Goal: Information Seeking & Learning: Learn about a topic

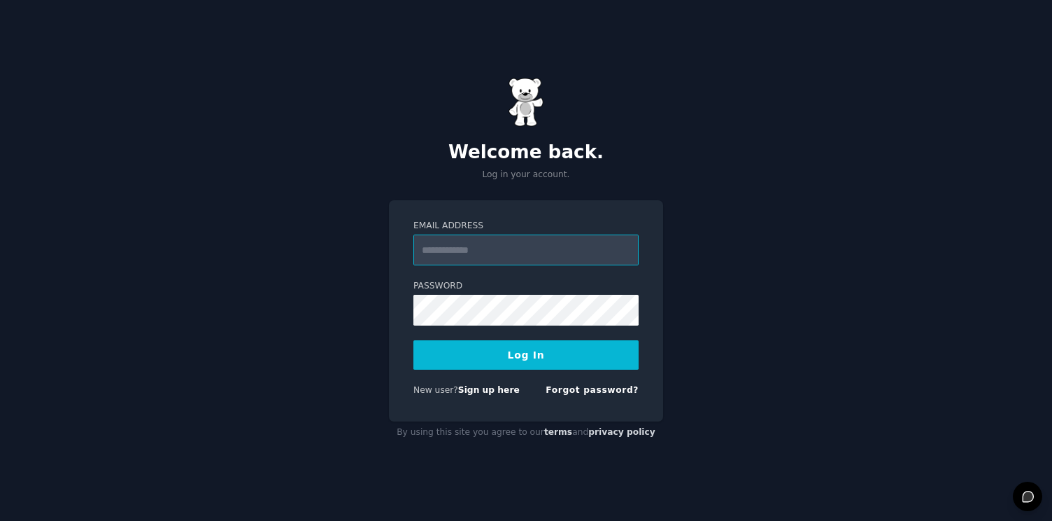
paste input "**********"
type input "**********"
click at [474, 354] on button "Log In" at bounding box center [525, 354] width 225 height 29
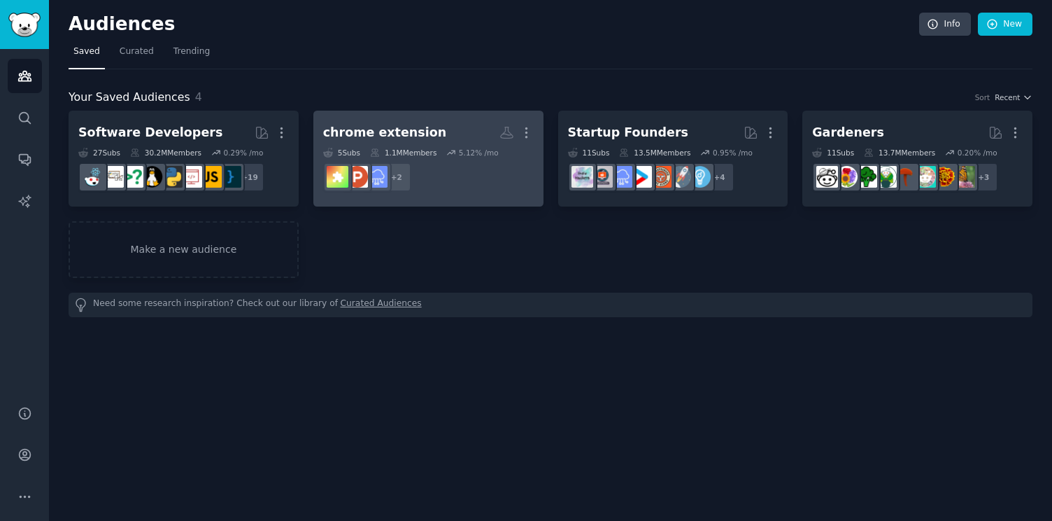
click at [483, 122] on h2 "chrome extension More" at bounding box center [428, 132] width 211 height 24
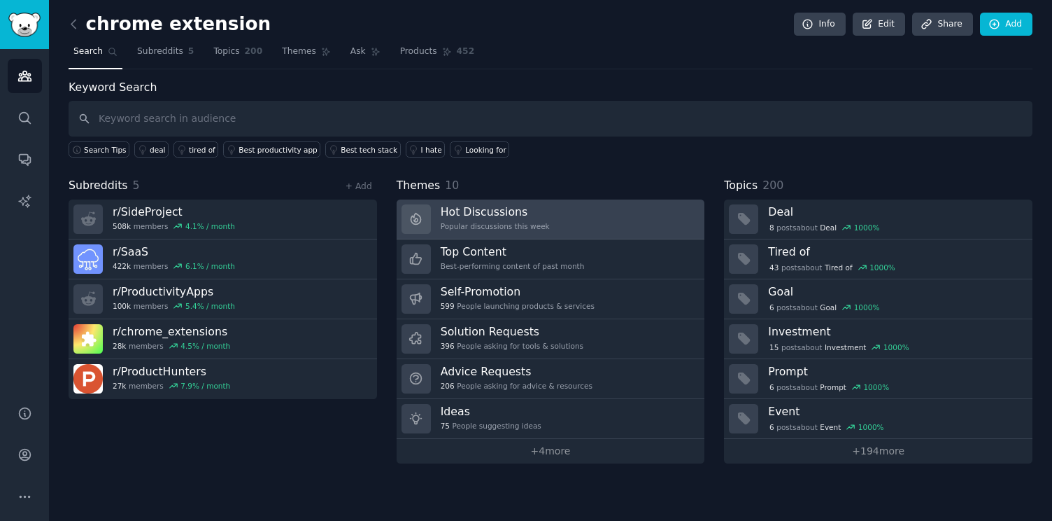
click at [540, 215] on h3 "Hot Discussions" at bounding box center [495, 211] width 109 height 15
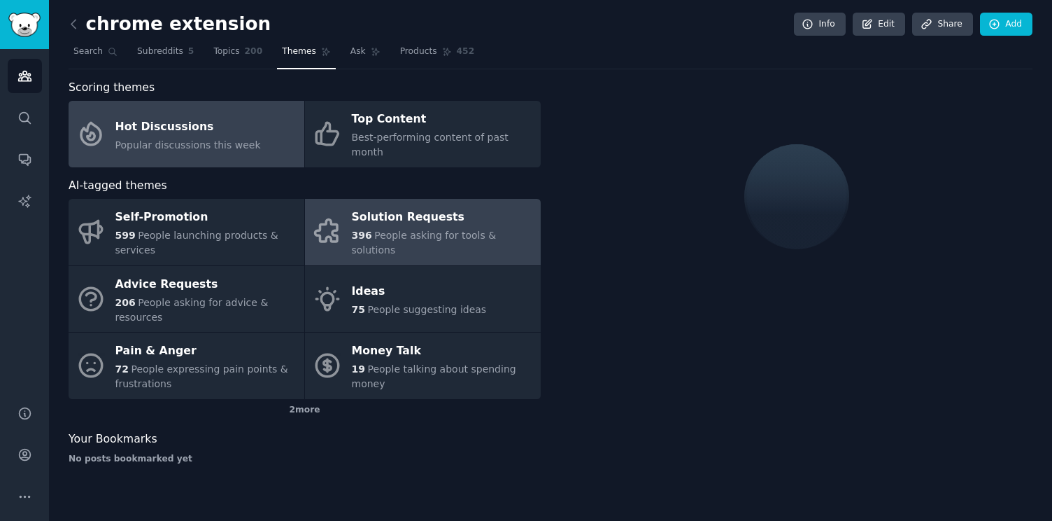
click at [493, 206] on div "Solution Requests" at bounding box center [443, 217] width 182 height 22
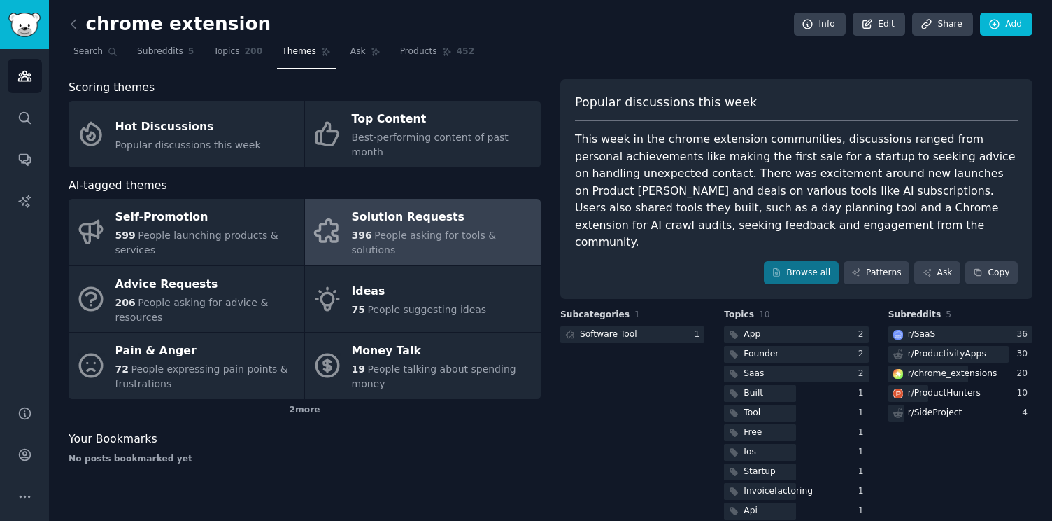
scroll to position [3, 0]
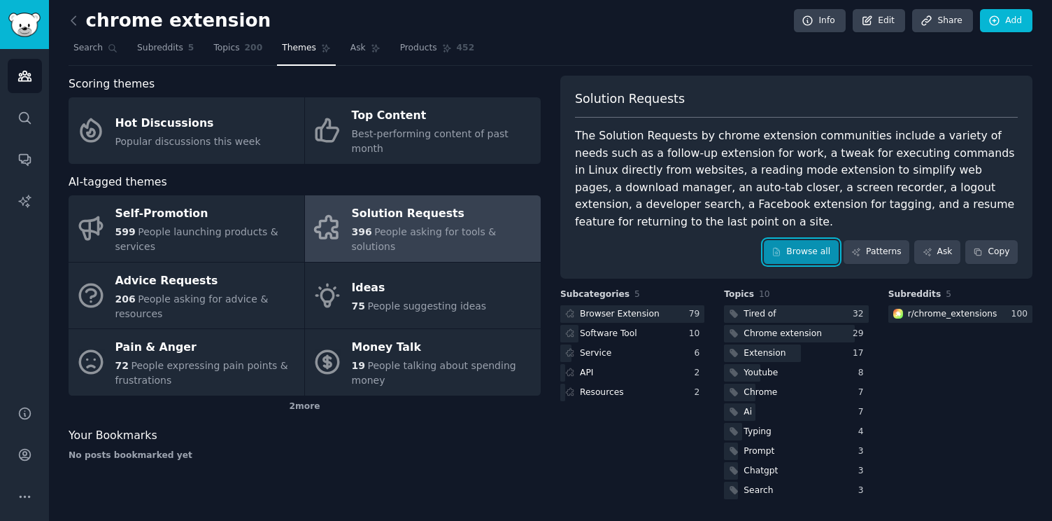
click at [772, 250] on icon at bounding box center [777, 252] width 10 height 10
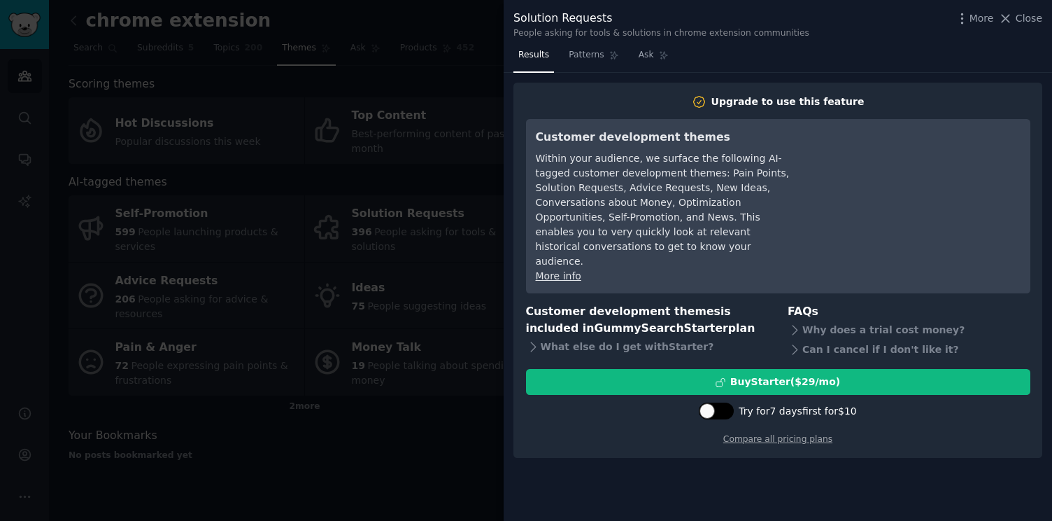
click at [714, 403] on div at bounding box center [707, 410] width 15 height 15
checkbox input "true"
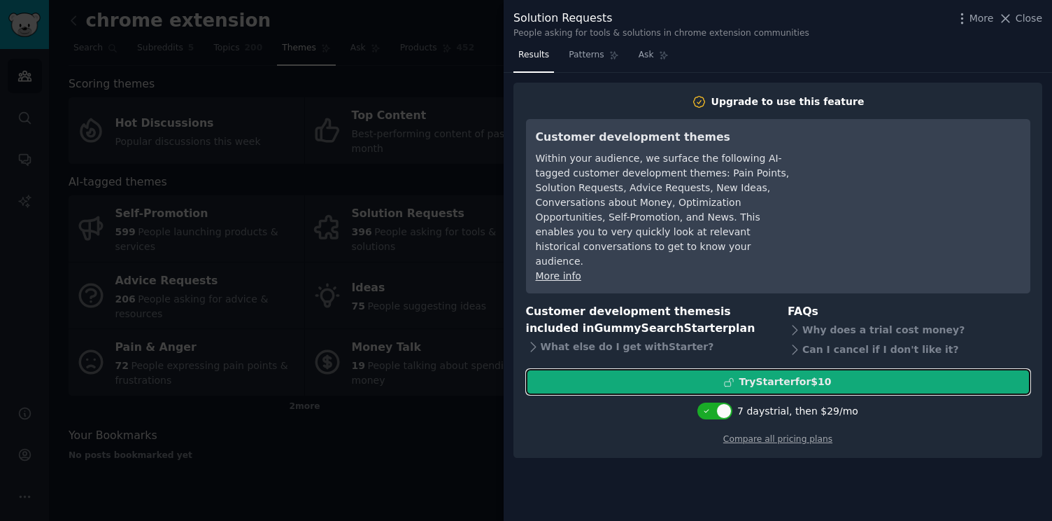
click at [742, 374] on div "Try Starter for $10" at bounding box center [785, 381] width 92 height 15
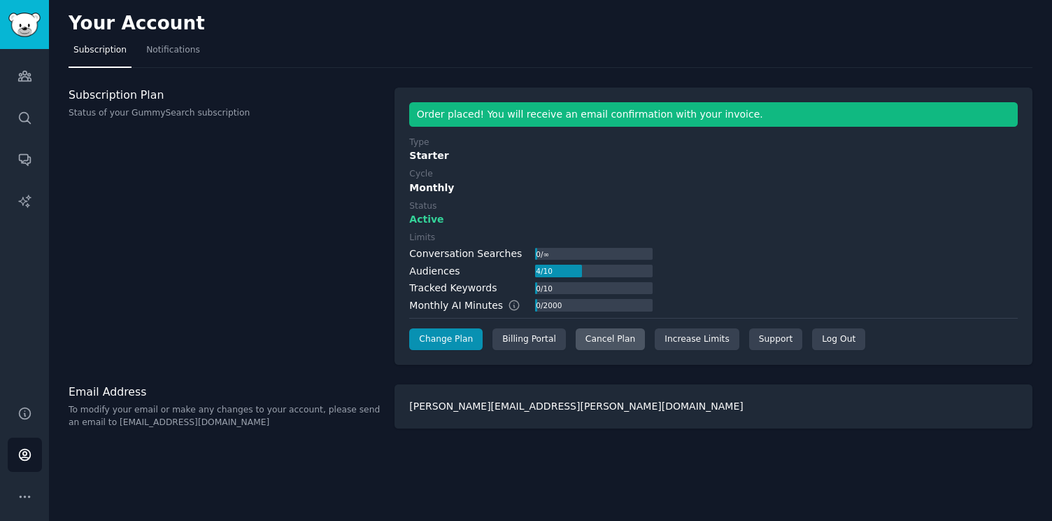
click at [604, 344] on div "Cancel Plan" at bounding box center [610, 339] width 69 height 22
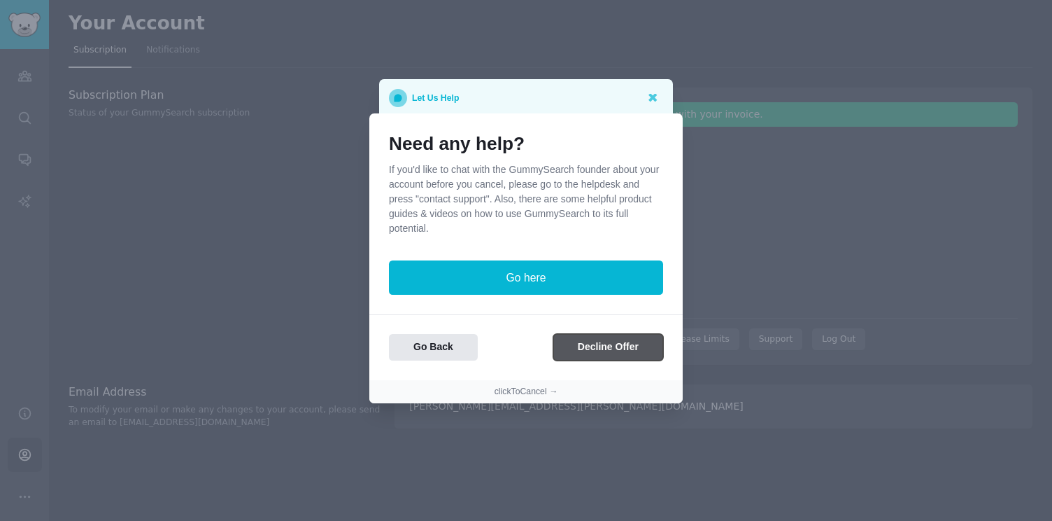
click at [565, 344] on button "Decline Offer" at bounding box center [608, 347] width 110 height 27
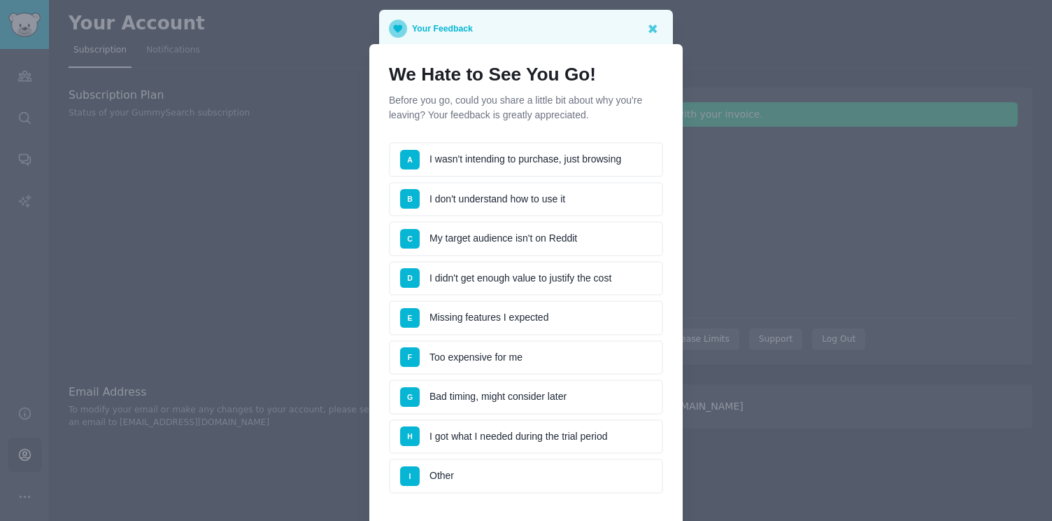
click at [514, 403] on li "G Bad timing, might consider later" at bounding box center [526, 396] width 274 height 35
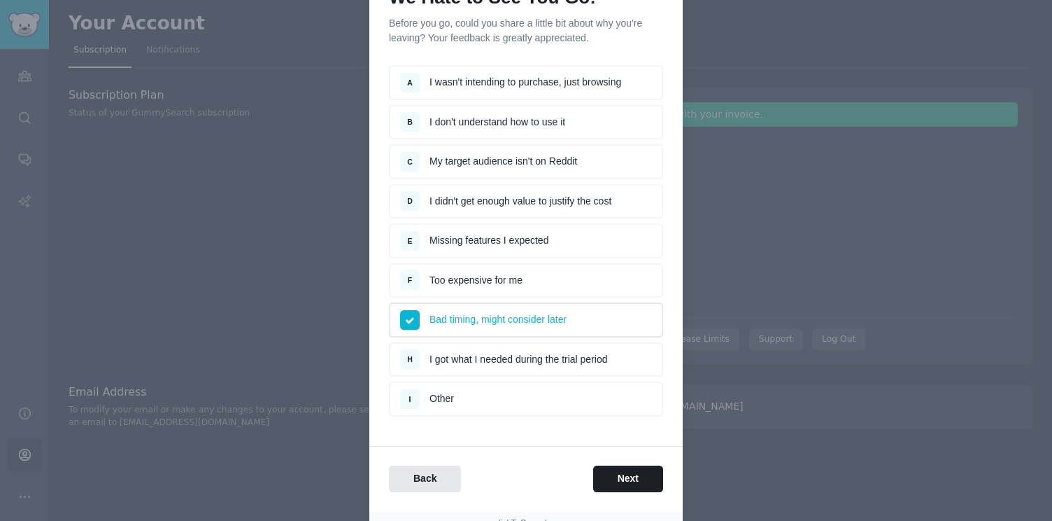
scroll to position [139, 0]
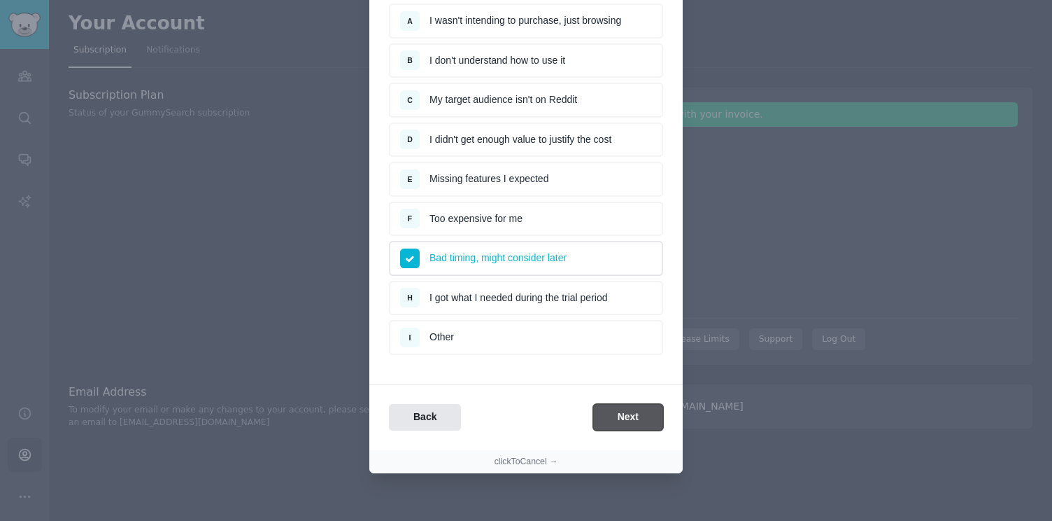
click at [598, 425] on button "Next" at bounding box center [628, 417] width 70 height 27
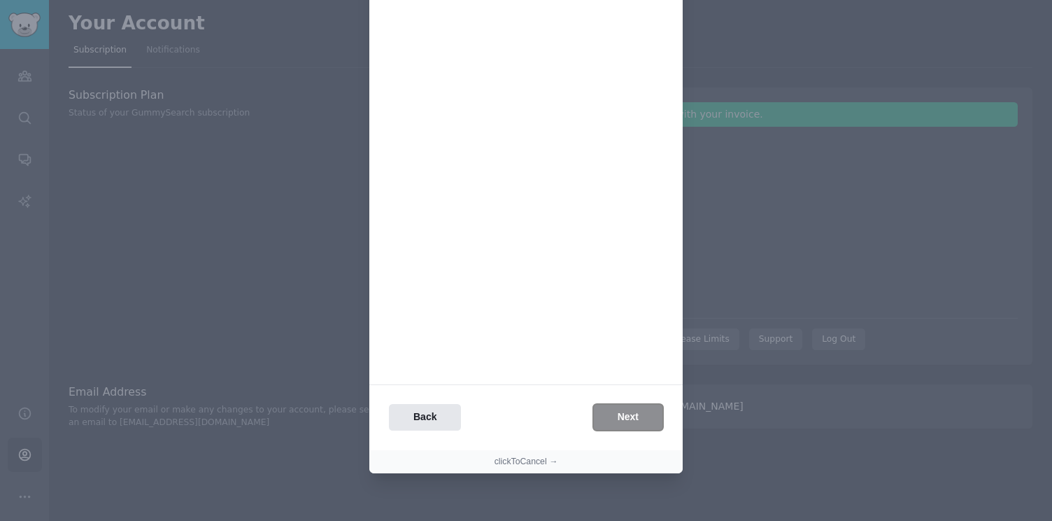
scroll to position [0, 0]
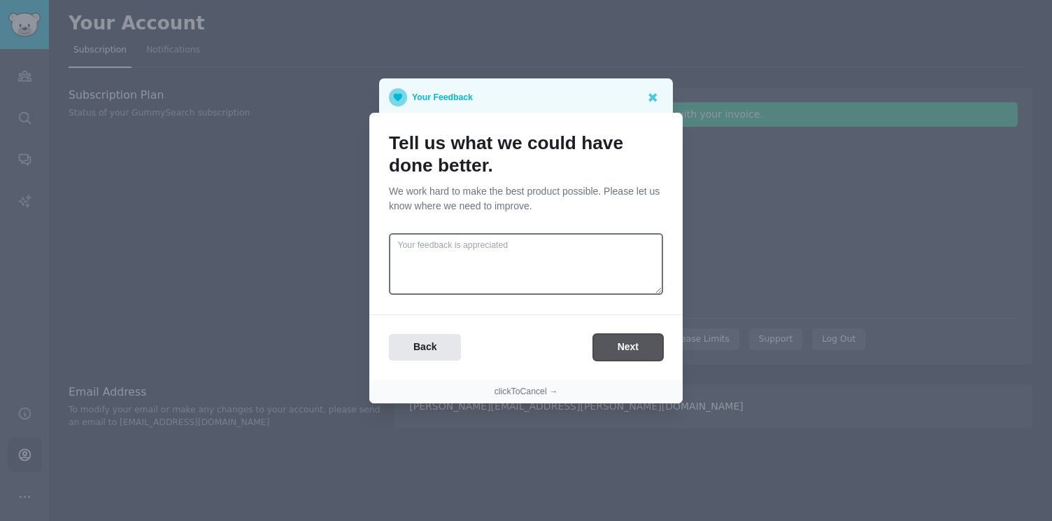
click at [616, 344] on button "Next" at bounding box center [628, 347] width 70 height 27
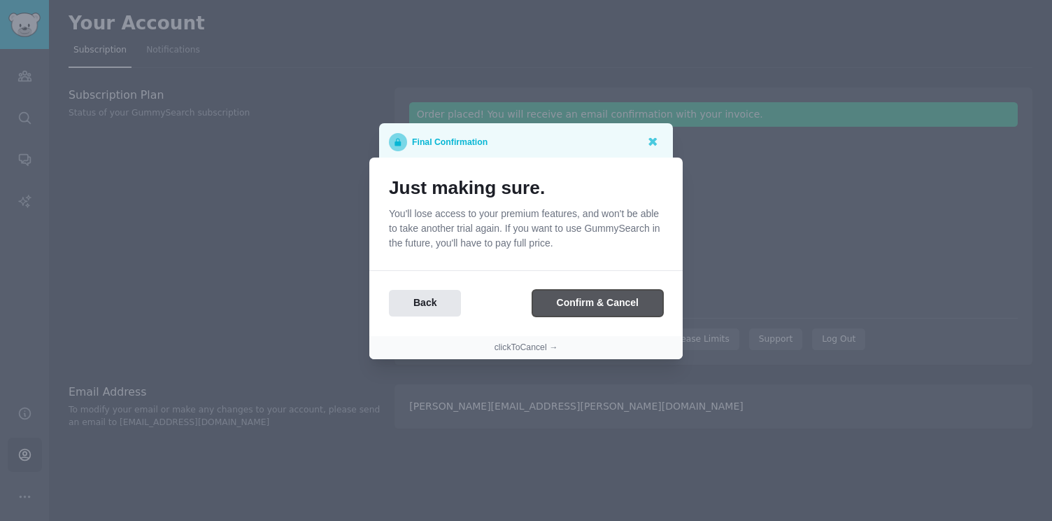
click at [579, 300] on button "Confirm & Cancel" at bounding box center [597, 303] width 131 height 27
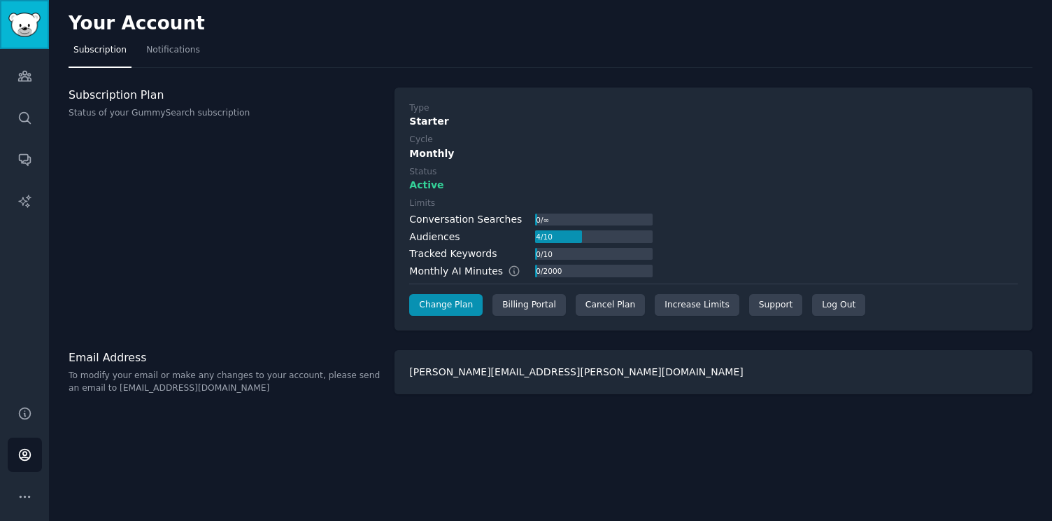
click at [36, 30] on img "Sidebar" at bounding box center [24, 25] width 32 height 24
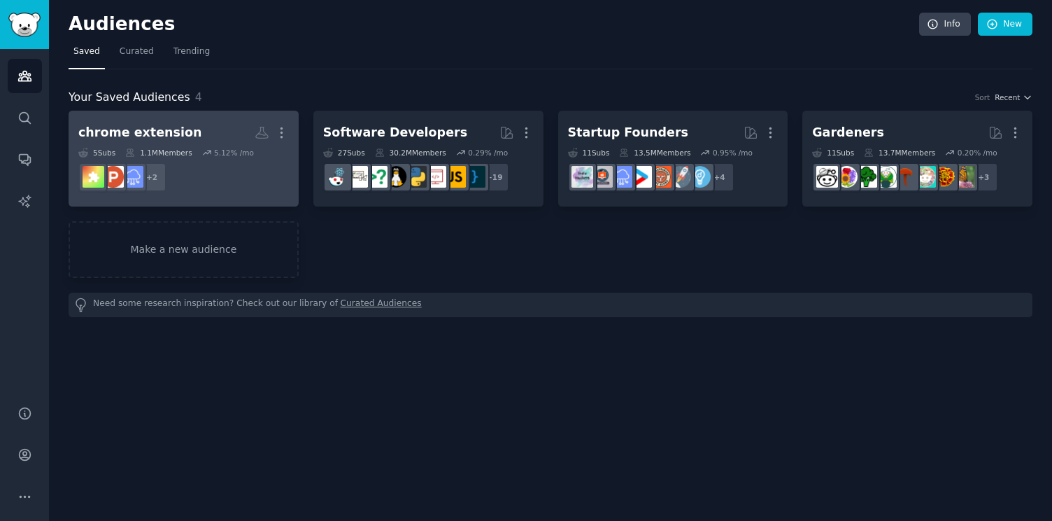
click at [222, 127] on h2 "chrome extension More" at bounding box center [183, 132] width 211 height 24
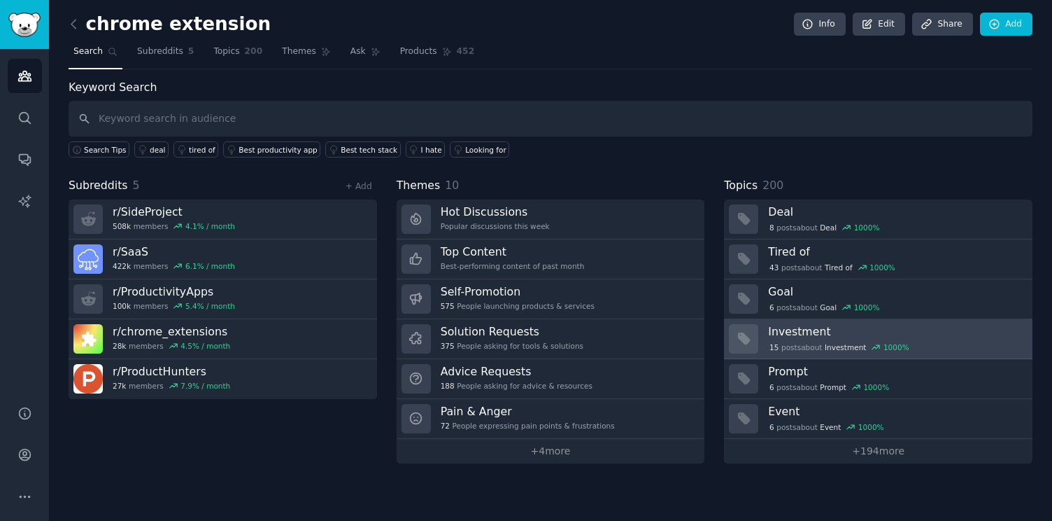
click at [838, 332] on h3 "Investment" at bounding box center [895, 331] width 255 height 15
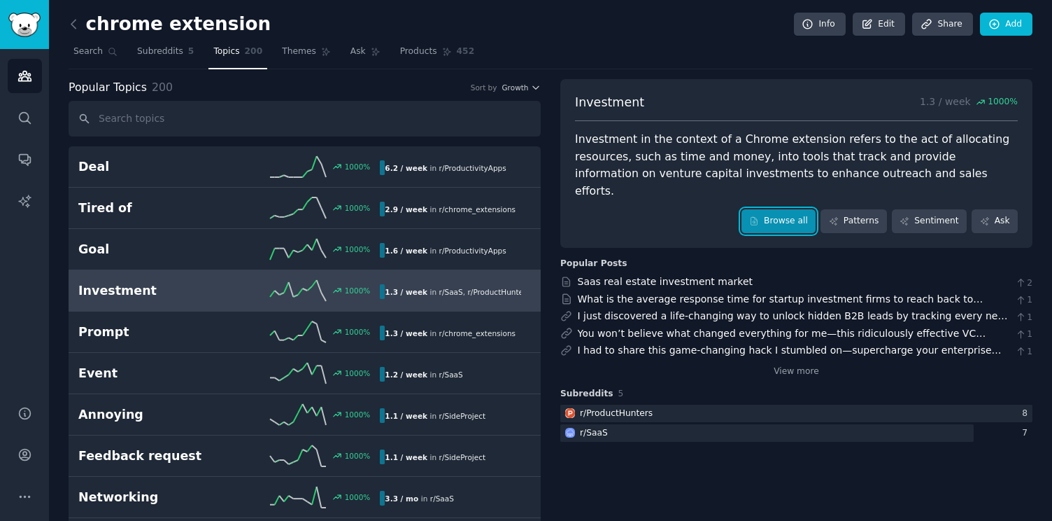
click at [784, 211] on link "Browse all" at bounding box center [779, 221] width 75 height 24
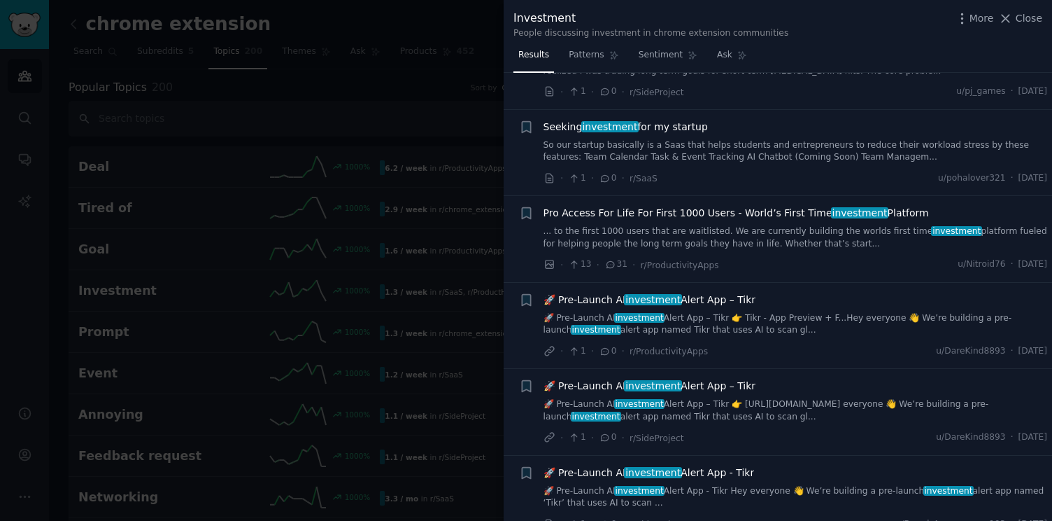
scroll to position [1731, 0]
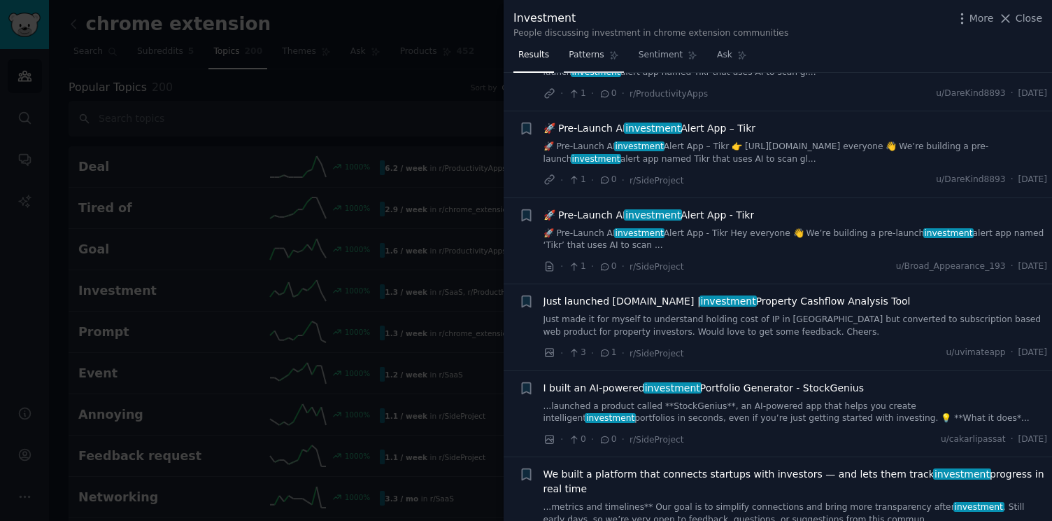
click at [598, 61] on span "Patterns" at bounding box center [586, 55] width 35 height 13
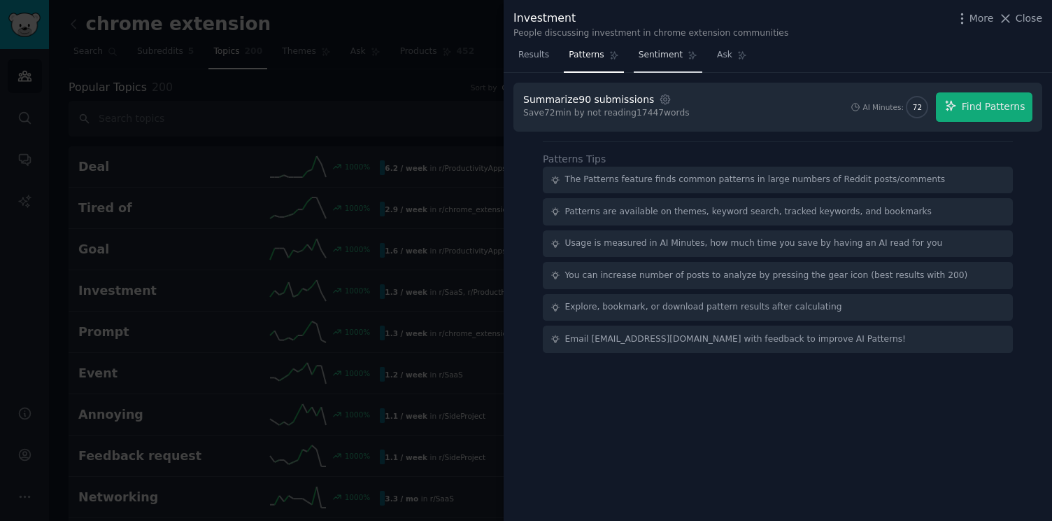
click at [651, 62] on link "Sentiment" at bounding box center [668, 58] width 69 height 29
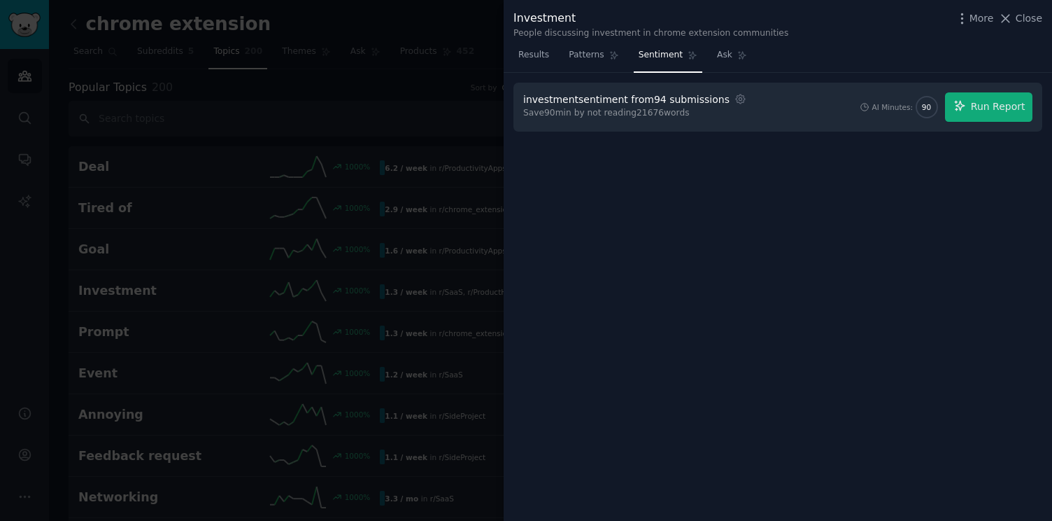
click at [377, 20] on div at bounding box center [526, 260] width 1052 height 521
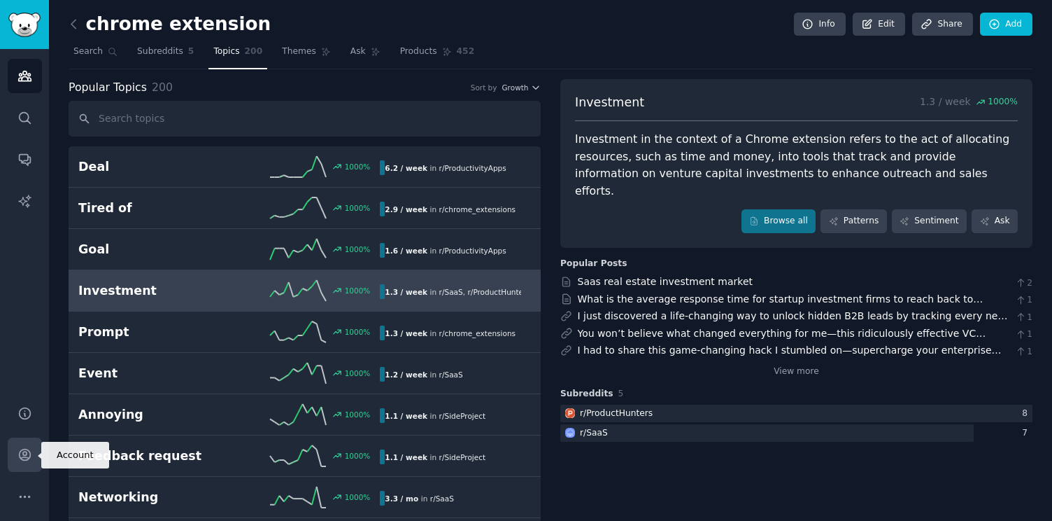
click at [29, 458] on icon "Sidebar" at bounding box center [24, 454] width 15 height 15
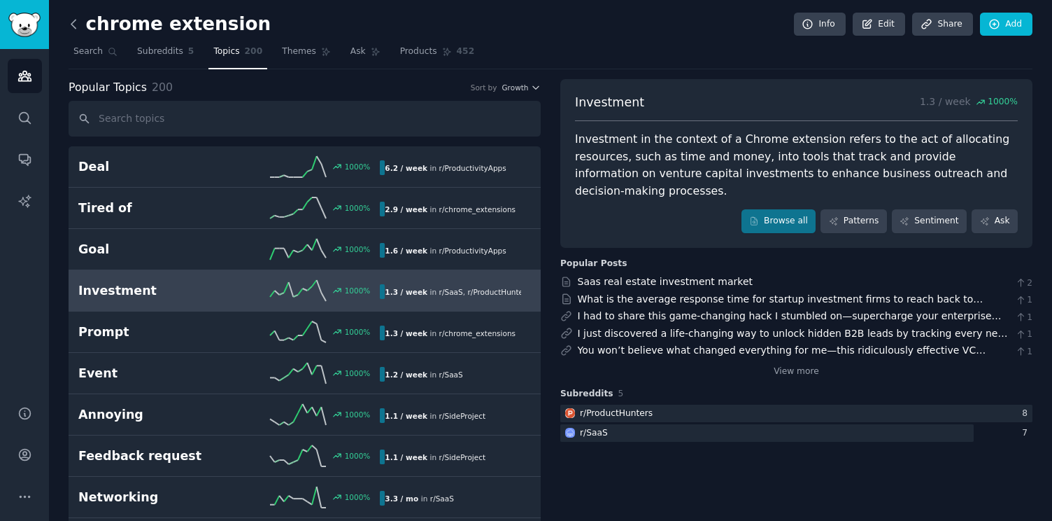
click at [77, 30] on icon at bounding box center [73, 24] width 15 height 15
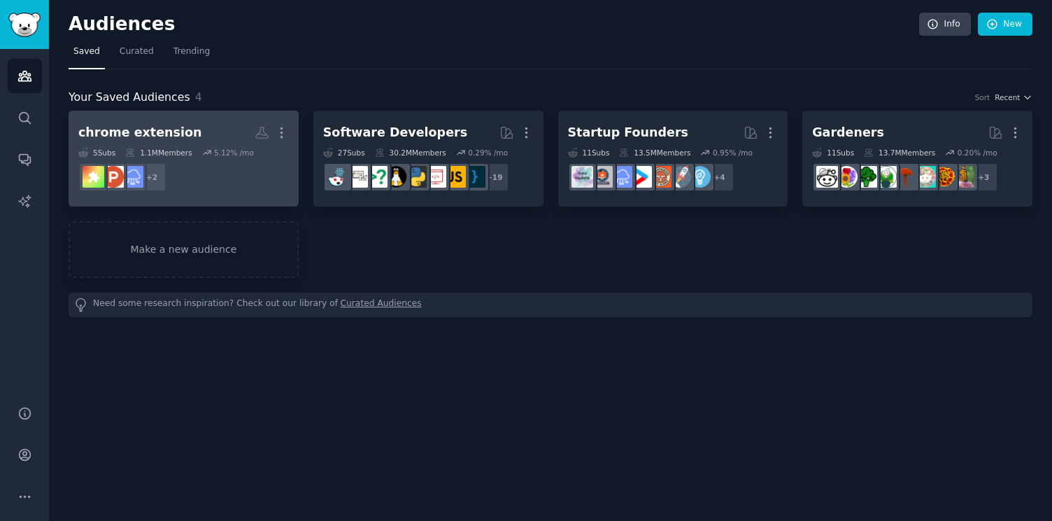
click at [210, 126] on h2 "chrome extension More" at bounding box center [183, 132] width 211 height 24
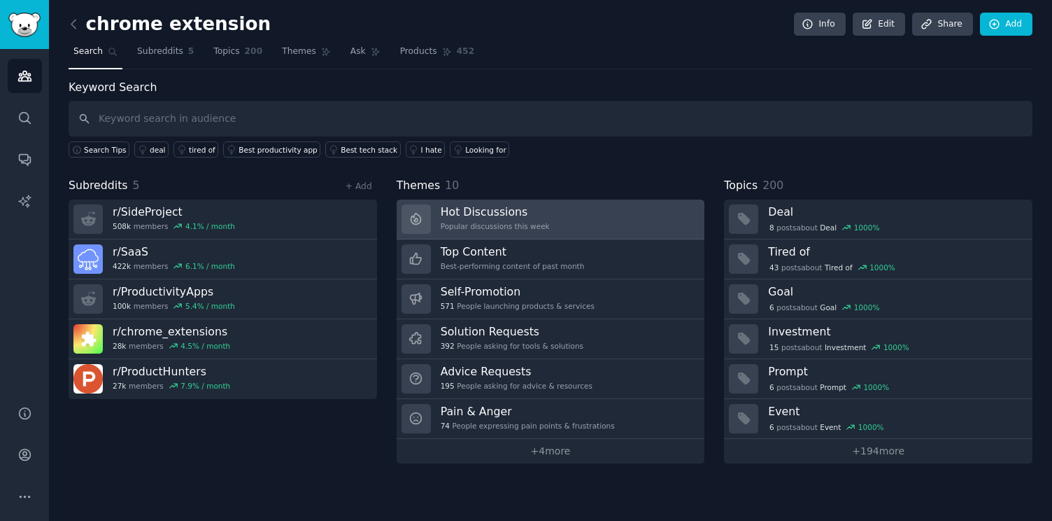
click at [588, 220] on link "Hot Discussions Popular discussions this week" at bounding box center [551, 219] width 309 height 40
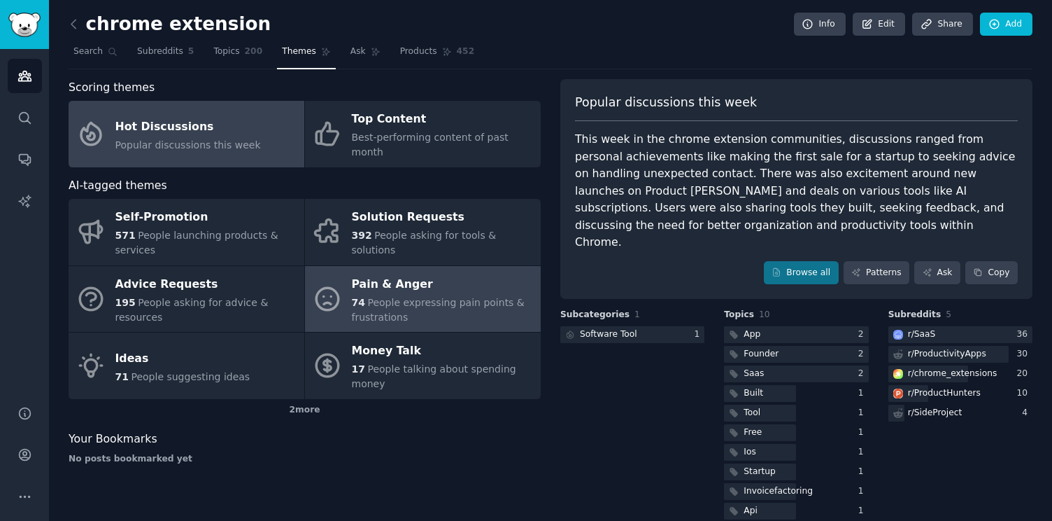
click at [481, 295] on div "74 People expressing pain points & frustrations" at bounding box center [443, 309] width 182 height 29
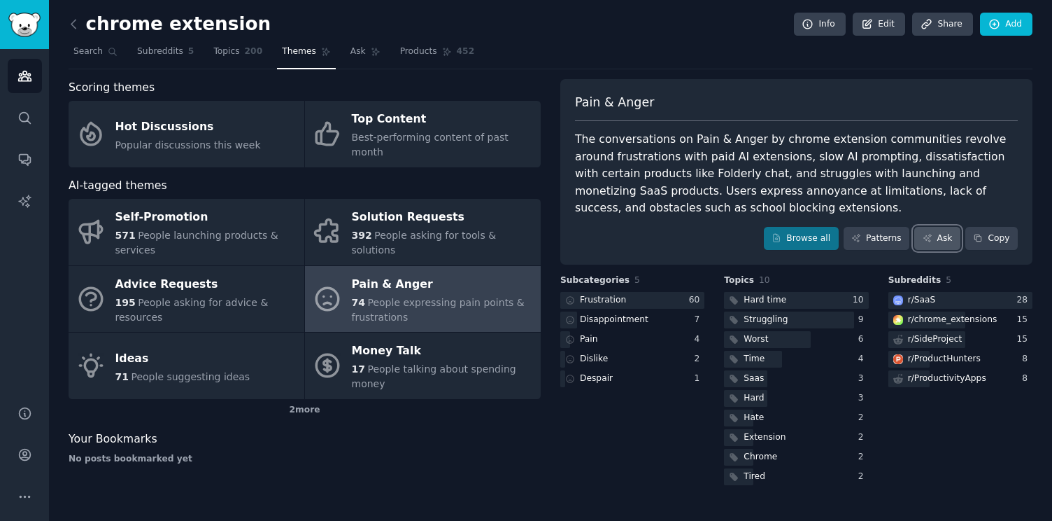
click at [931, 239] on icon at bounding box center [928, 238] width 10 height 10
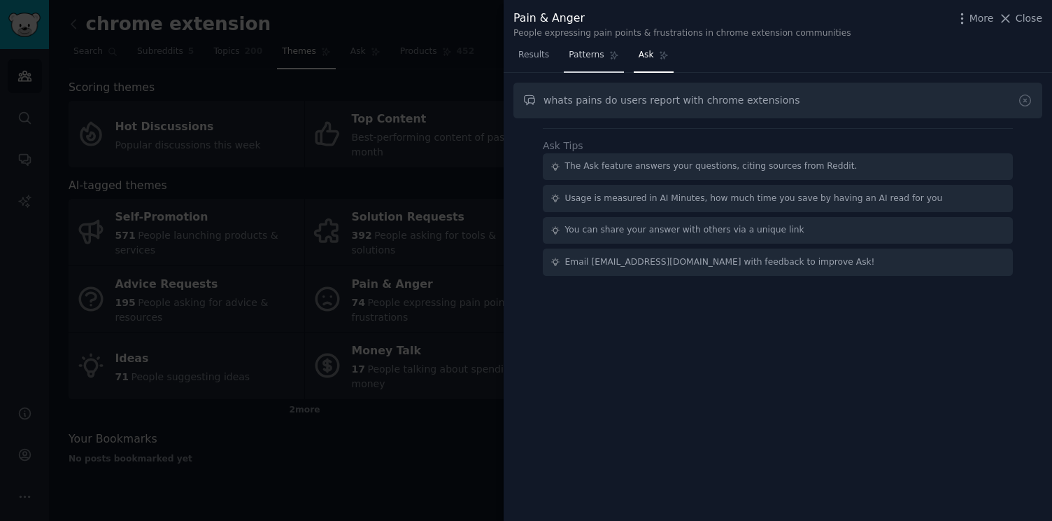
type input "whats pains do users report with chrome extensions"
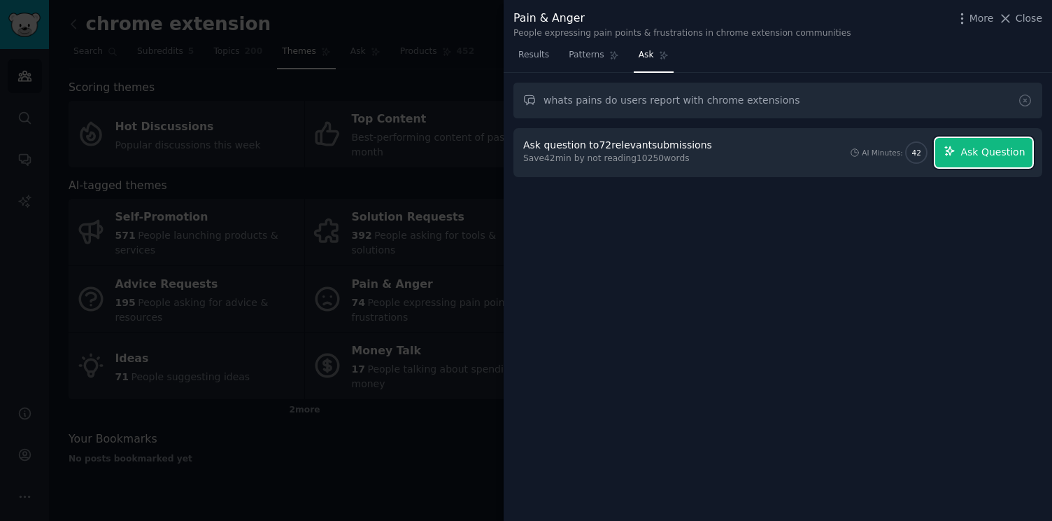
click at [956, 147] on icon "button" at bounding box center [950, 151] width 13 height 13
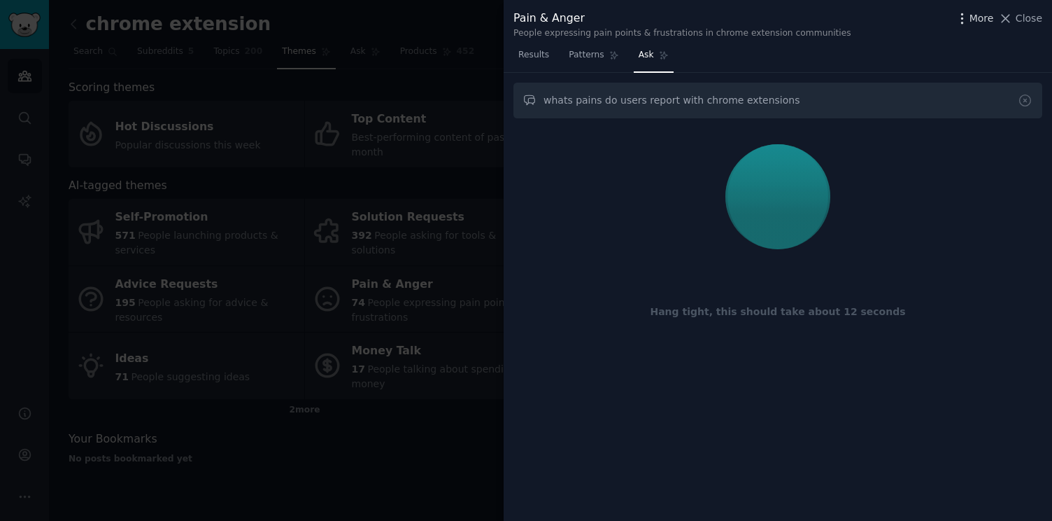
click at [961, 24] on icon "button" at bounding box center [962, 18] width 15 height 15
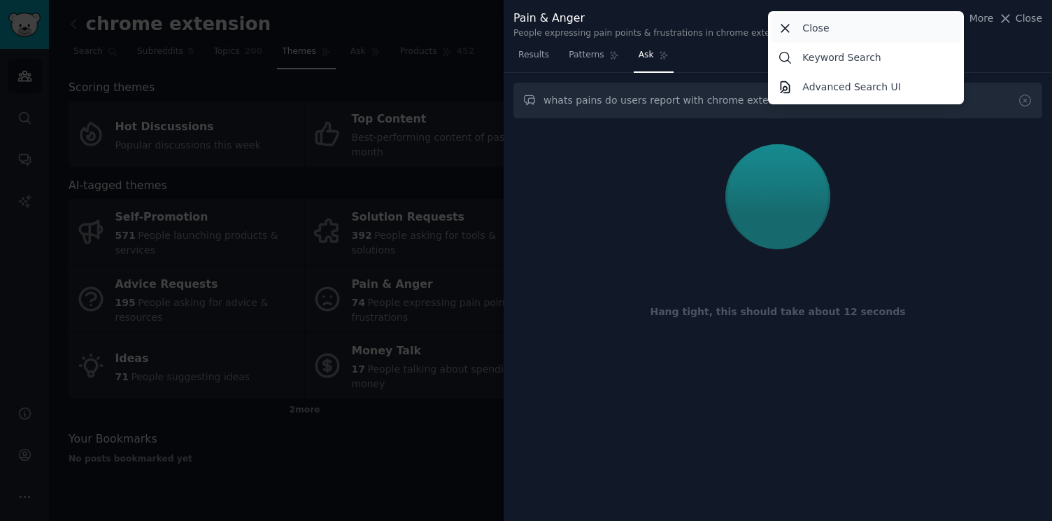
click at [793, 27] on icon at bounding box center [785, 28] width 15 height 15
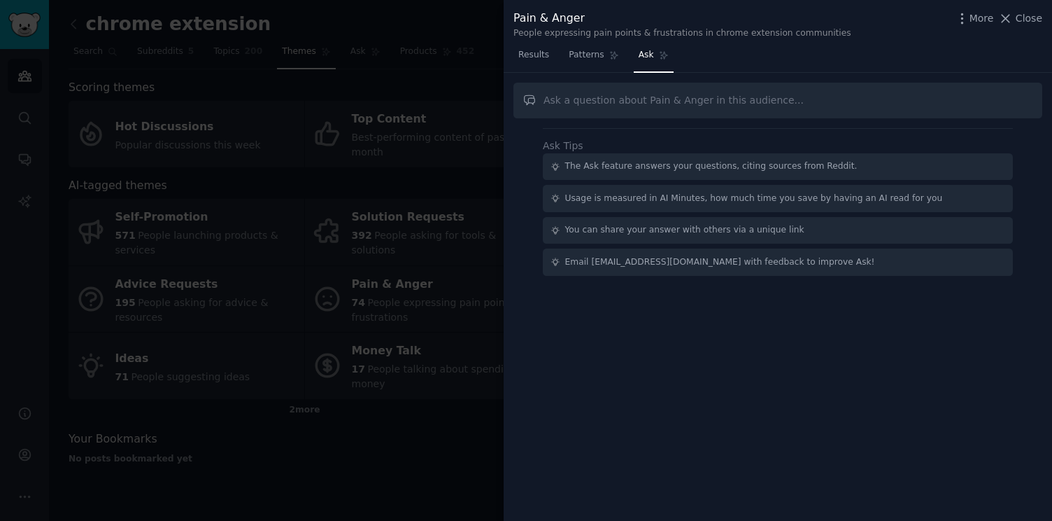
click at [756, 117] on input "text" at bounding box center [778, 101] width 529 height 36
click at [596, 55] on span "Patterns" at bounding box center [586, 55] width 35 height 13
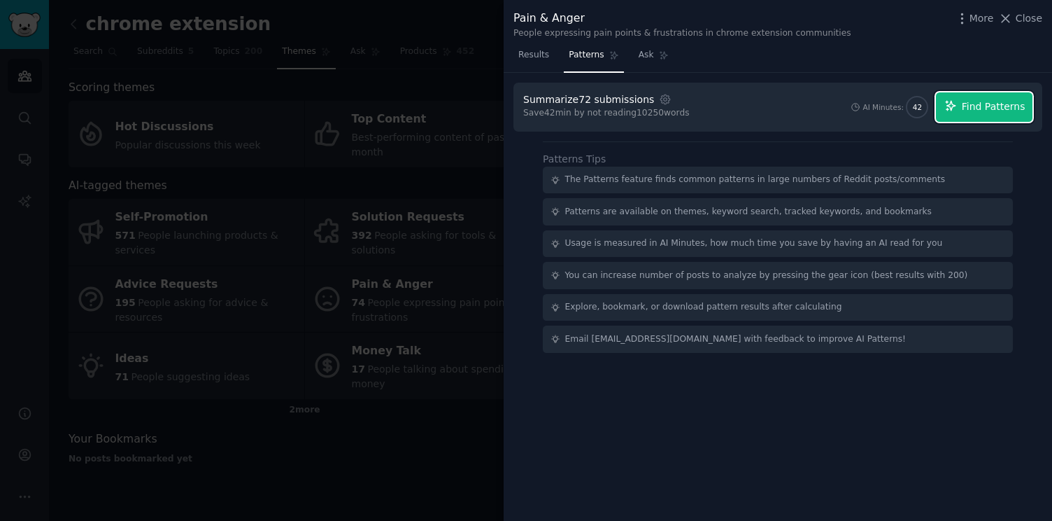
click at [966, 104] on span "Find Patterns" at bounding box center [994, 106] width 64 height 15
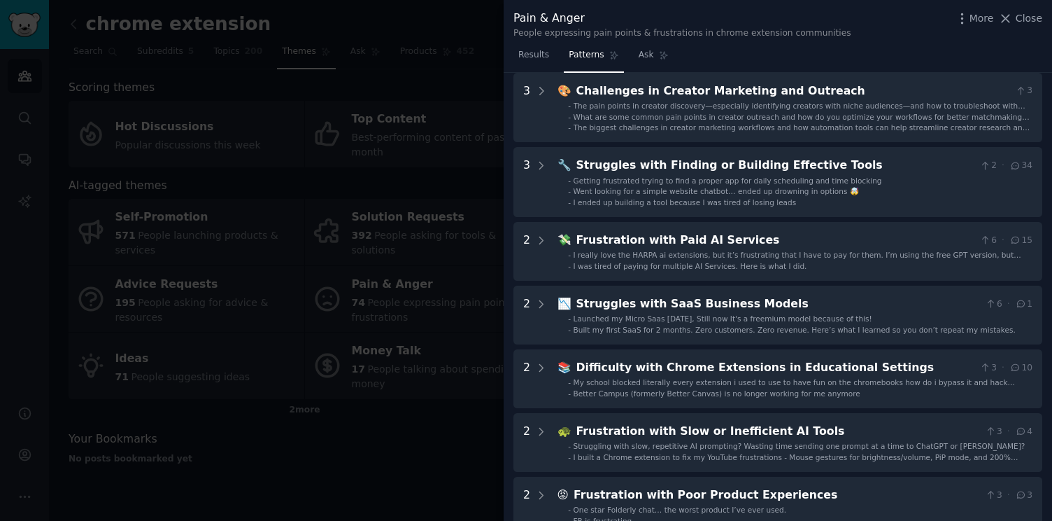
scroll to position [64, 0]
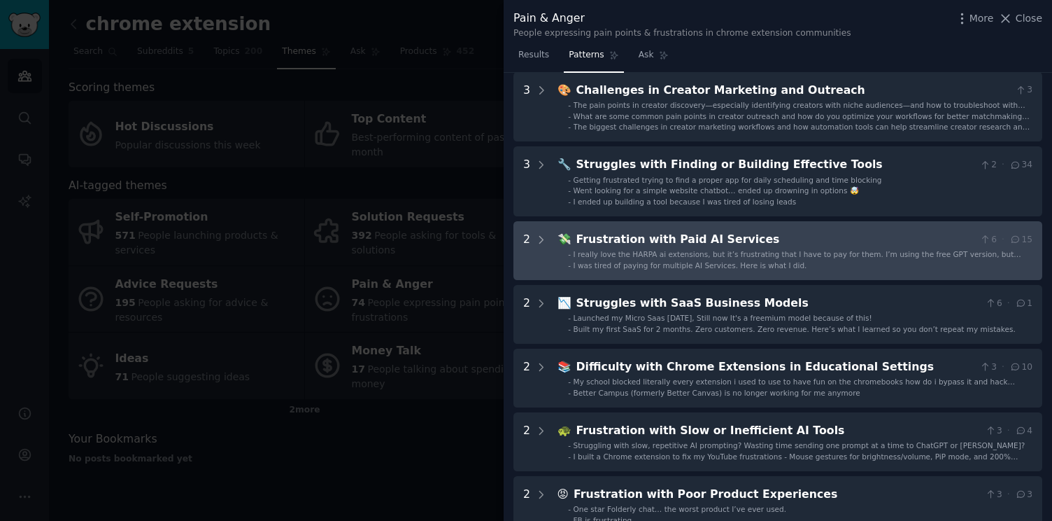
click at [738, 261] on span "I was tired of paying for multiple AI Services. Here is what I did." at bounding box center [691, 265] width 234 height 8
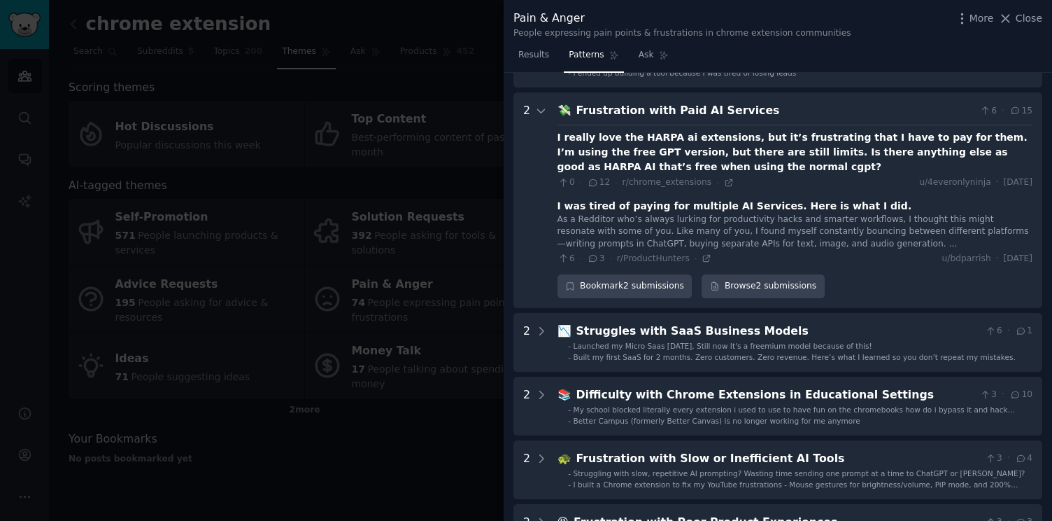
scroll to position [191, 0]
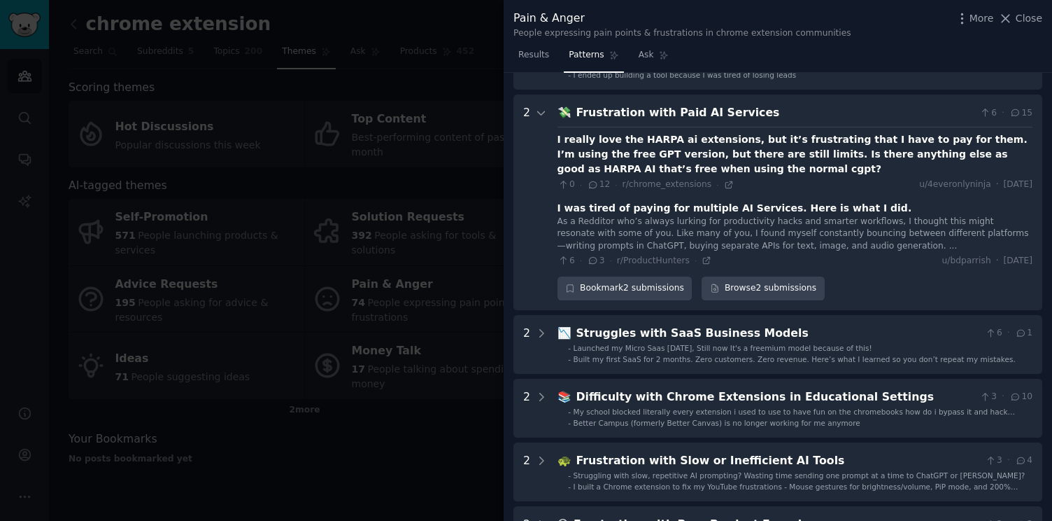
click at [856, 95] on Services "2 💸 Frustration with Paid AI Services 6 · 15 I really love the HARPA ai extensi…" at bounding box center [778, 201] width 529 height 215
click at [847, 109] on div "Frustration with Paid AI Services" at bounding box center [776, 112] width 398 height 17
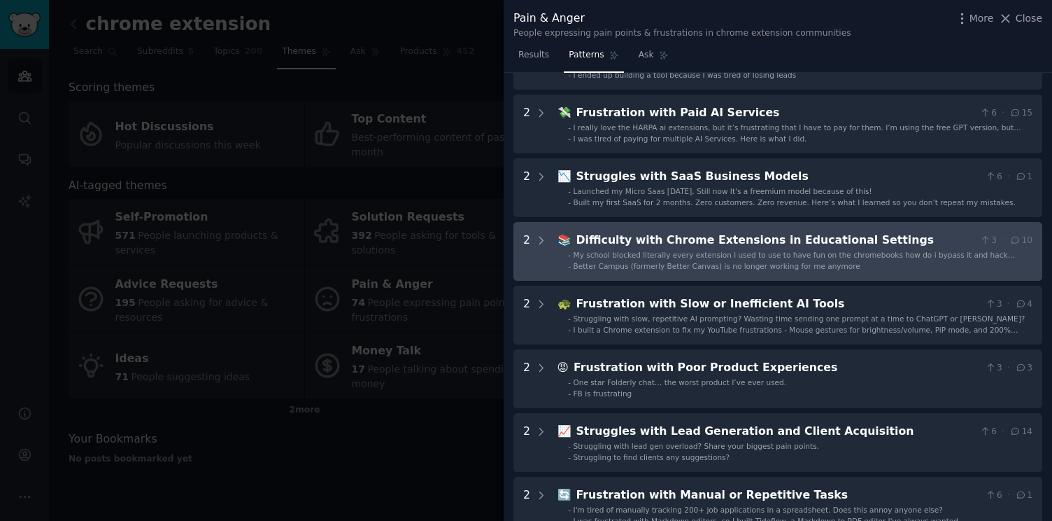
click at [770, 239] on div "Difficulty with Chrome Extensions in Educational Settings" at bounding box center [776, 240] width 398 height 17
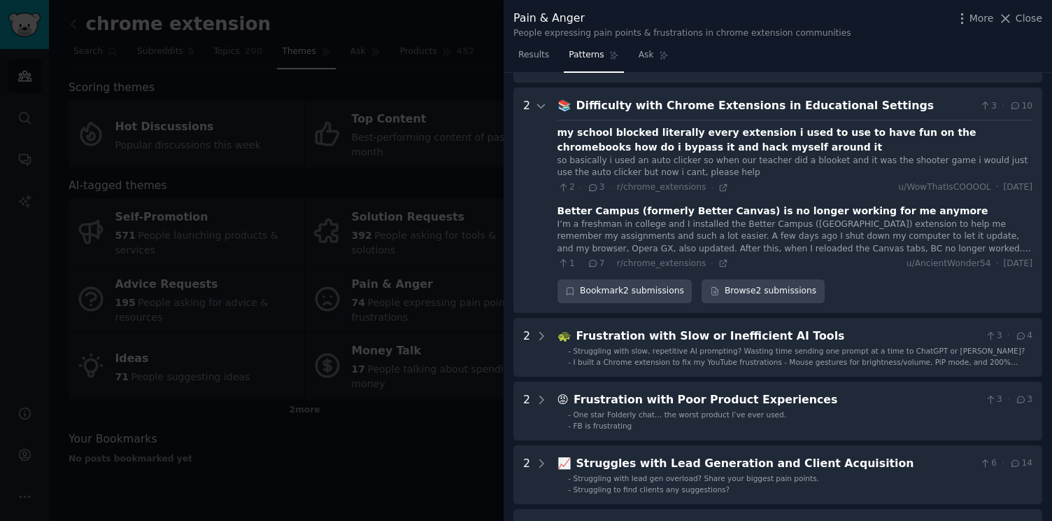
scroll to position [323, 0]
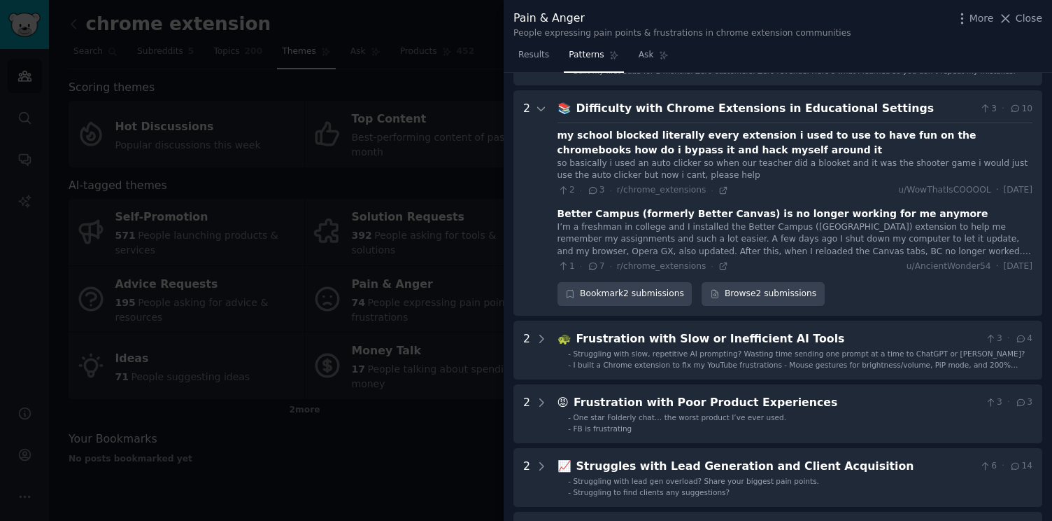
click at [778, 115] on div "Difficulty with Chrome Extensions in Educational Settings" at bounding box center [776, 108] width 398 height 17
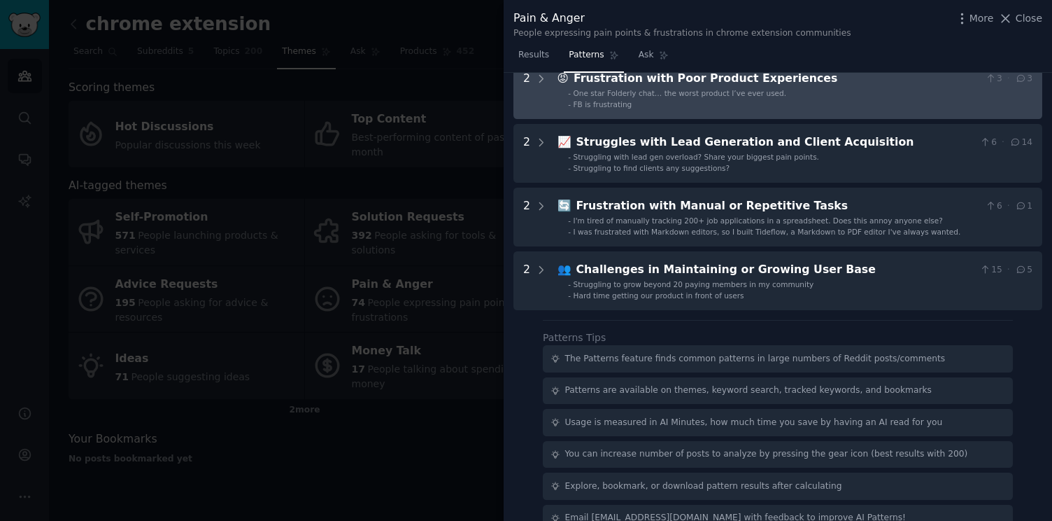
scroll to position [483, 0]
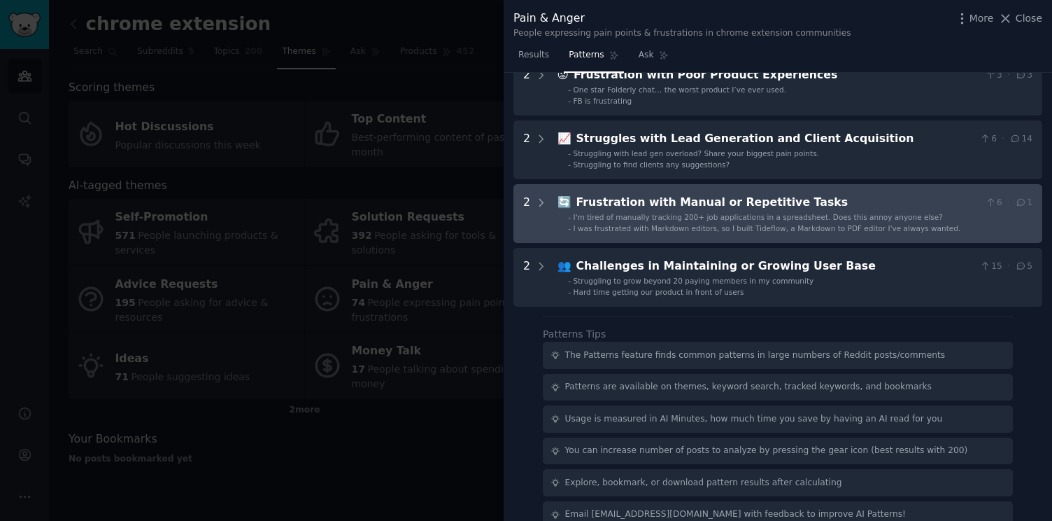
click at [826, 208] on div "Frustration with Manual or Repetitive Tasks" at bounding box center [779, 202] width 404 height 17
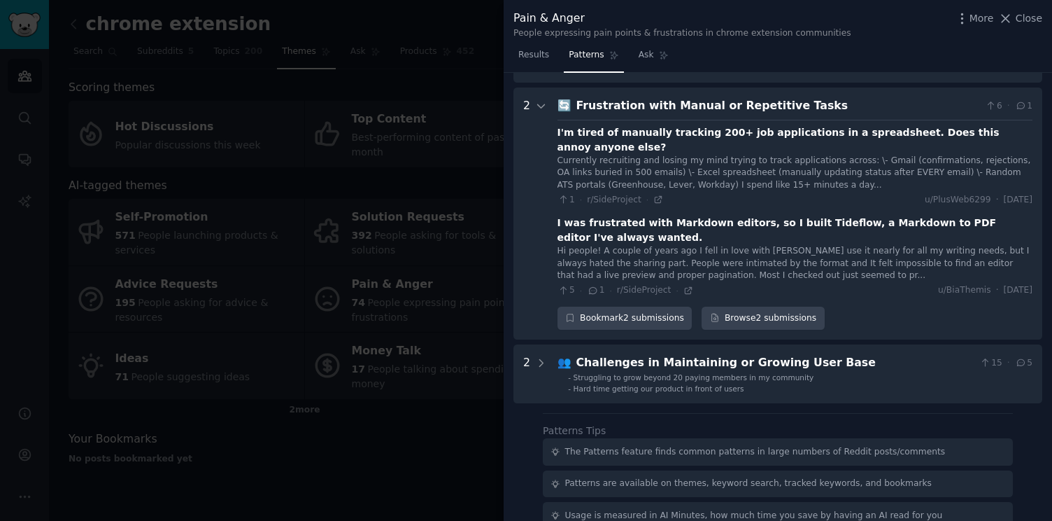
scroll to position [579, 0]
click at [821, 134] on div "I'm tired of manually tracking 200+ job applications in a spreadsheet. Does thi…" at bounding box center [795, 140] width 475 height 29
click at [659, 195] on icon at bounding box center [658, 200] width 10 height 10
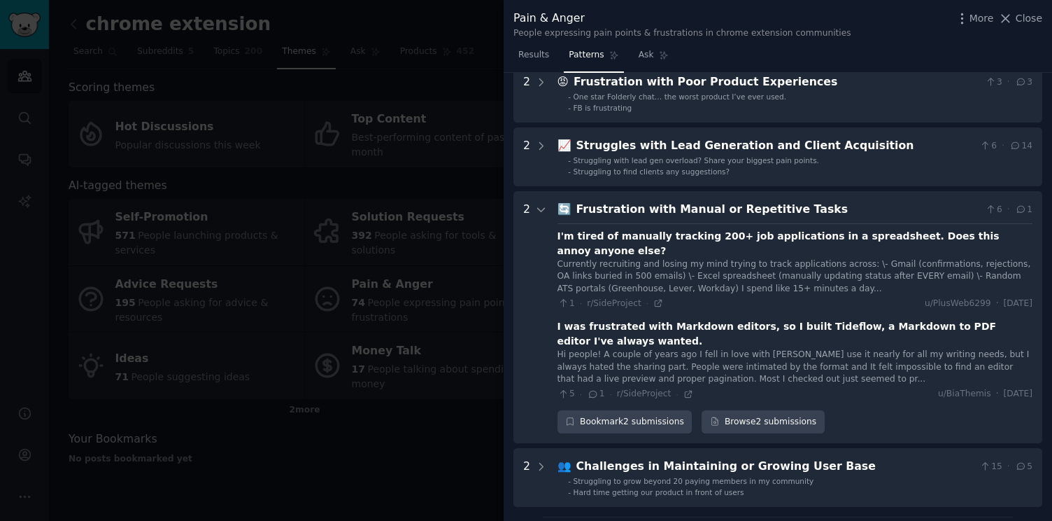
scroll to position [388, 0]
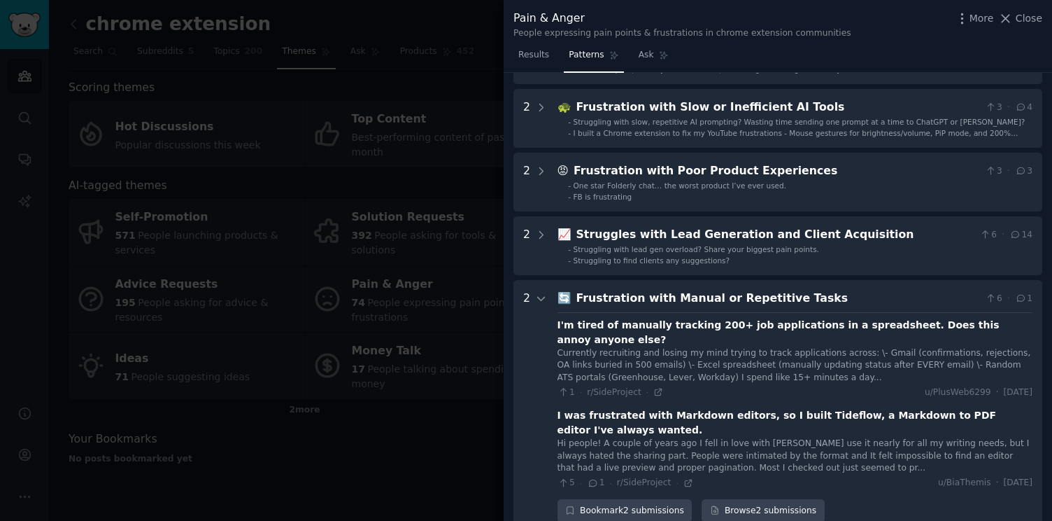
click at [840, 284] on Tasks "2 🔄 Frustration with Manual or Repetitive Tasks 6 · 1 I'm tired of manually tra…" at bounding box center [778, 406] width 529 height 252
click at [818, 295] on div "Frustration with Manual or Repetitive Tasks" at bounding box center [779, 298] width 404 height 17
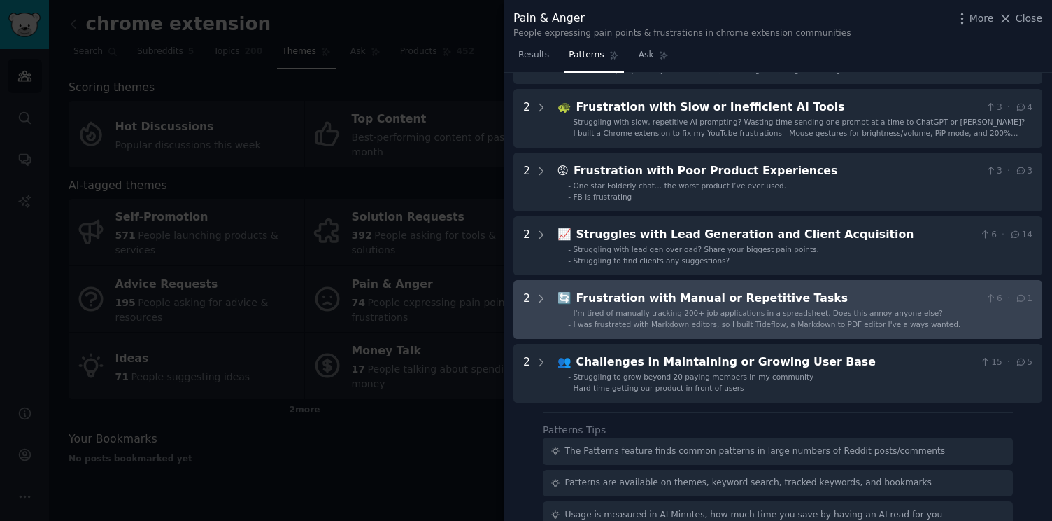
scroll to position [505, 0]
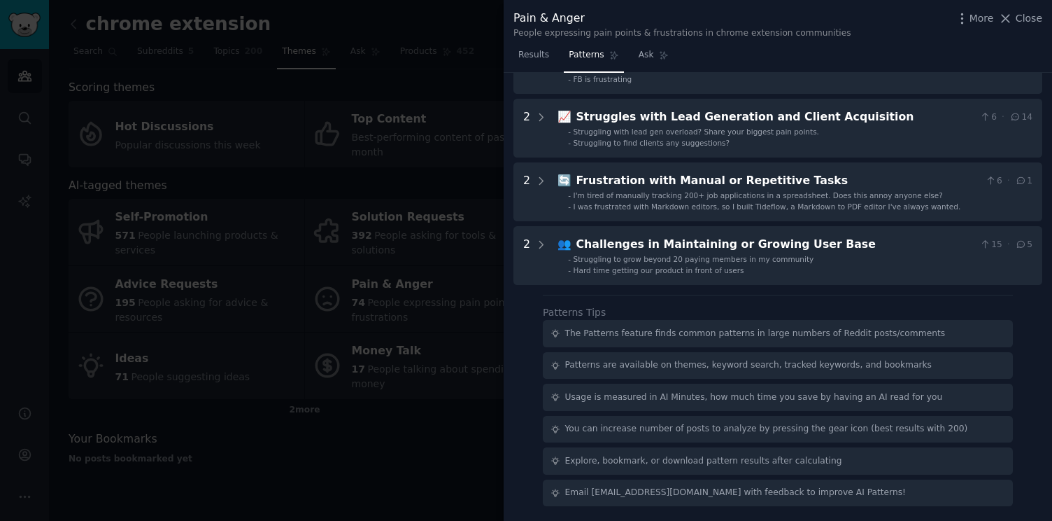
click at [482, 232] on div at bounding box center [526, 260] width 1052 height 521
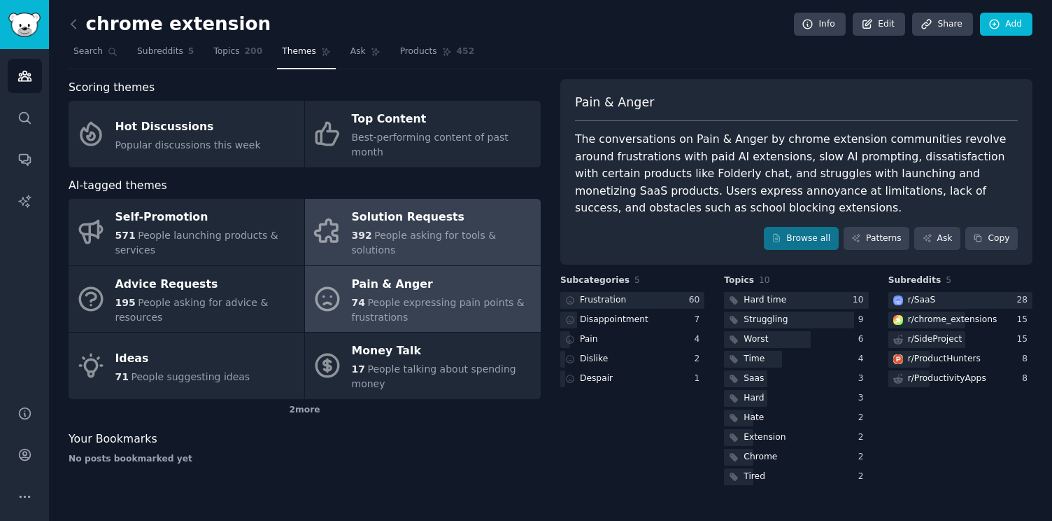
click at [427, 211] on div "Solution Requests" at bounding box center [443, 217] width 182 height 22
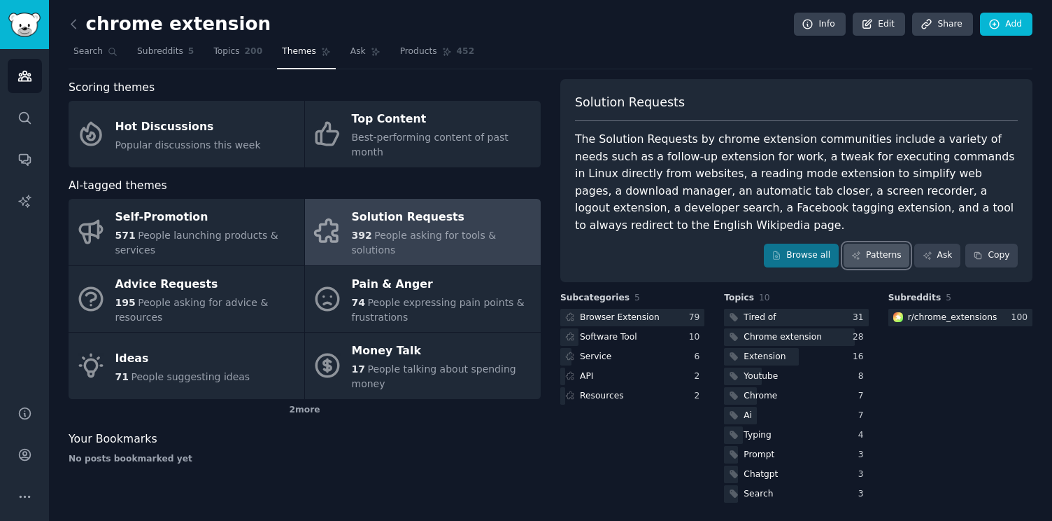
click at [879, 262] on link "Patterns" at bounding box center [877, 255] width 66 height 24
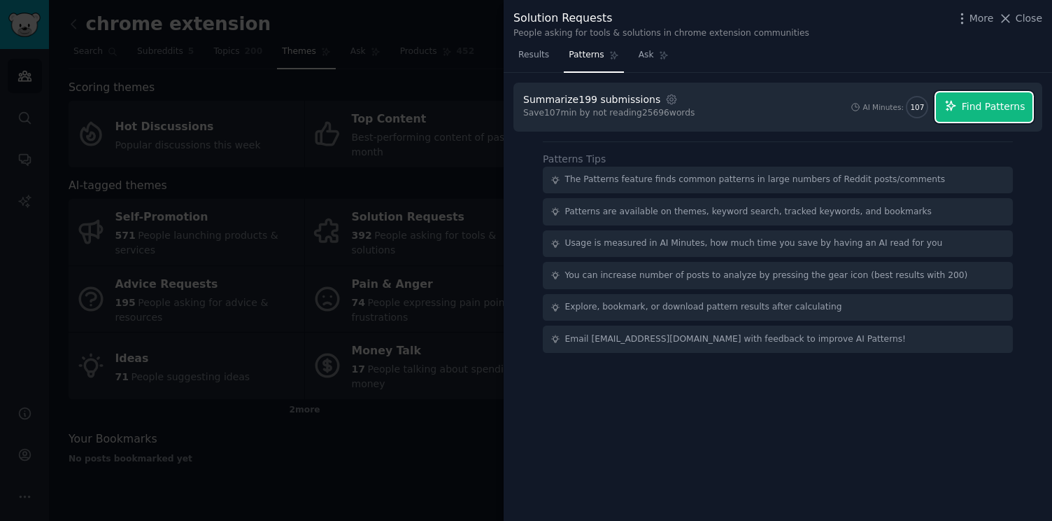
click at [954, 105] on icon "button" at bounding box center [951, 105] width 13 height 13
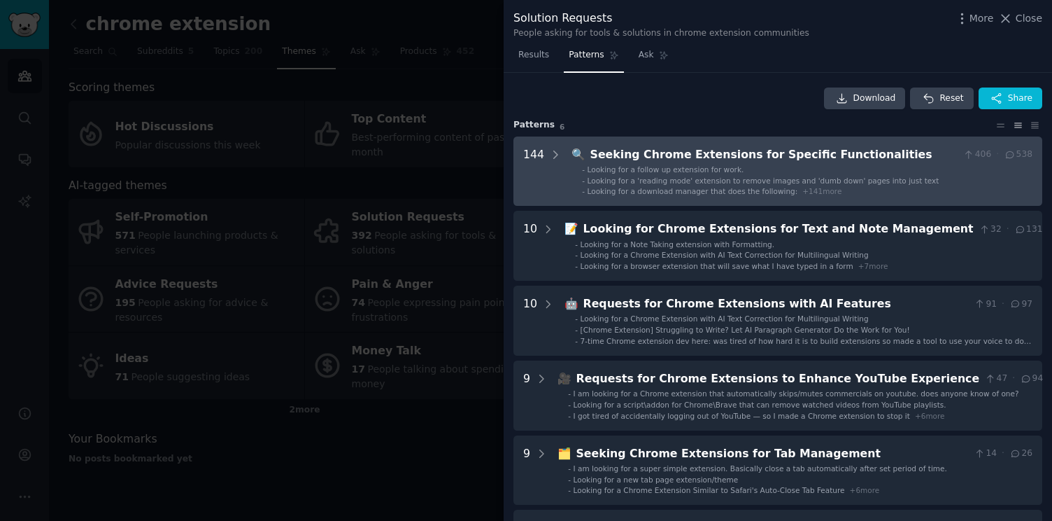
click at [655, 191] on span "Looking for a download manager that does the following:" at bounding box center [693, 191] width 211 height 8
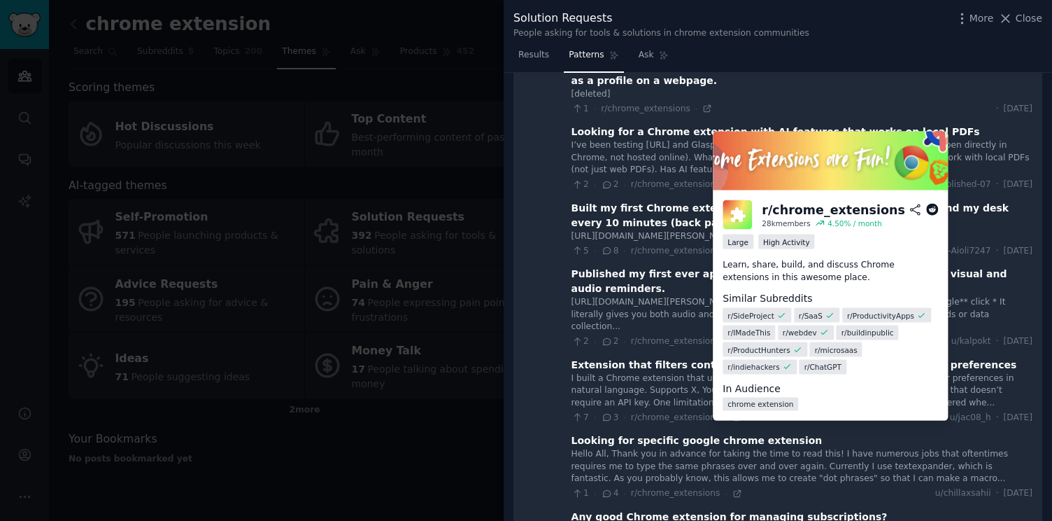
scroll to position [8542, 0]
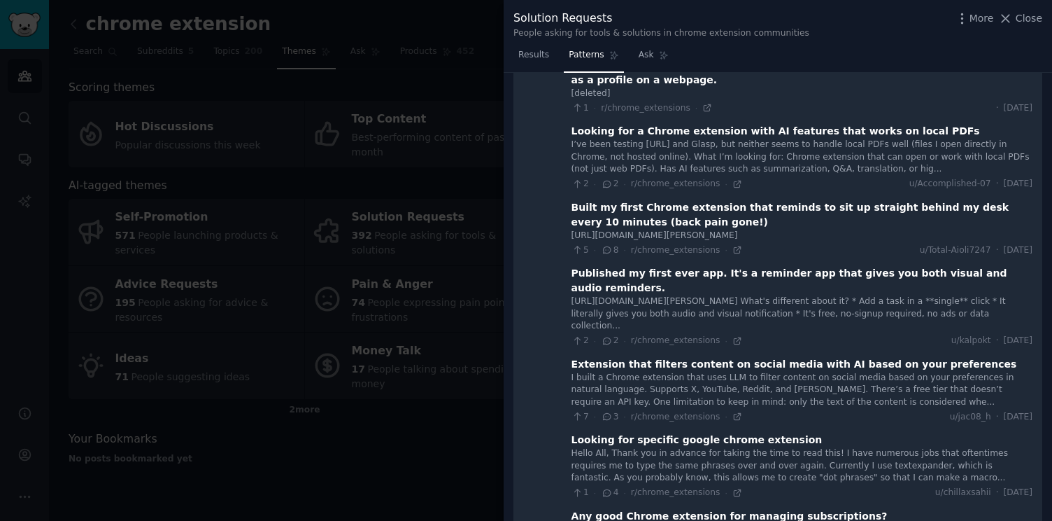
click at [734, 520] on icon at bounding box center [737, 531] width 6 height 6
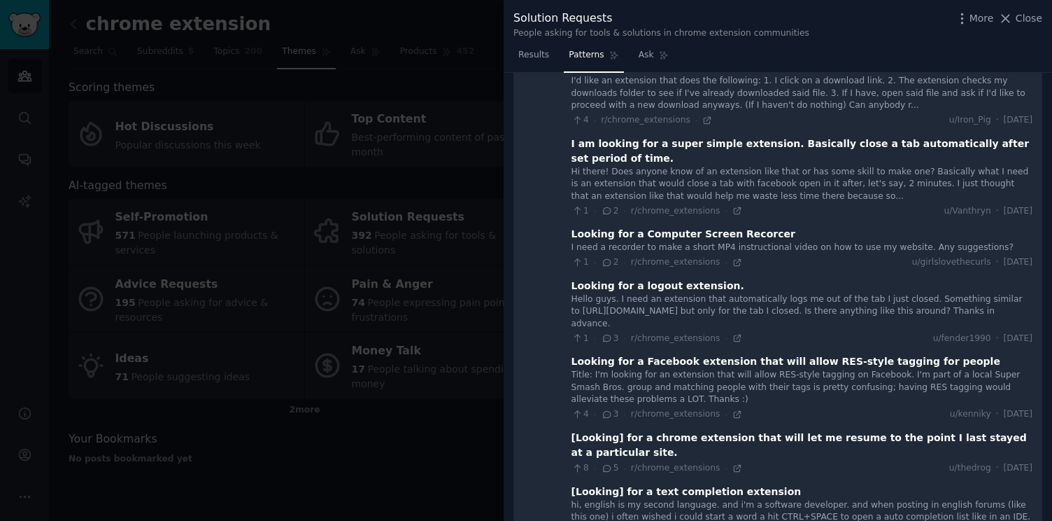
scroll to position [0, 0]
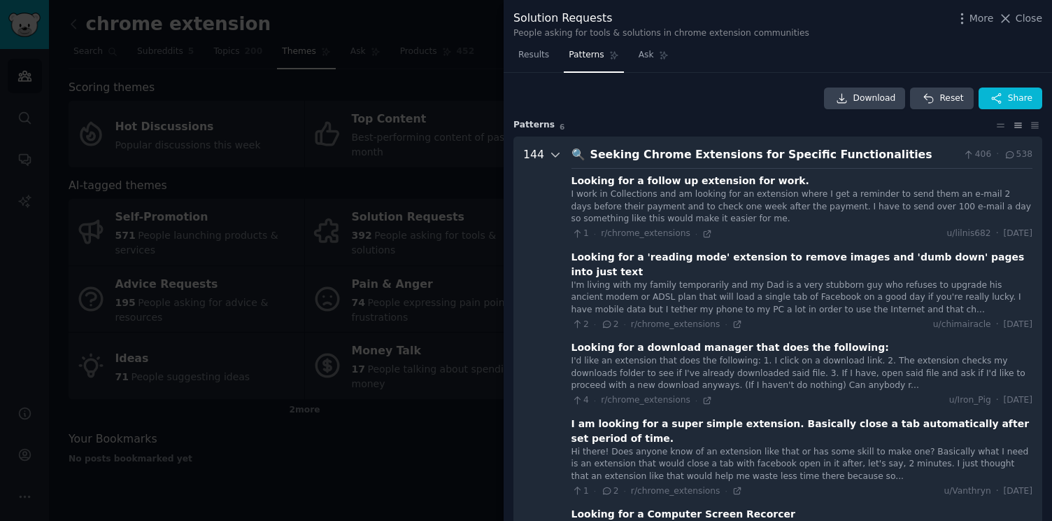
click at [551, 160] on icon at bounding box center [555, 154] width 13 height 13
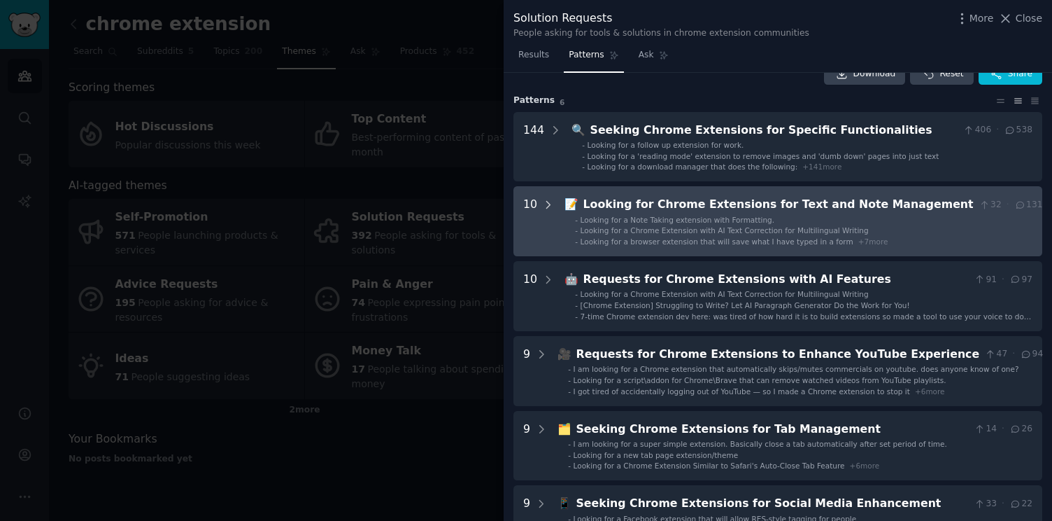
scroll to position [34, 0]
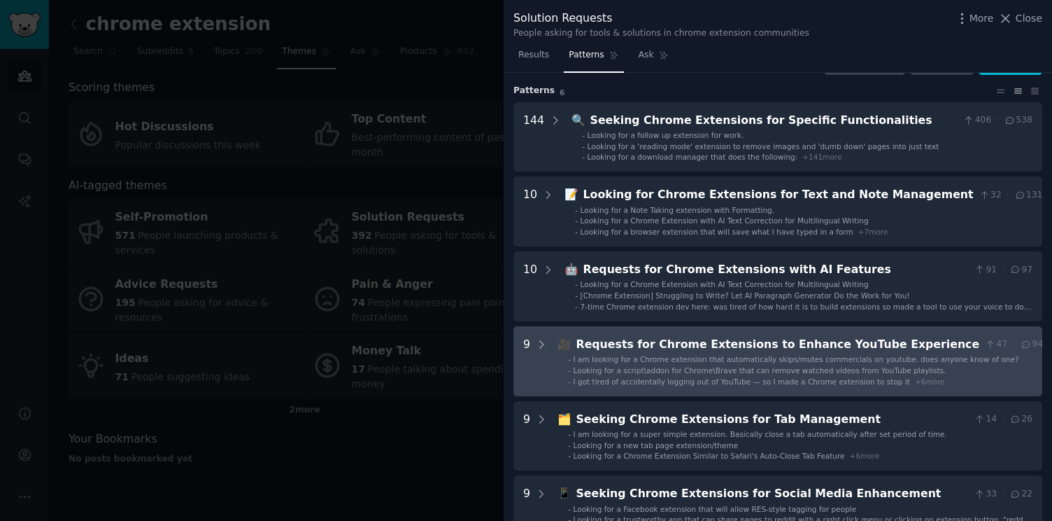
click at [544, 333] on Experience "9 🎥 Requests for Chrome Extensions to Enhance YouTube Experience 47 · 94 - I am…" at bounding box center [778, 361] width 529 height 70
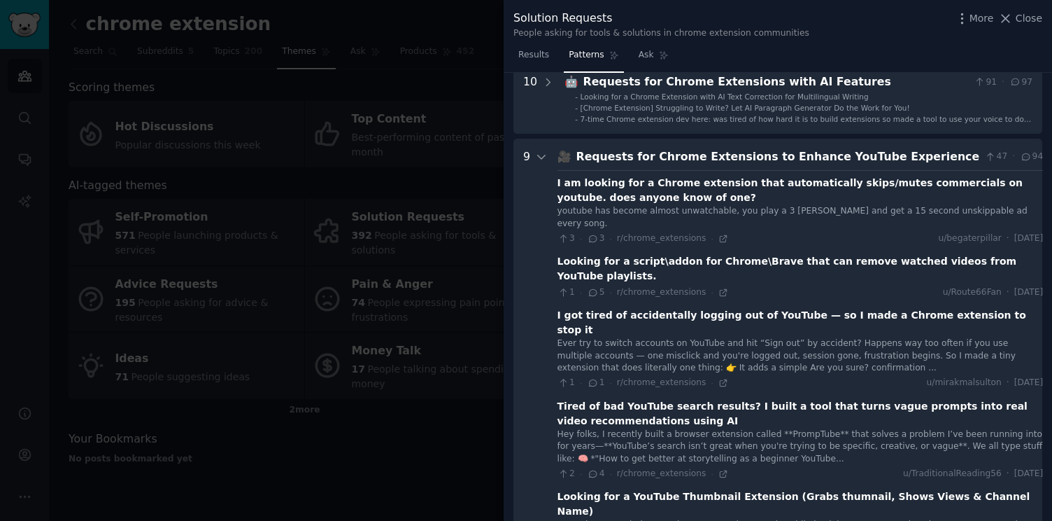
scroll to position [85, 0]
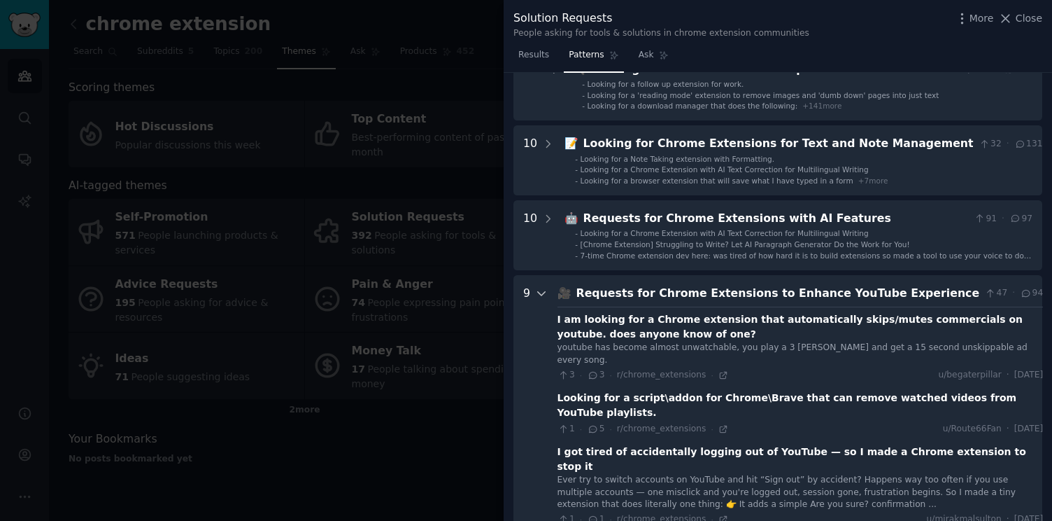
click at [542, 292] on icon at bounding box center [541, 293] width 7 height 3
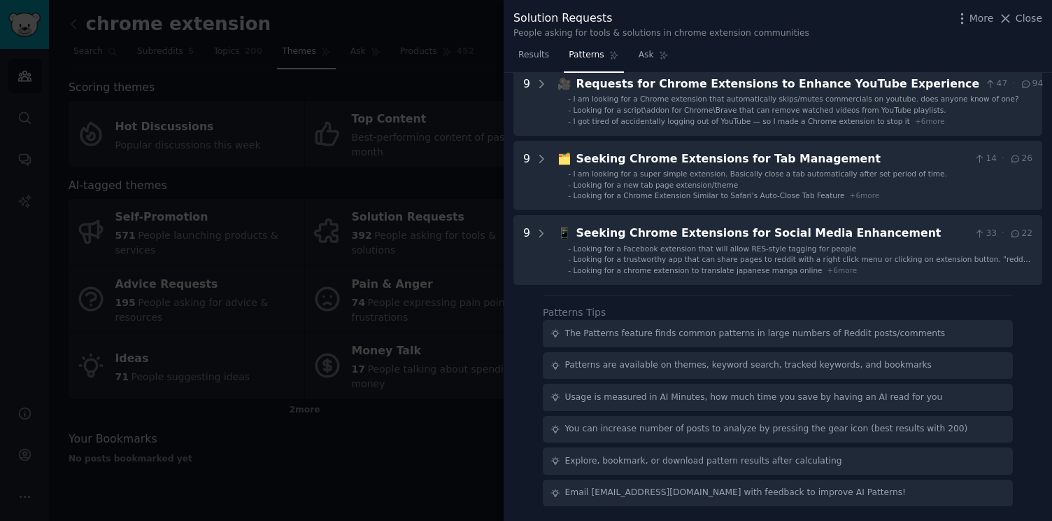
scroll to position [288, 0]
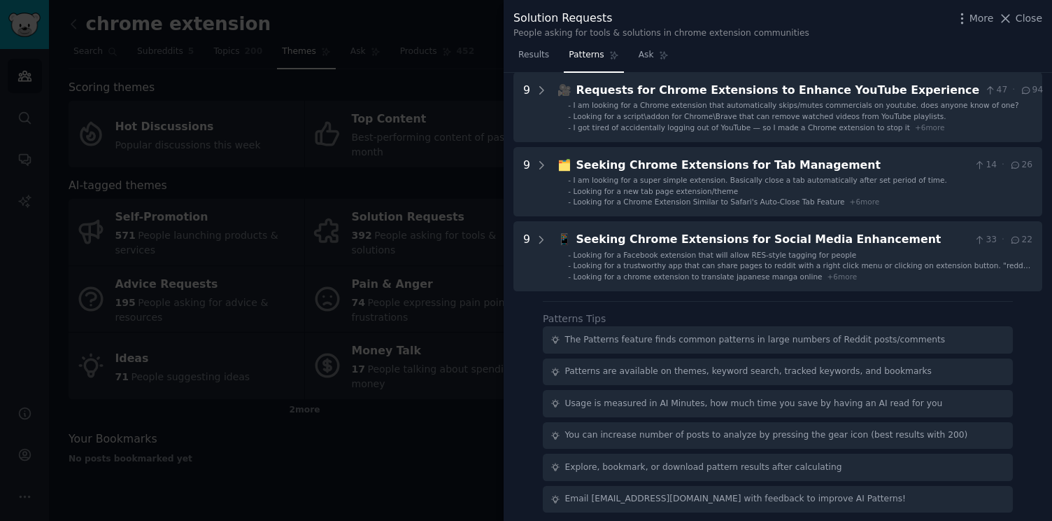
click at [495, 360] on div at bounding box center [526, 260] width 1052 height 521
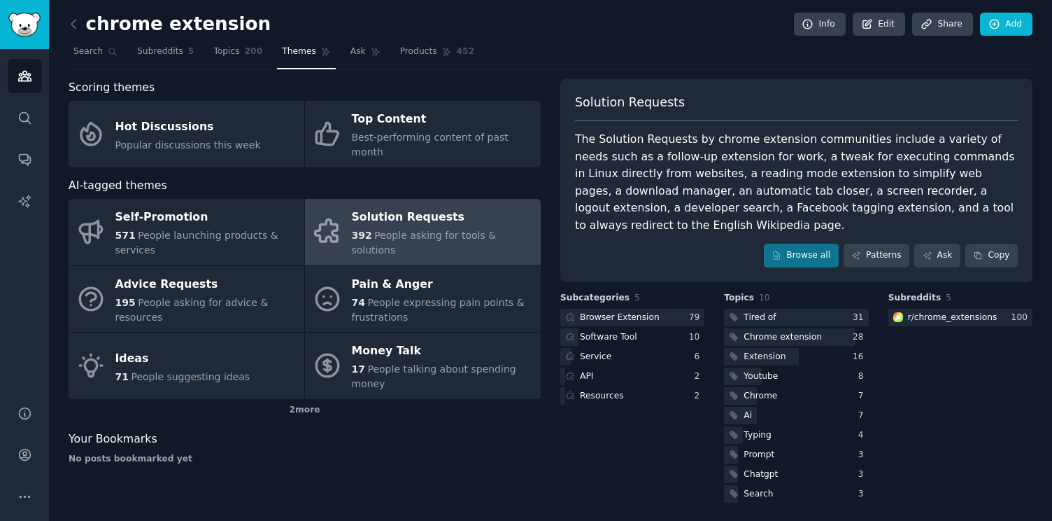
click at [78, 31] on link at bounding box center [77, 24] width 17 height 22
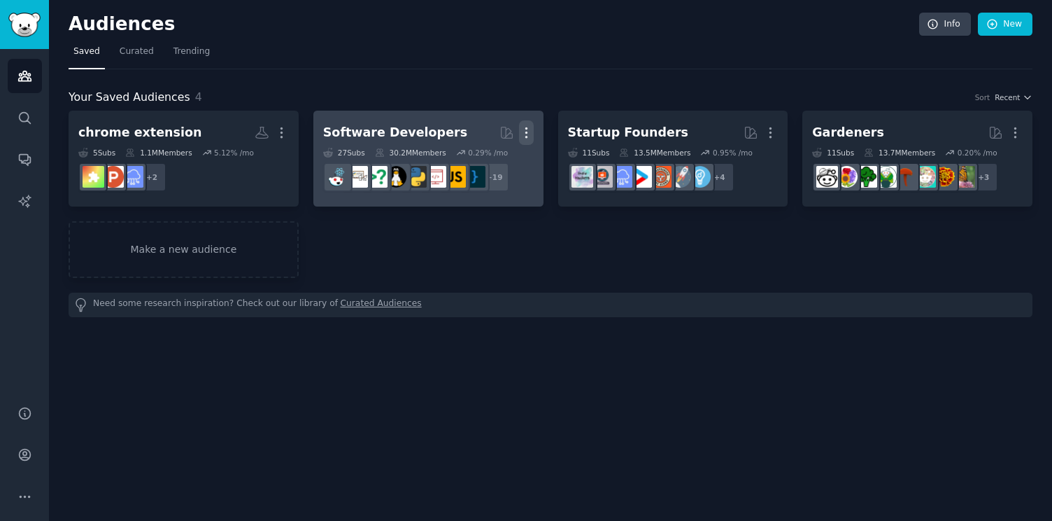
click at [523, 134] on icon "button" at bounding box center [526, 132] width 15 height 15
click at [498, 167] on p "Delete" at bounding box center [488, 162] width 32 height 15
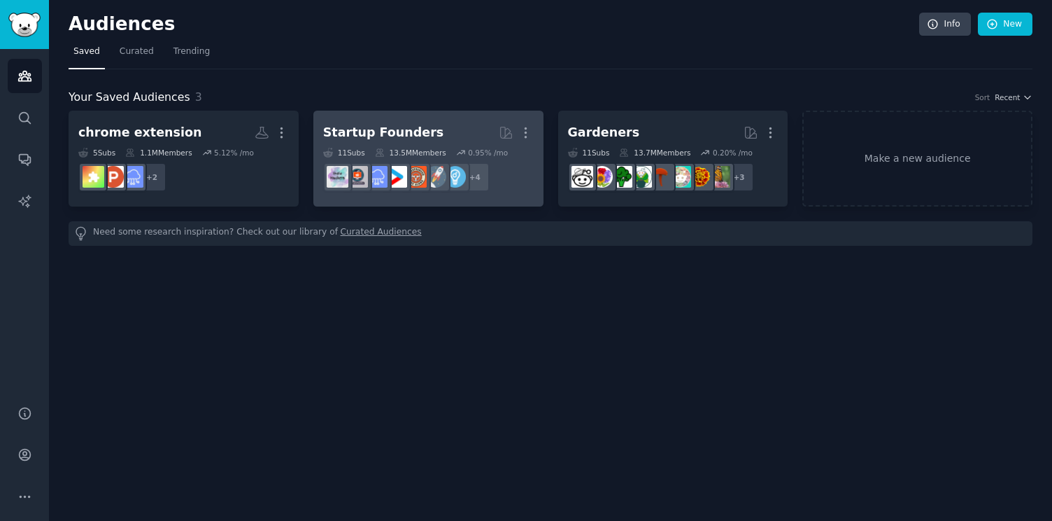
click at [467, 124] on h2 "Startup Founders Curated by GummySearch More" at bounding box center [428, 132] width 211 height 24
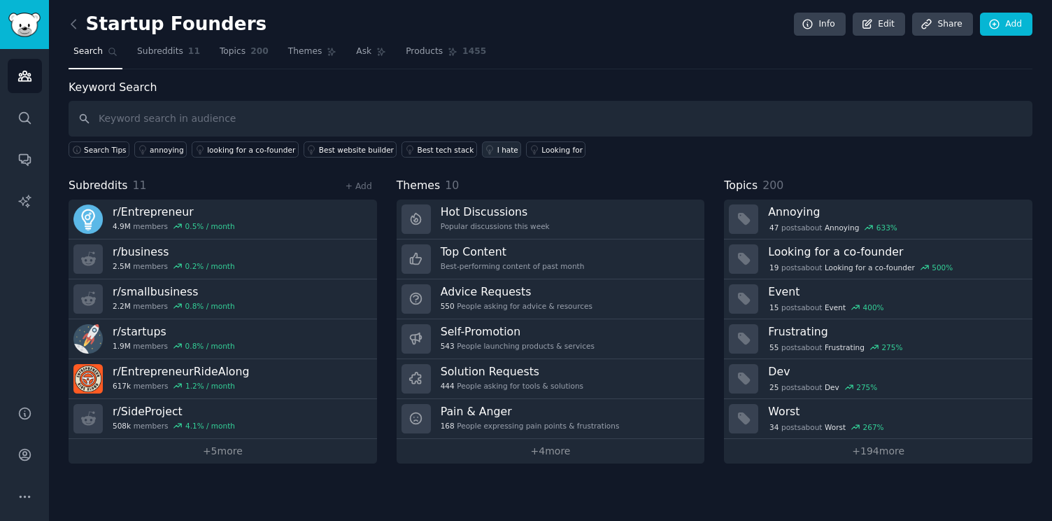
click at [484, 152] on link "I hate" at bounding box center [502, 149] width 40 height 16
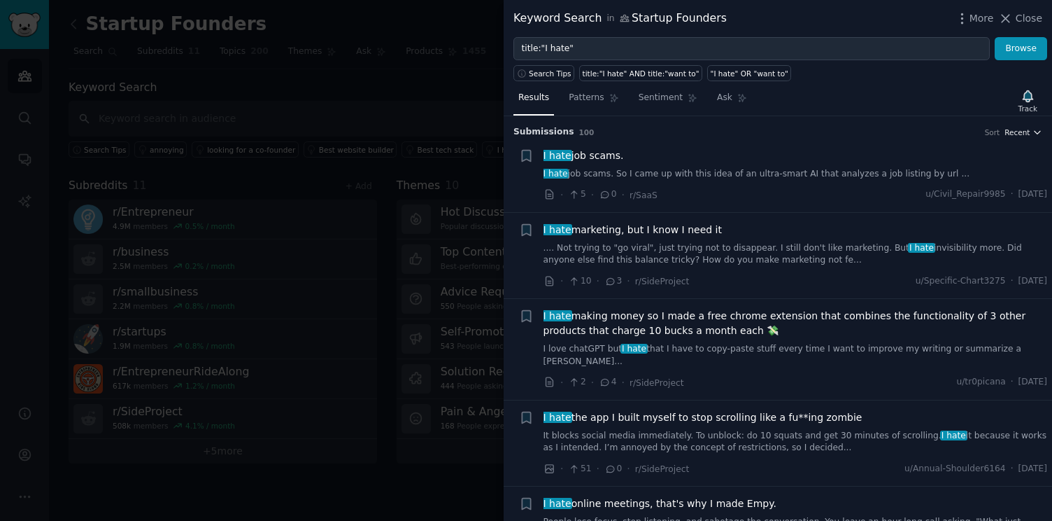
click at [1028, 134] on button "Recent" at bounding box center [1024, 132] width 38 height 10
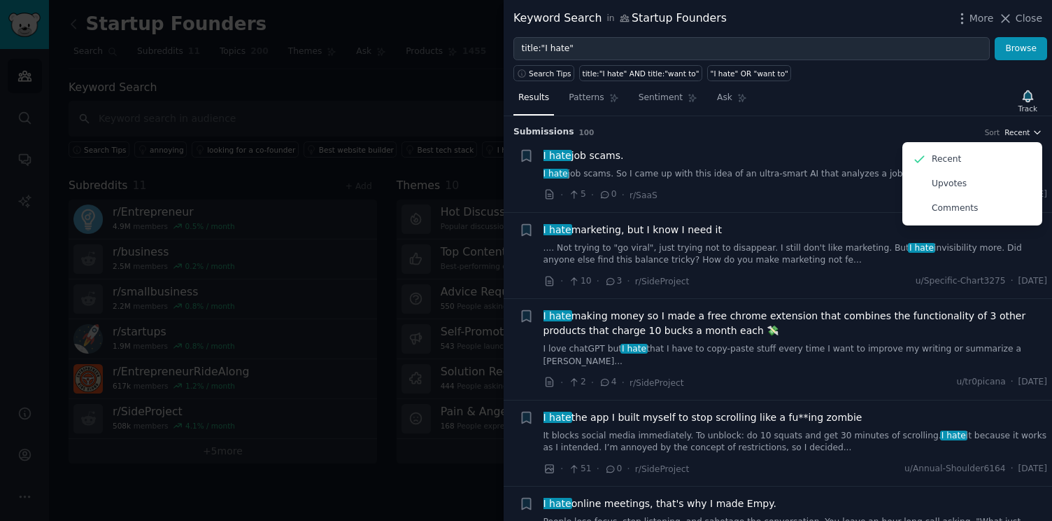
click at [1028, 134] on button "Recent" at bounding box center [1024, 132] width 38 height 10
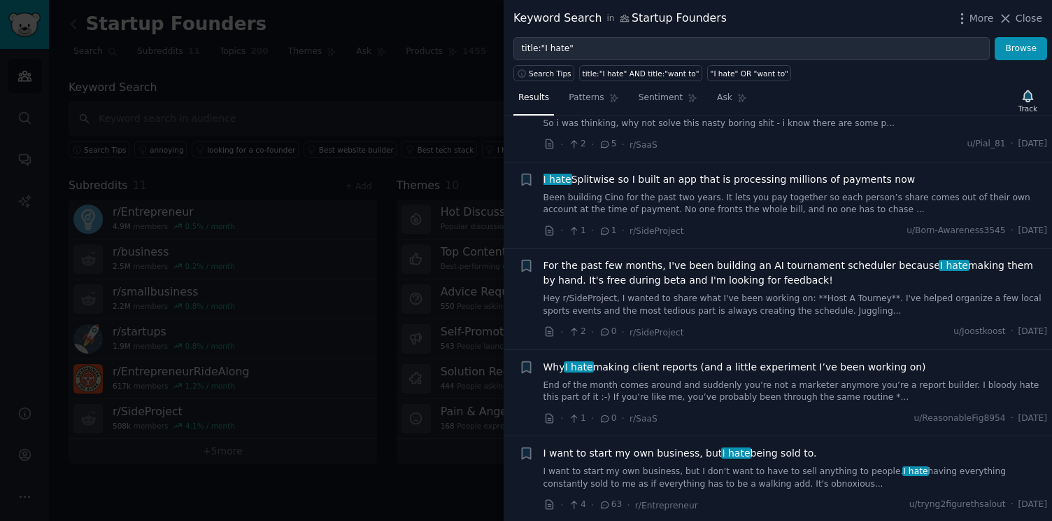
scroll to position [936, 0]
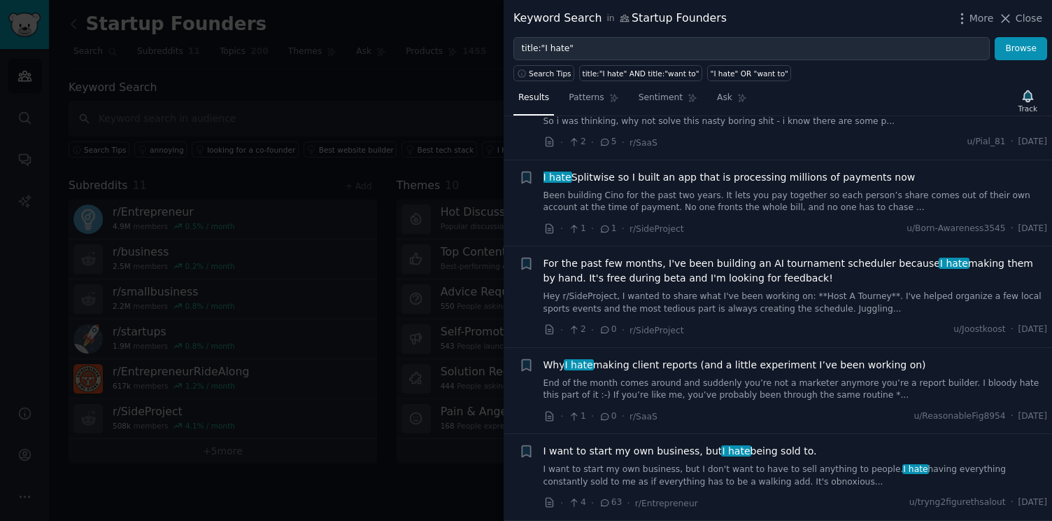
click at [841, 170] on span "I hate Splitwise so I built an app that is processing millions of payments now" at bounding box center [730, 177] width 372 height 15
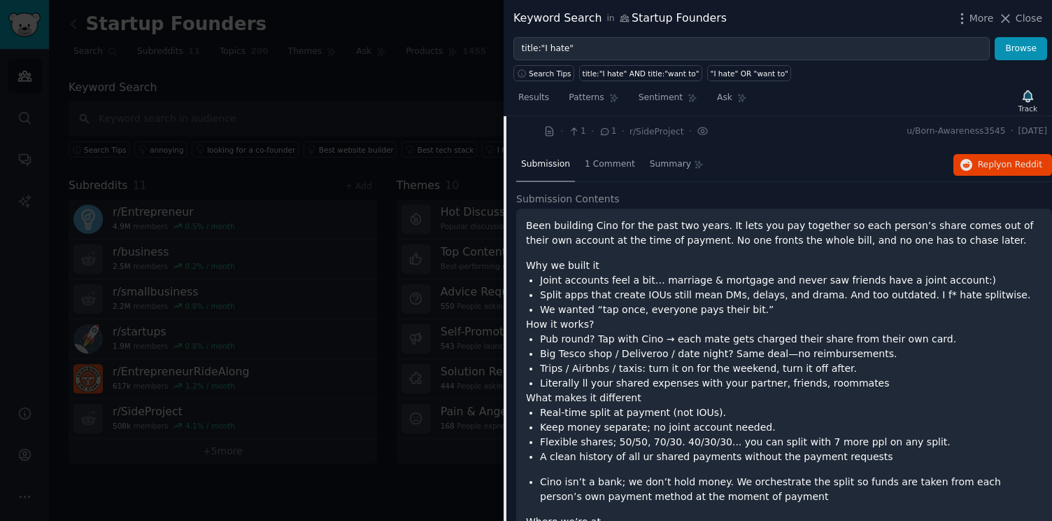
scroll to position [1015, 0]
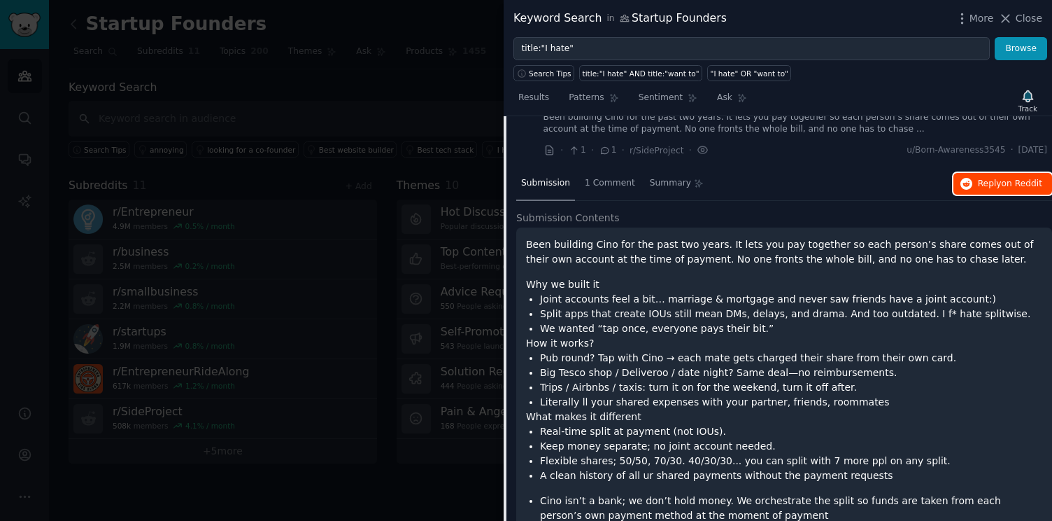
click at [998, 180] on button "Reply on Reddit" at bounding box center [1003, 184] width 99 height 22
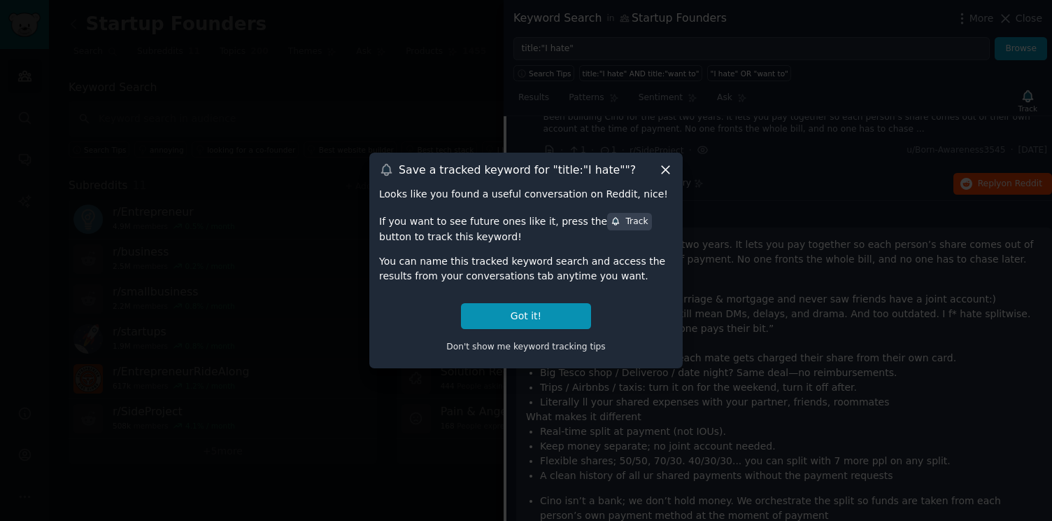
click at [657, 164] on div "Save a tracked keyword for " title:"I hate" "?" at bounding box center [526, 169] width 294 height 15
click at [662, 163] on icon at bounding box center [665, 169] width 15 height 15
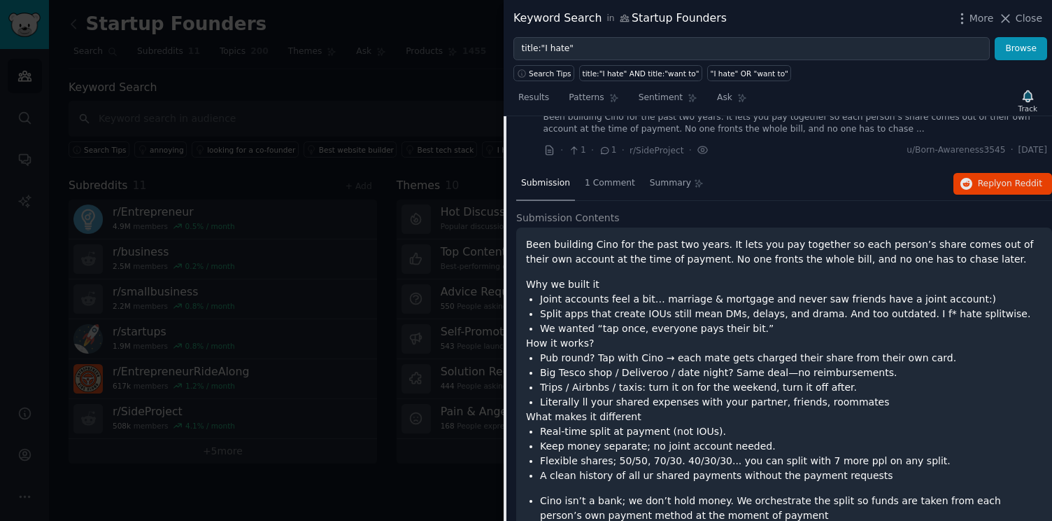
click at [453, 59] on div at bounding box center [526, 260] width 1052 height 521
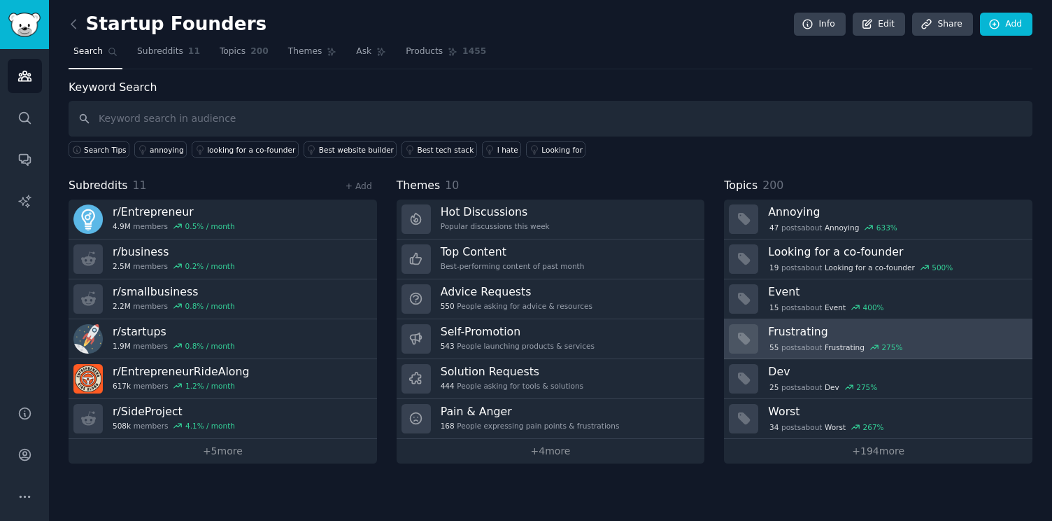
click at [835, 327] on h3 "Frustrating" at bounding box center [895, 331] width 255 height 15
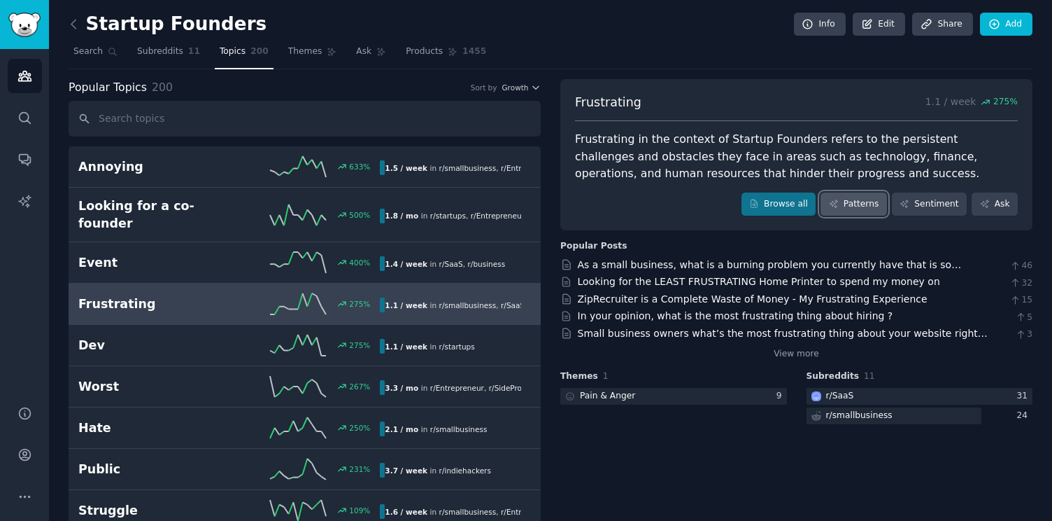
click at [870, 207] on link "Patterns" at bounding box center [854, 204] width 66 height 24
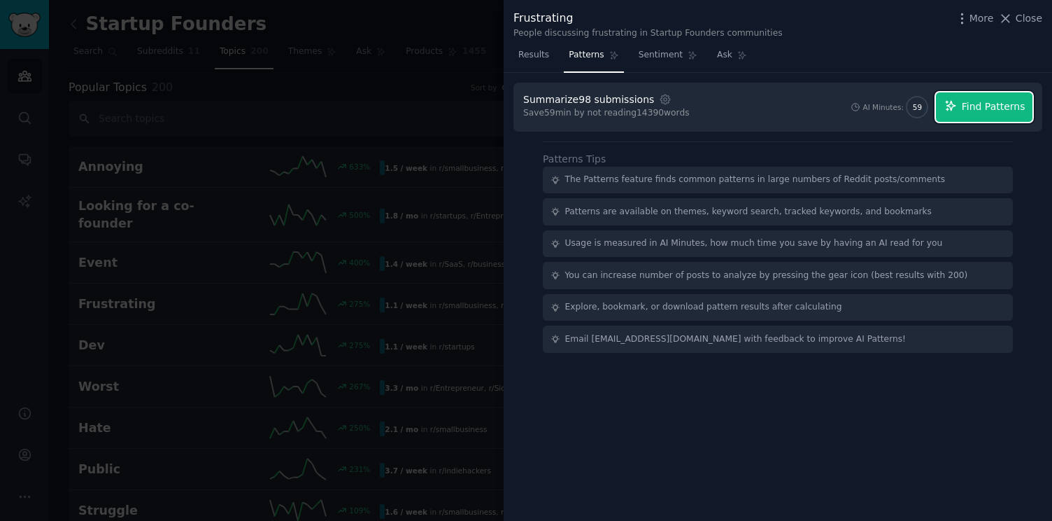
click at [968, 111] on span "Find Patterns" at bounding box center [994, 106] width 64 height 15
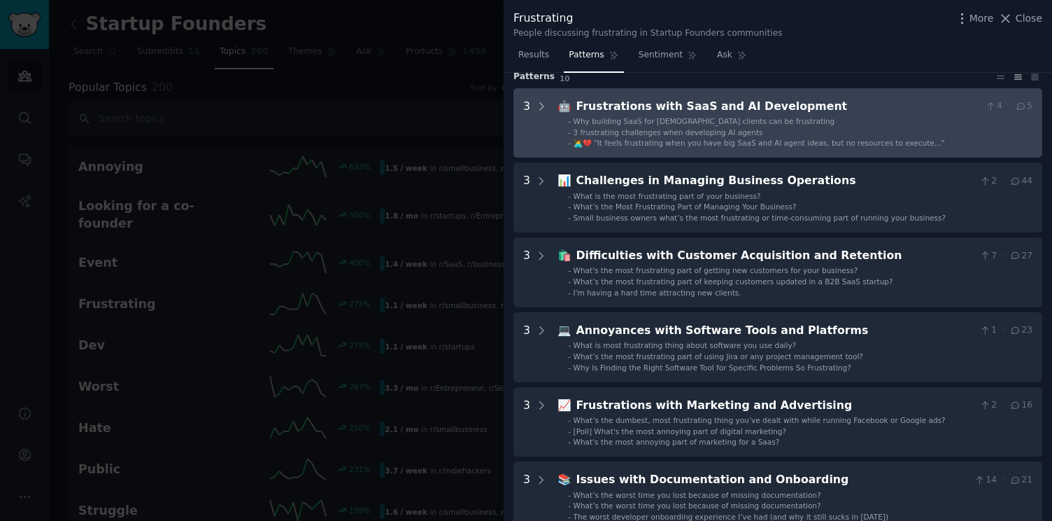
scroll to position [66, 0]
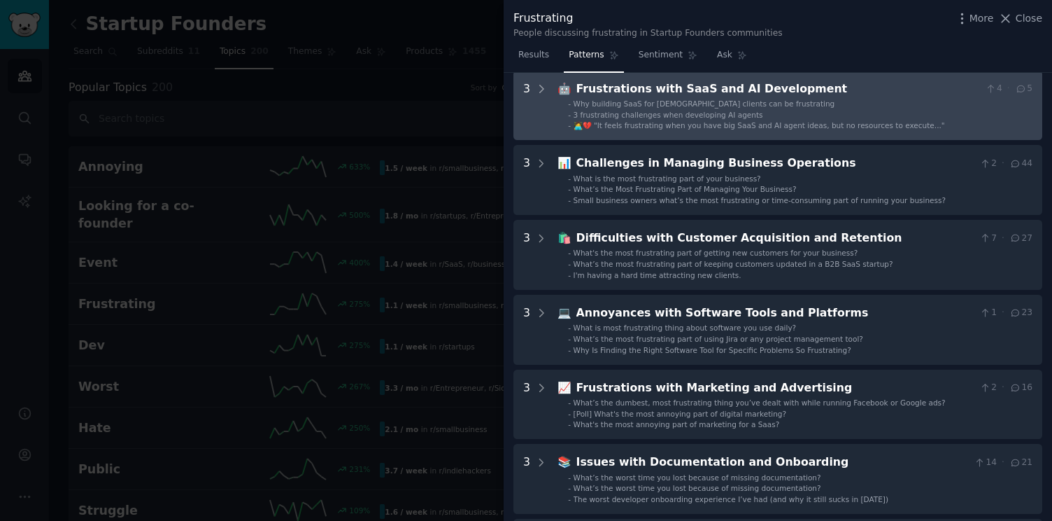
click at [831, 139] on Development "3 🤖 Frustrations with [PERSON_NAME] and AI Development 4 · 5 - Why building Saa…" at bounding box center [778, 106] width 529 height 70
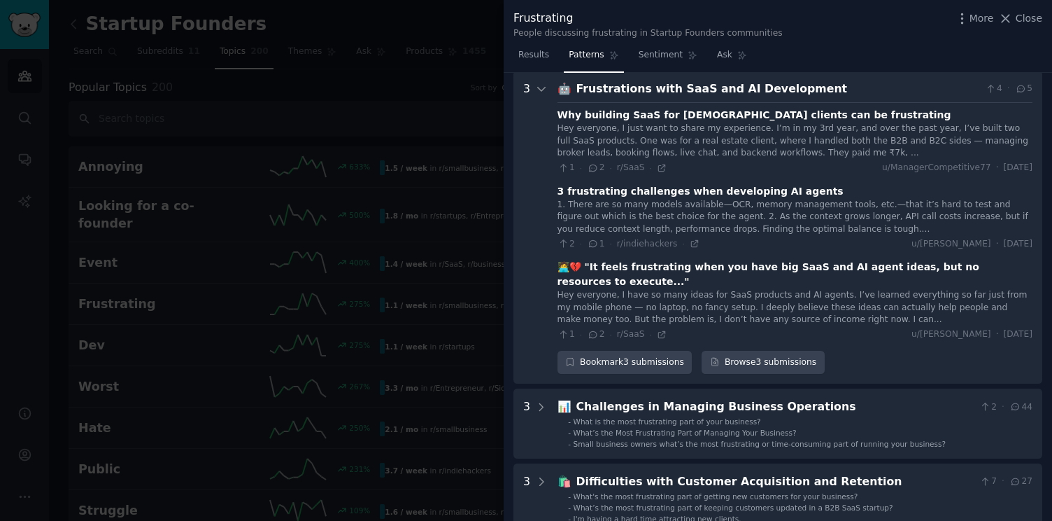
scroll to position [64, 0]
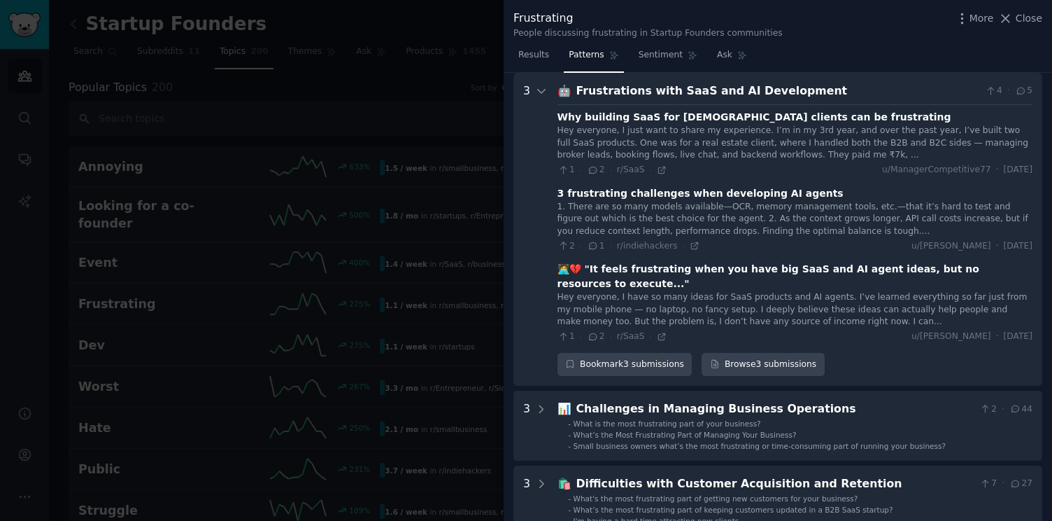
click at [840, 100] on div "🤖 Frustrations with SaaS and AI Development 4 · 5 Why building SaaS for [DEMOGR…" at bounding box center [795, 230] width 475 height 294
click at [538, 96] on icon at bounding box center [541, 91] width 13 height 13
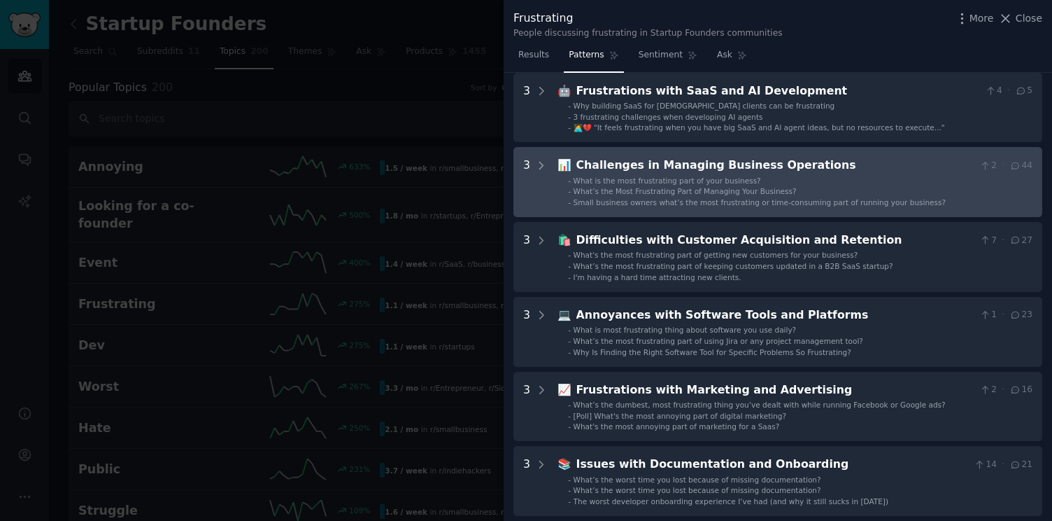
click at [829, 178] on li "- What is the most frustrating part of your business?" at bounding box center [800, 181] width 465 height 10
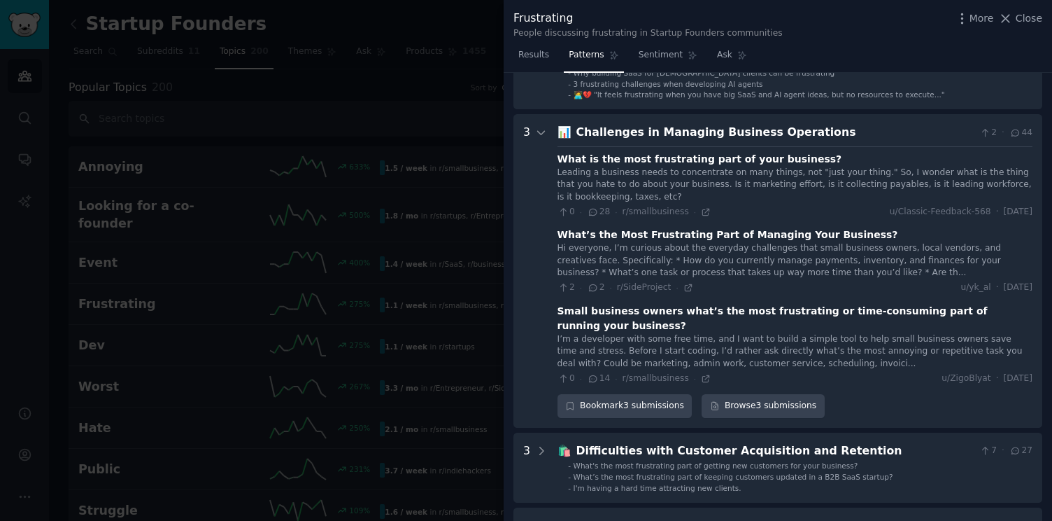
scroll to position [76, 0]
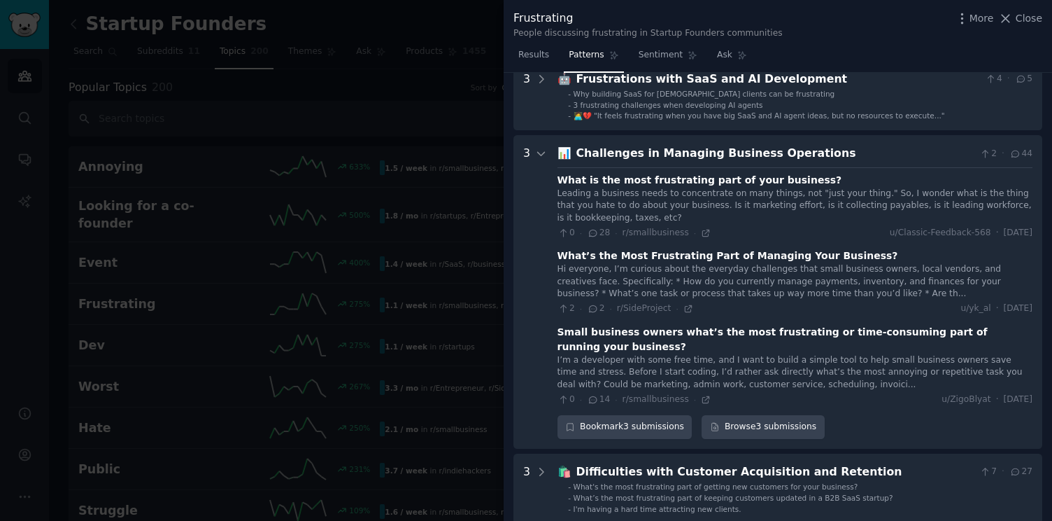
click at [832, 154] on div "Challenges in Managing Business Operations" at bounding box center [776, 153] width 398 height 17
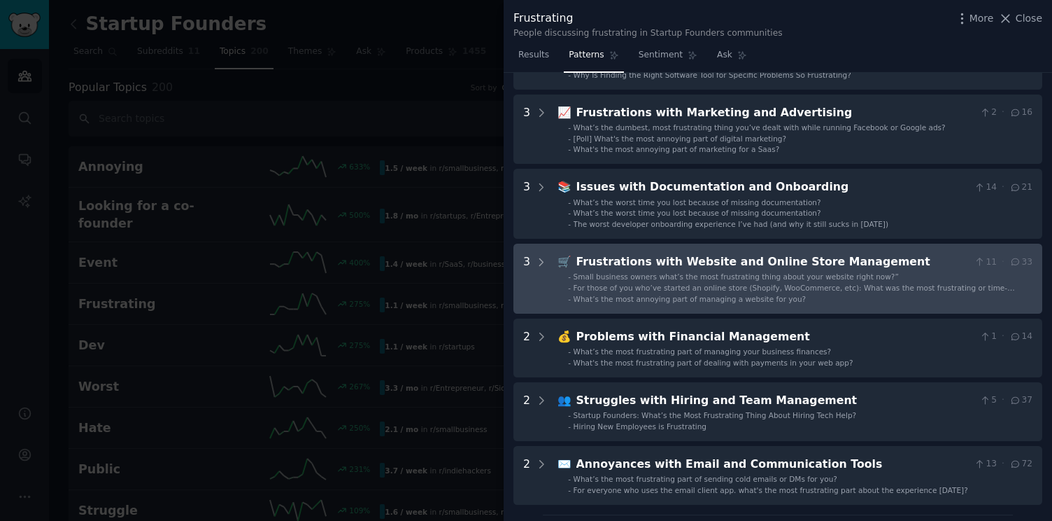
scroll to position [316, 0]
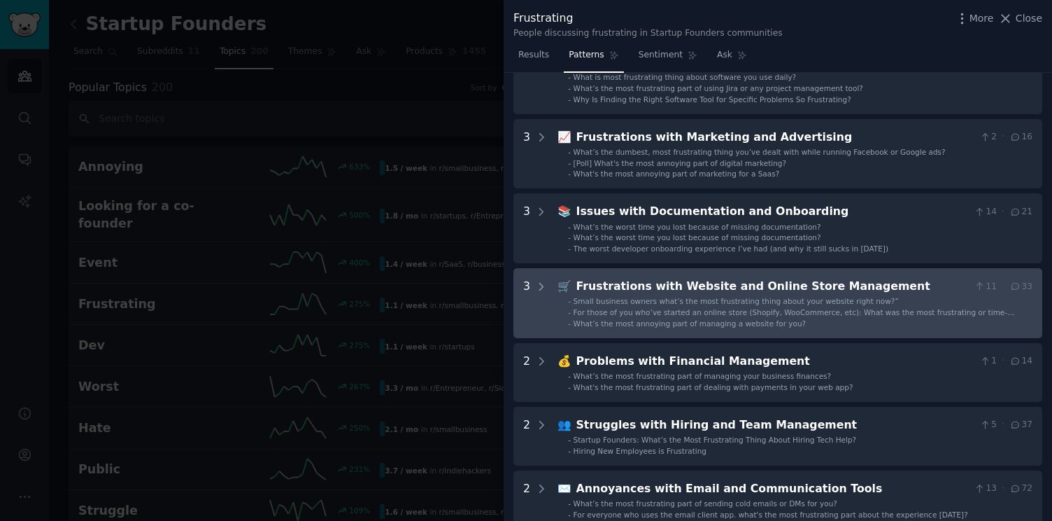
click at [877, 281] on div "Frustrations with Website and Online Store Management" at bounding box center [773, 286] width 393 height 17
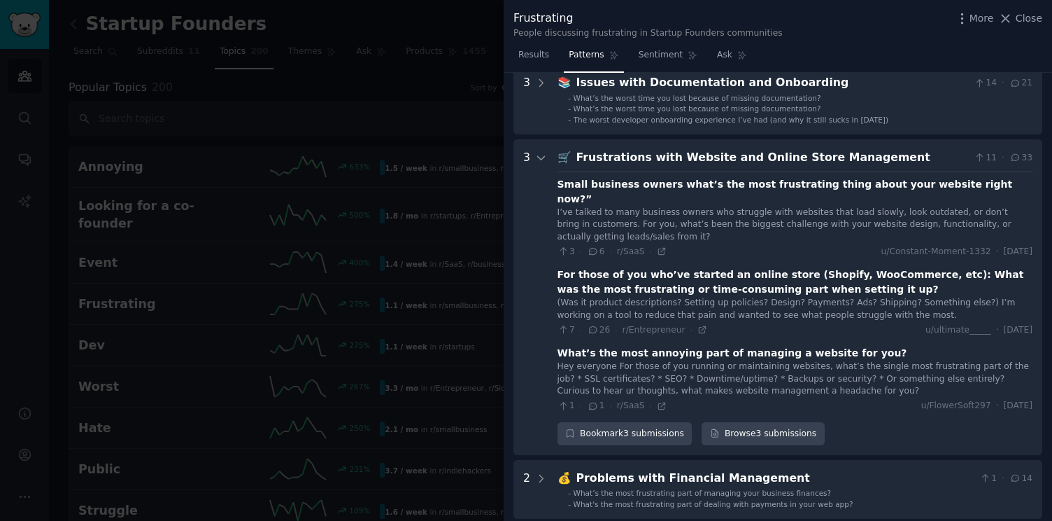
scroll to position [444, 0]
click at [911, 160] on div "Frustrations with Website and Online Store Management" at bounding box center [773, 158] width 393 height 17
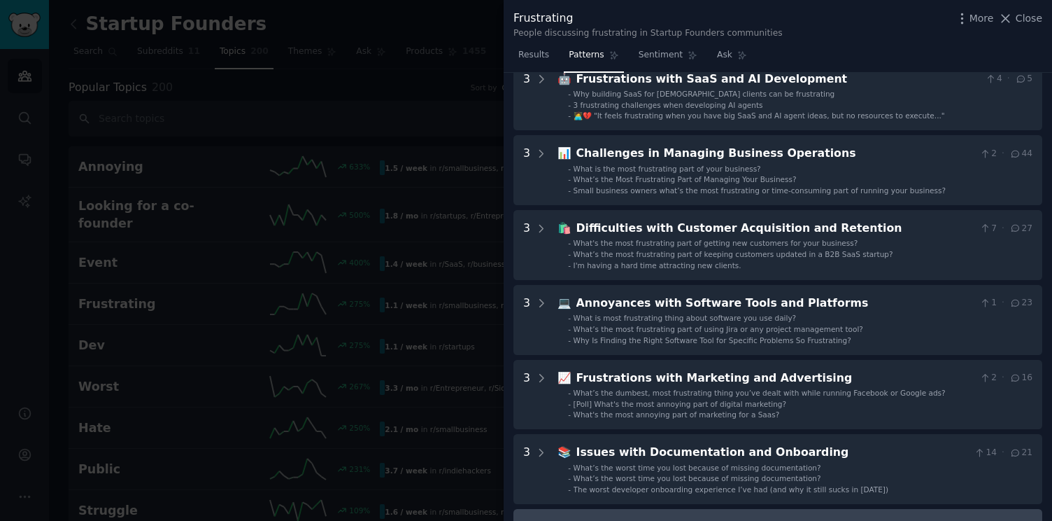
scroll to position [0, 0]
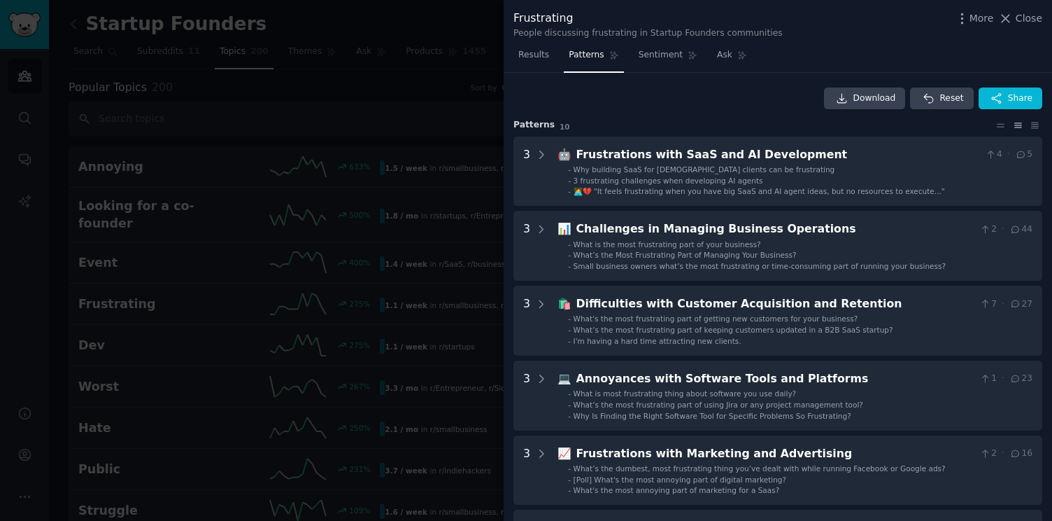
click at [458, 12] on div at bounding box center [526, 260] width 1052 height 521
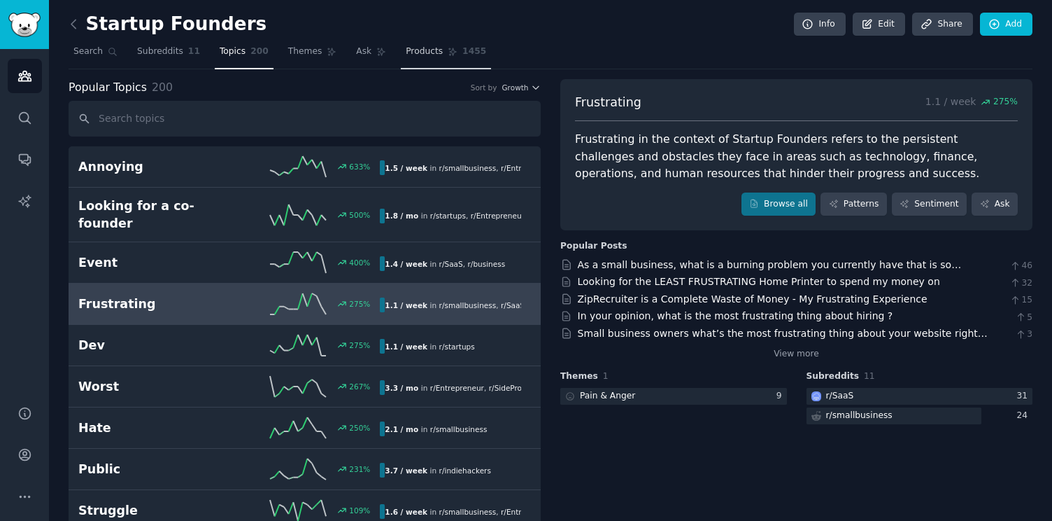
click at [407, 46] on span "Products" at bounding box center [424, 51] width 37 height 13
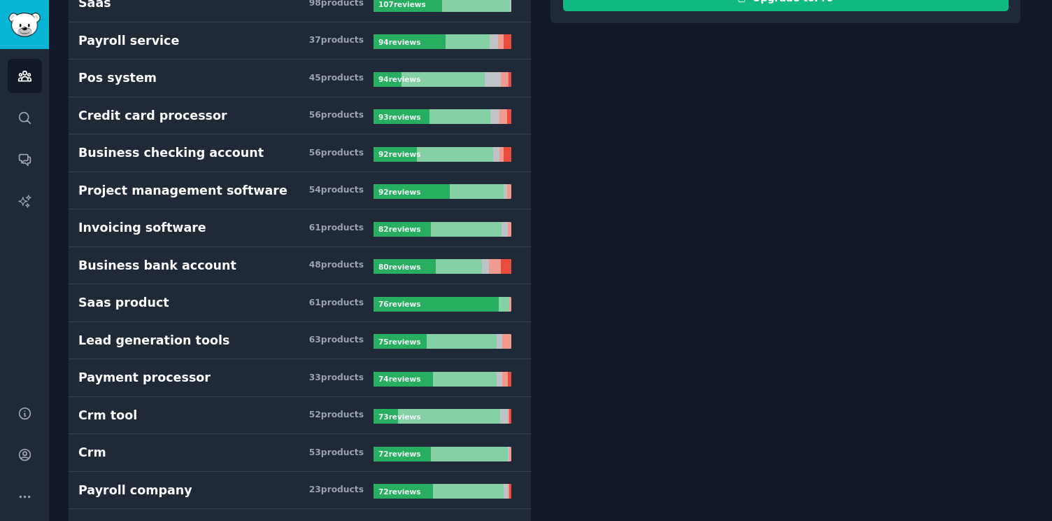
scroll to position [423, 0]
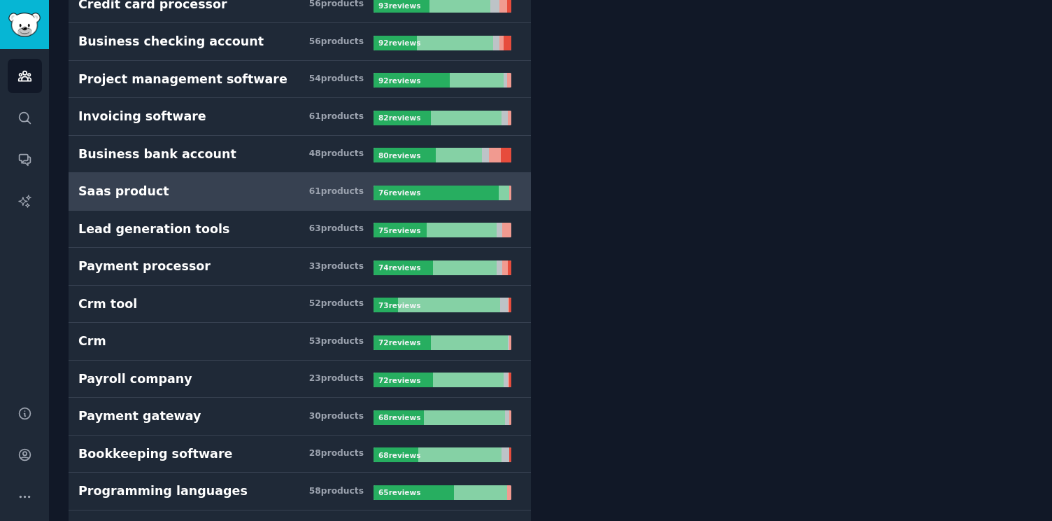
click at [287, 190] on h3 "Saas product 61 product s" at bounding box center [225, 191] width 295 height 17
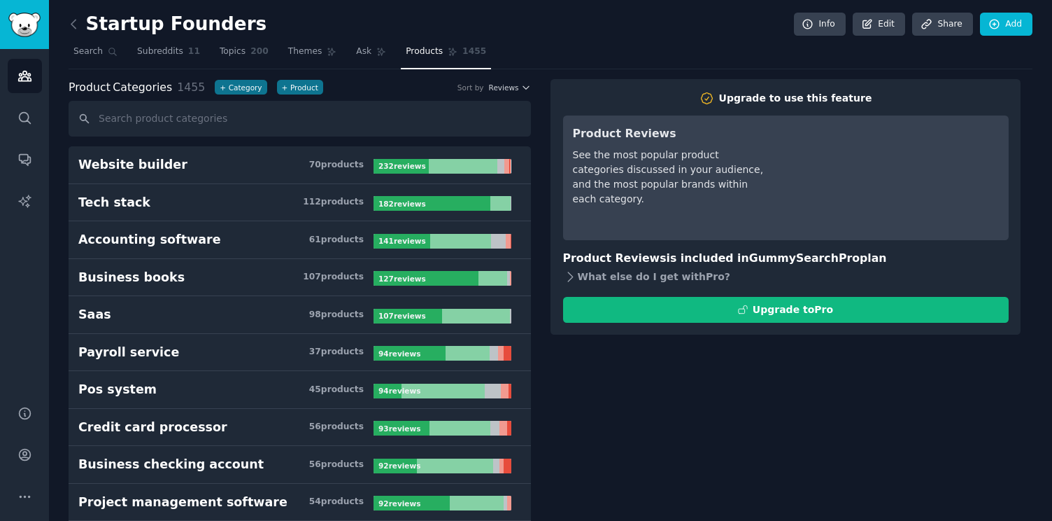
click at [580, 278] on div "What else do I get with Pro ?" at bounding box center [786, 277] width 446 height 20
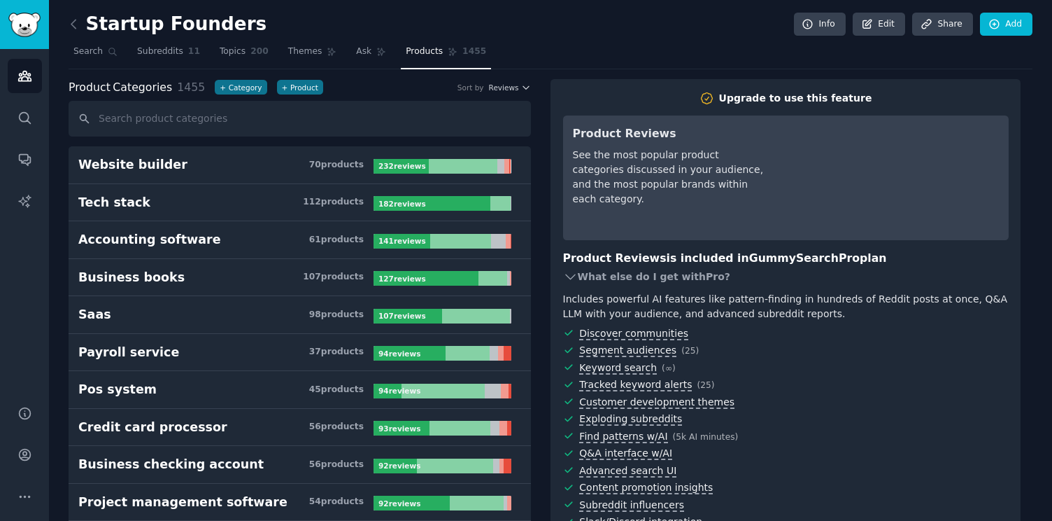
click at [580, 278] on div "What else do I get with Pro ?" at bounding box center [786, 277] width 446 height 20
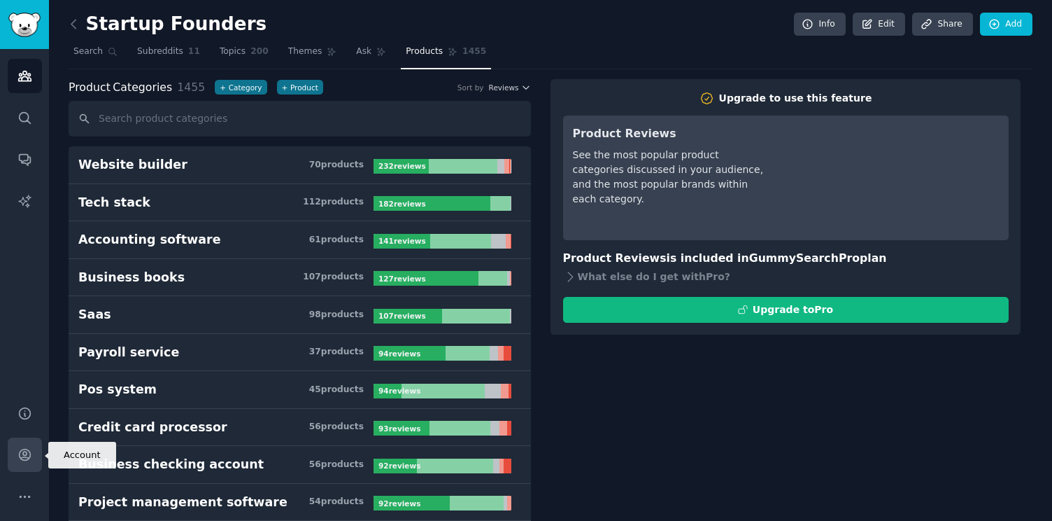
click at [13, 461] on link "Account" at bounding box center [25, 454] width 34 height 34
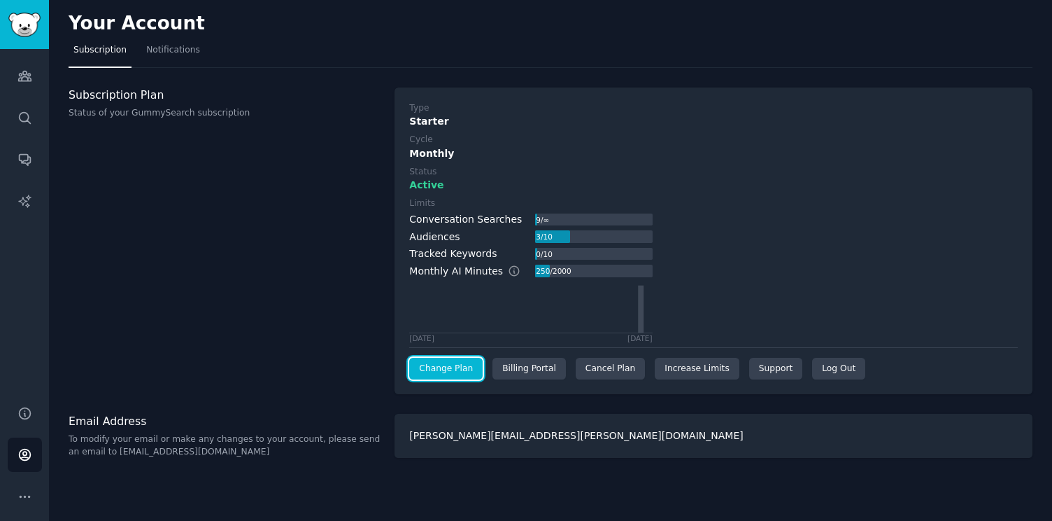
click at [456, 368] on link "Change Plan" at bounding box center [445, 369] width 73 height 22
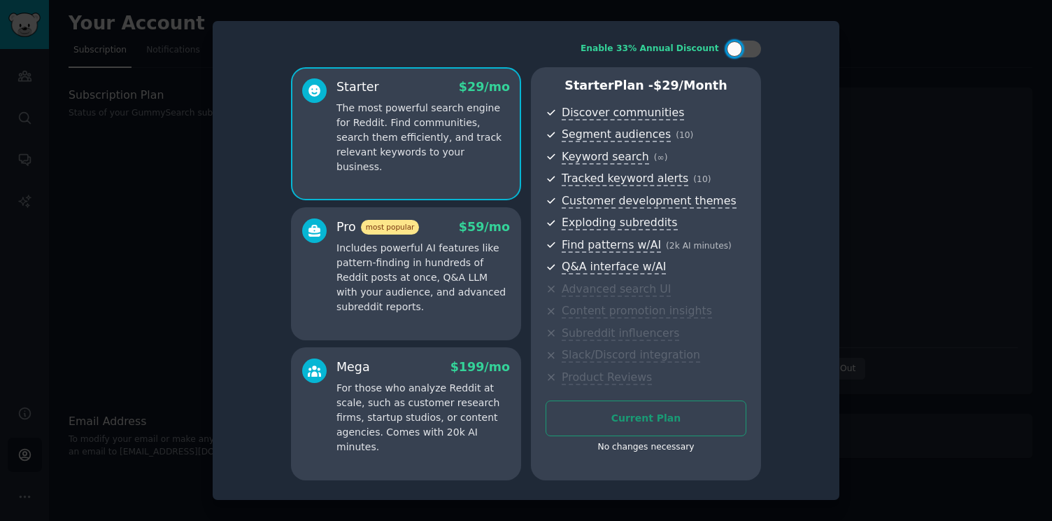
click at [468, 253] on p "Includes powerful AI features like pattern-finding in hundreds of Reddit posts …" at bounding box center [424, 277] width 174 height 73
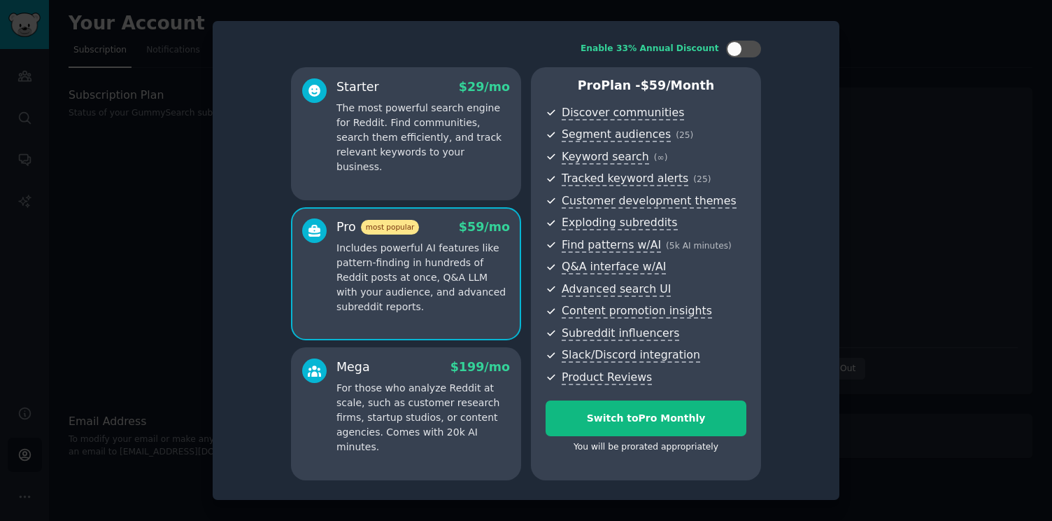
click at [460, 142] on p "The most powerful search engine for Reddit. Find communities, search them effic…" at bounding box center [424, 137] width 174 height 73
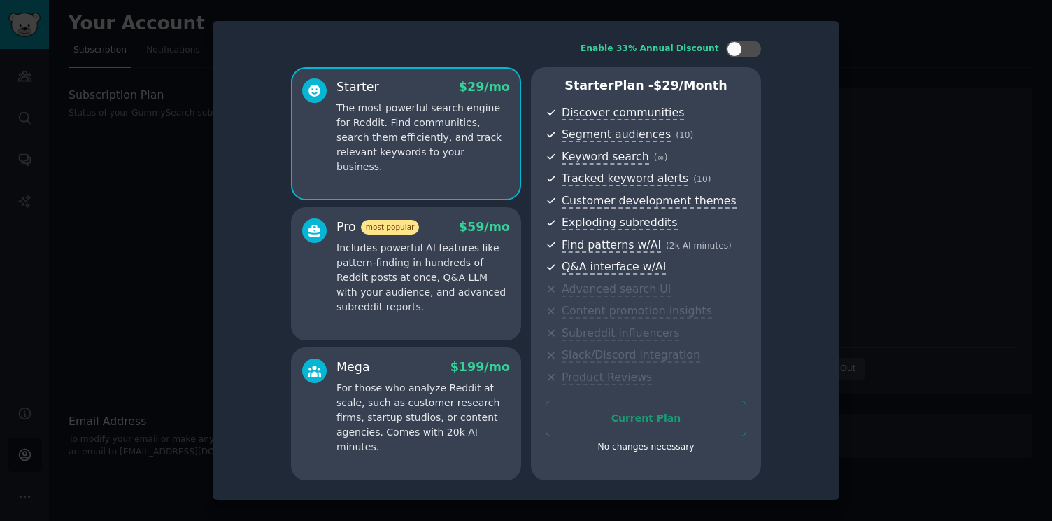
click at [460, 215] on div "Pro most popular $ 59 /mo Includes powerful AI features like pattern-finding in…" at bounding box center [406, 273] width 230 height 133
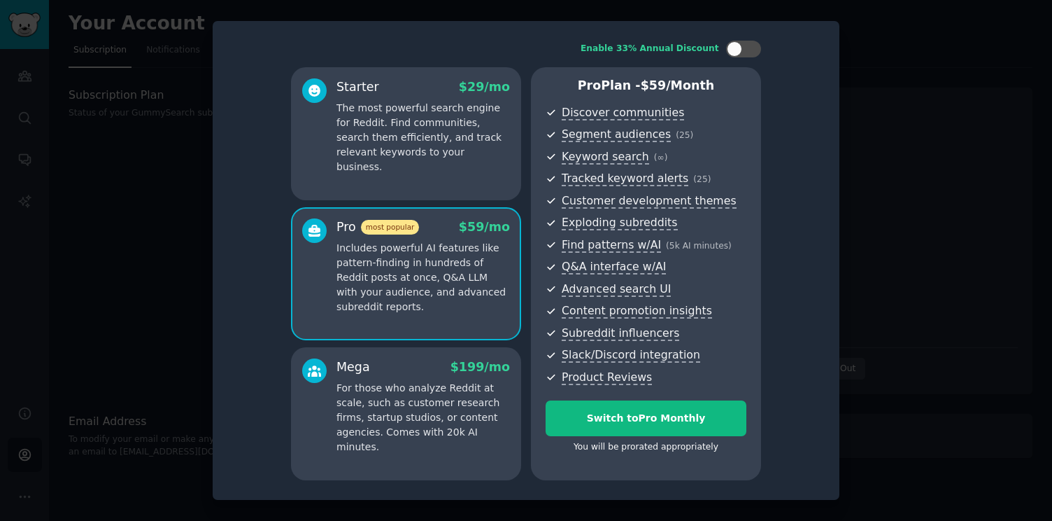
click at [458, 140] on p "The most powerful search engine for Reddit. Find communities, search them effic…" at bounding box center [424, 137] width 174 height 73
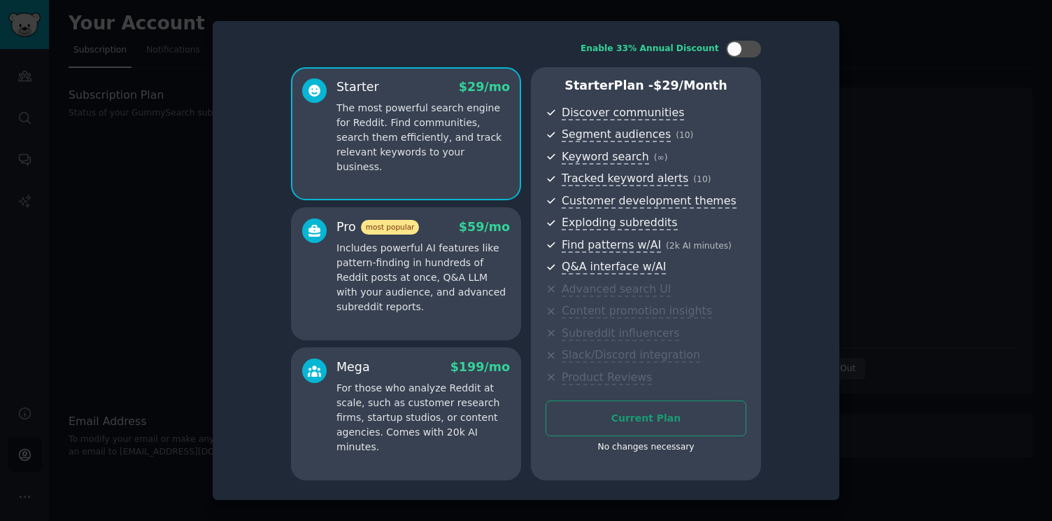
click at [458, 214] on div "Pro most popular $ 59 /mo Includes powerful AI features like pattern-finding in…" at bounding box center [406, 273] width 230 height 133
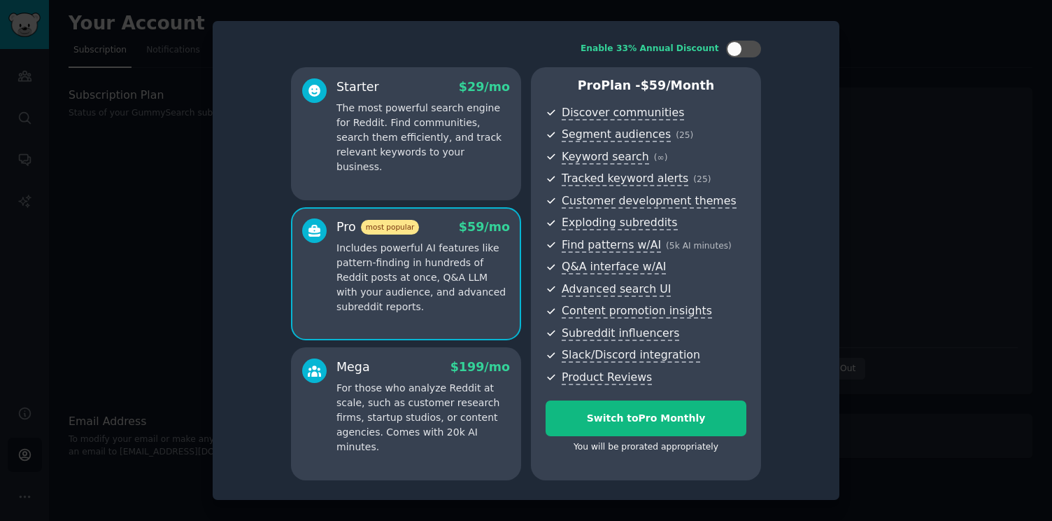
click at [458, 137] on p "The most powerful search engine for Reddit. Find communities, search them effic…" at bounding box center [424, 137] width 174 height 73
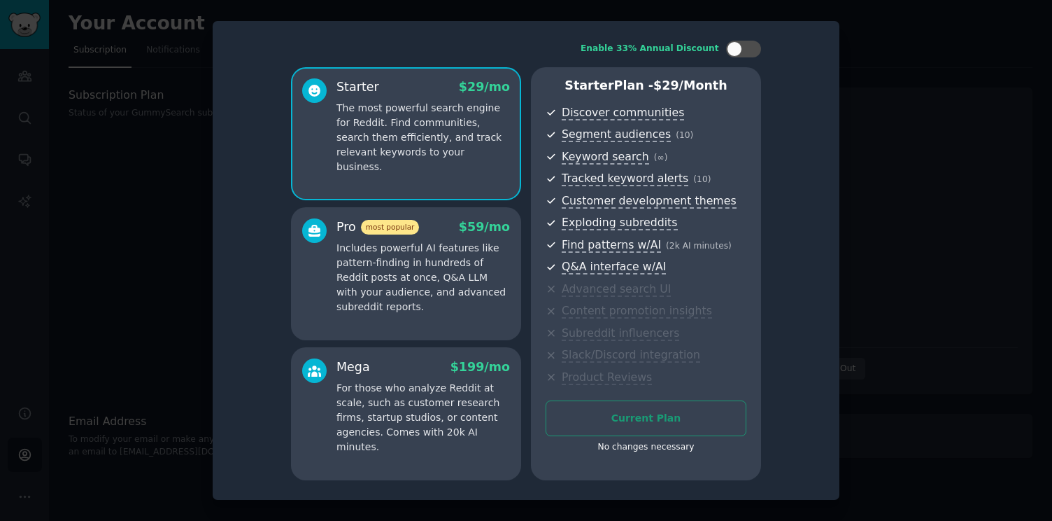
click at [460, 227] on div "Pro most popular $ 59 /mo" at bounding box center [424, 226] width 174 height 17
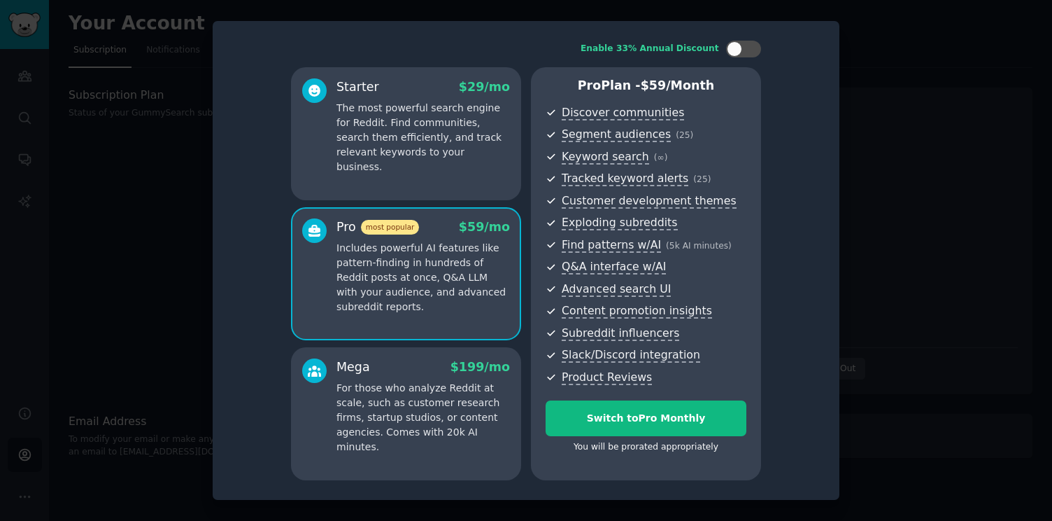
click at [460, 135] on p "The most powerful search engine for Reddit. Find communities, search them effic…" at bounding box center [424, 137] width 174 height 73
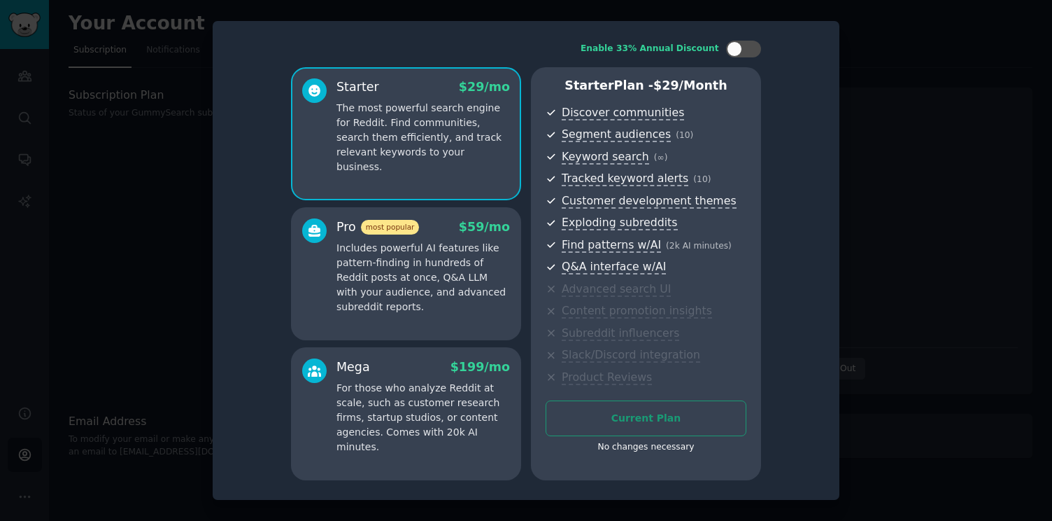
click at [462, 243] on p "Includes powerful AI features like pattern-finding in hundreds of Reddit posts …" at bounding box center [424, 277] width 174 height 73
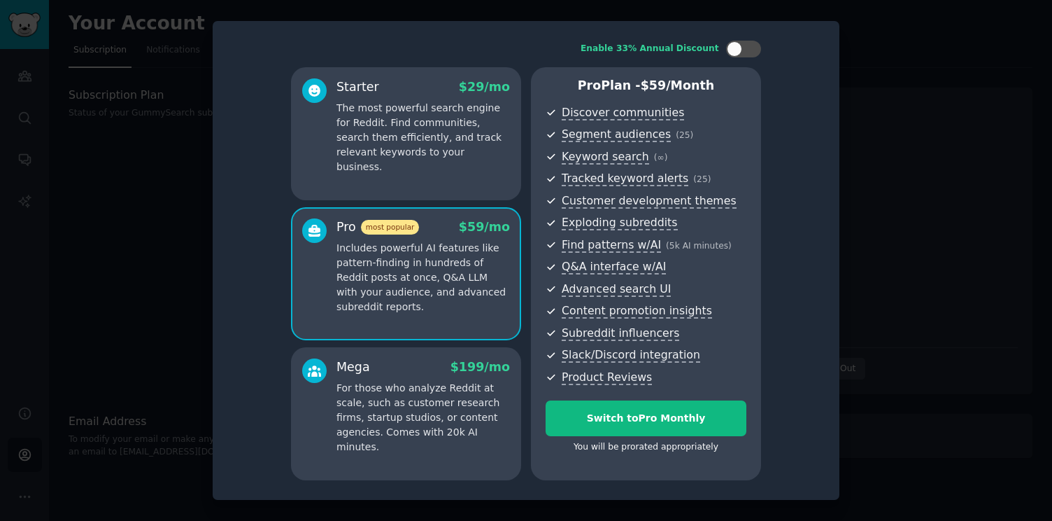
click at [461, 136] on p "The most powerful search engine for Reddit. Find communities, search them effic…" at bounding box center [424, 137] width 174 height 73
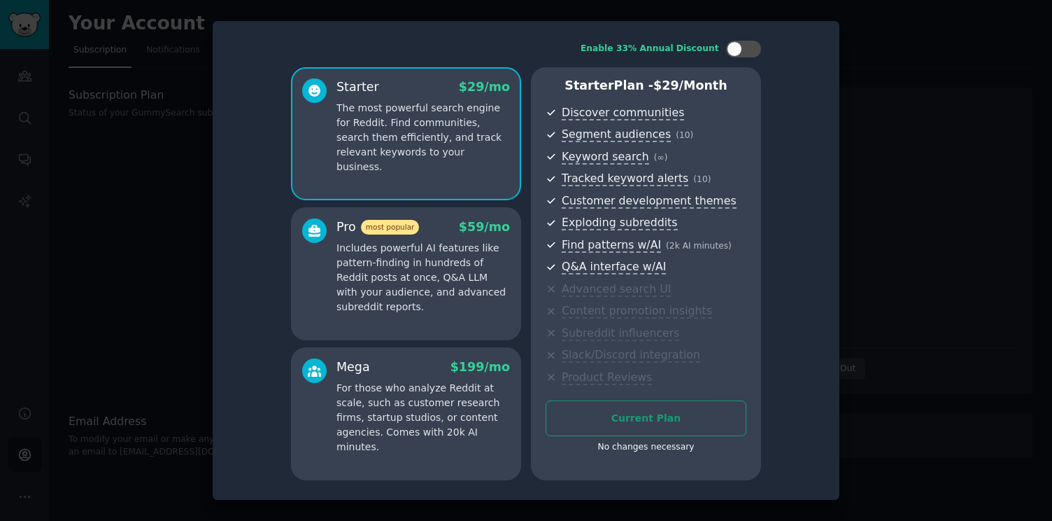
click at [472, 267] on p "Includes powerful AI features like pattern-finding in hundreds of Reddit posts …" at bounding box center [424, 277] width 174 height 73
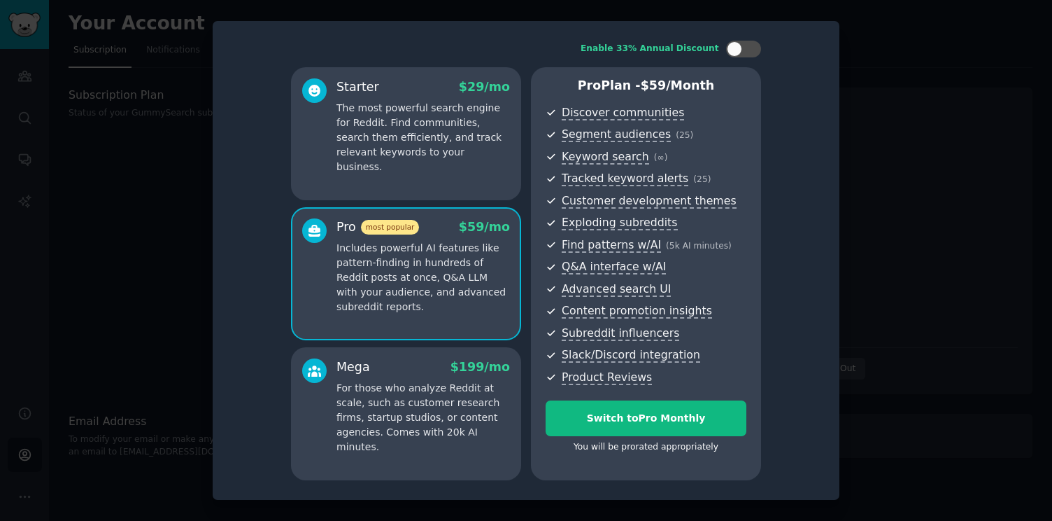
click at [472, 152] on p "The most powerful search engine for Reddit. Find communities, search them effic…" at bounding box center [424, 137] width 174 height 73
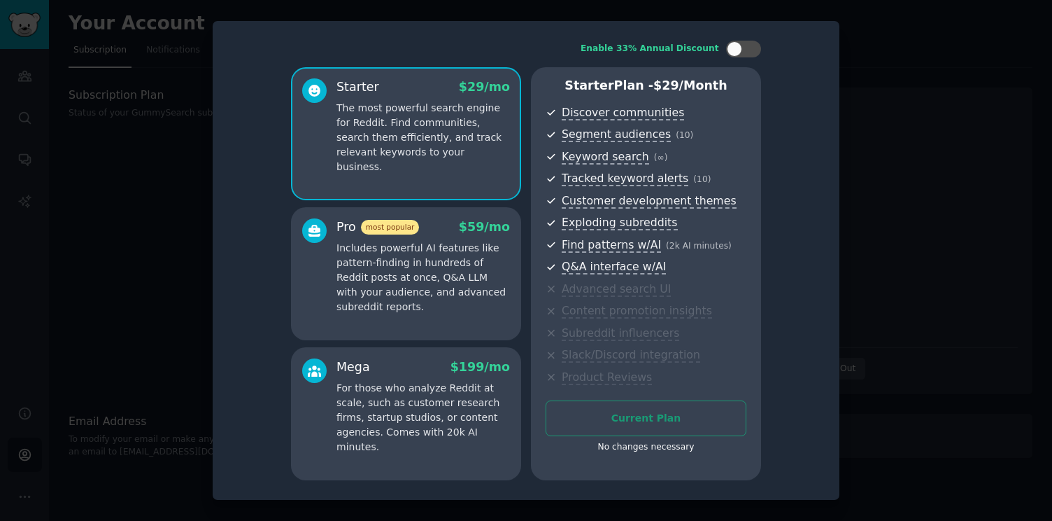
click at [481, 200] on div "Starter $ 29 /mo The most powerful search engine for Reddit. Find communities, …" at bounding box center [406, 273] width 230 height 413
click at [886, 78] on div at bounding box center [526, 260] width 1052 height 521
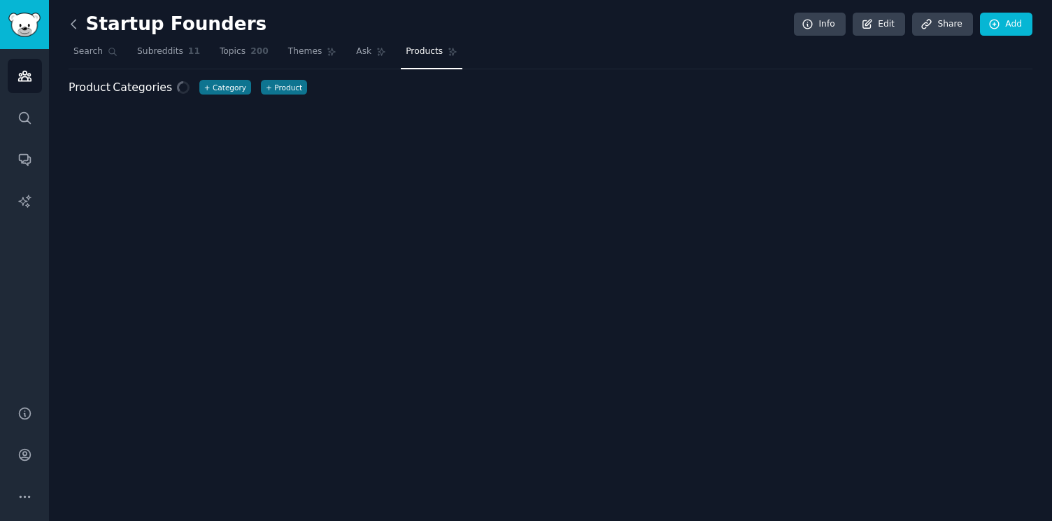
click at [71, 29] on icon at bounding box center [73, 24] width 15 height 15
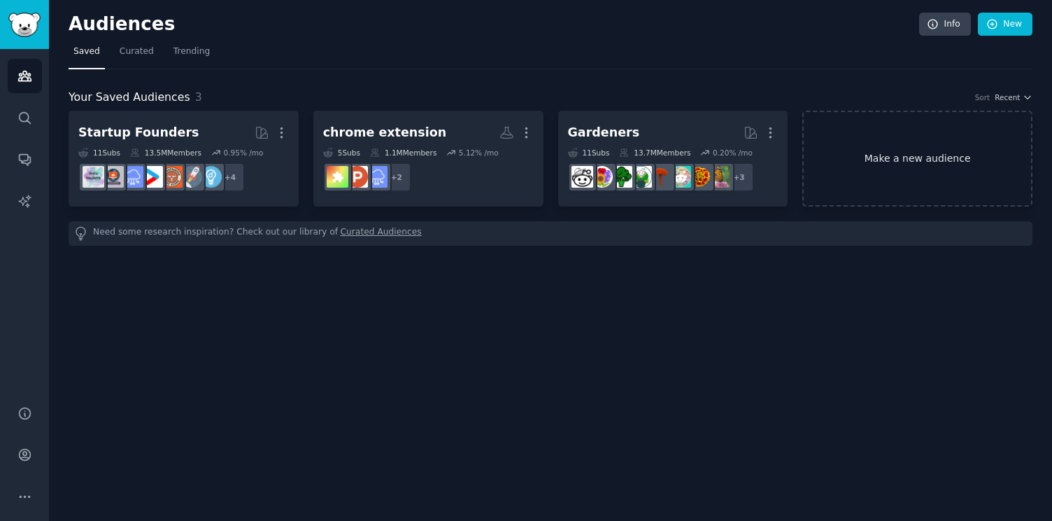
click at [958, 148] on link "Make a new audience" at bounding box center [918, 159] width 230 height 96
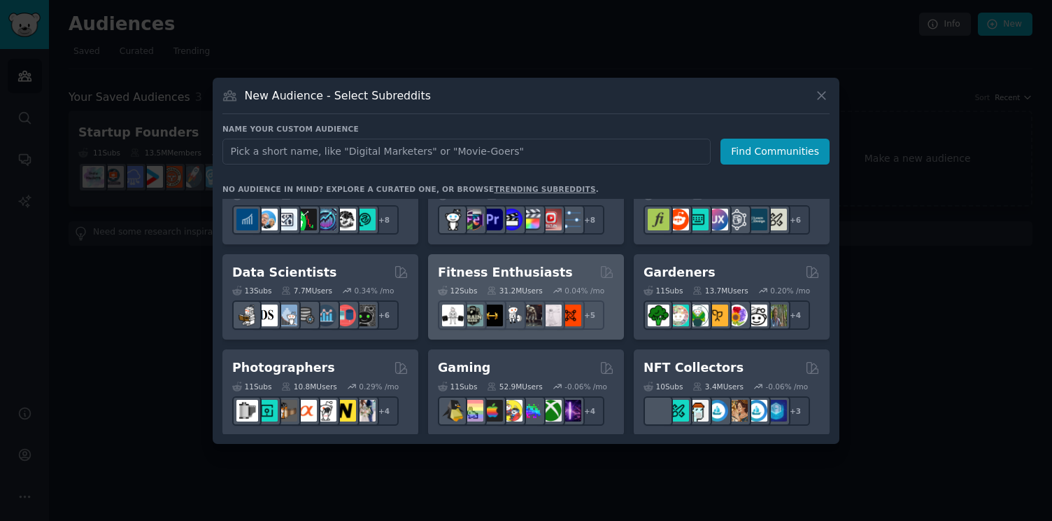
scroll to position [327, 0]
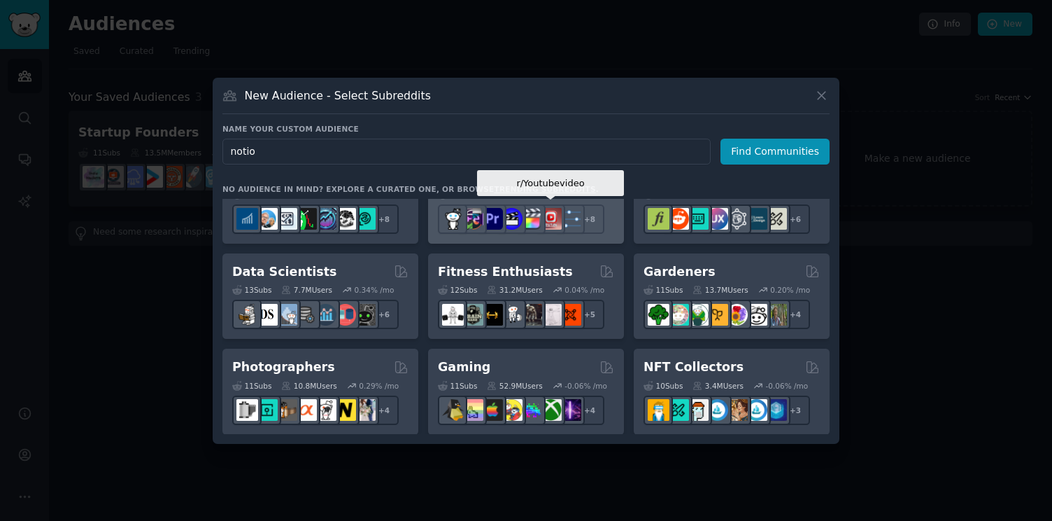
type input "notion"
click button "Find Communities" at bounding box center [775, 152] width 109 height 26
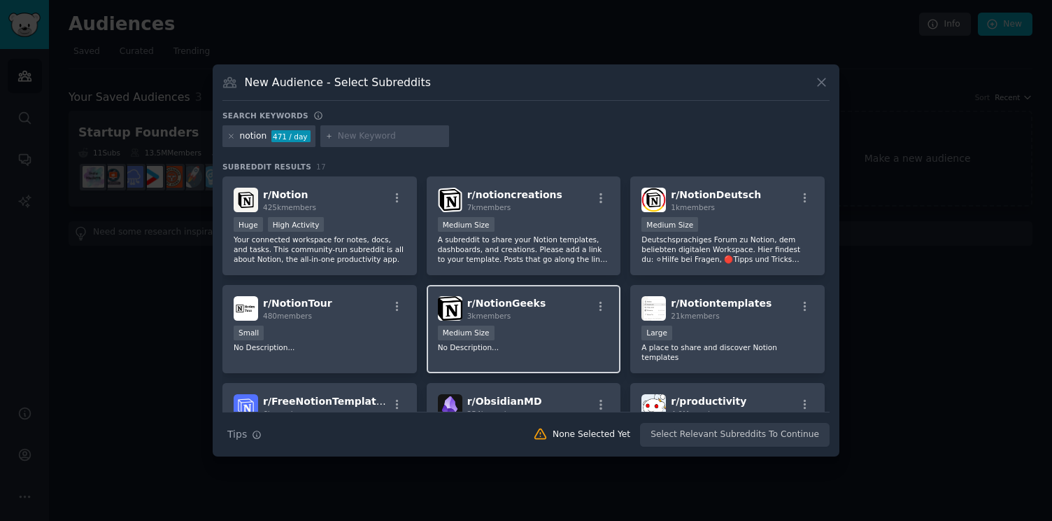
click at [501, 309] on h2 "r/ NotionGeeks 3k members" at bounding box center [506, 308] width 79 height 24
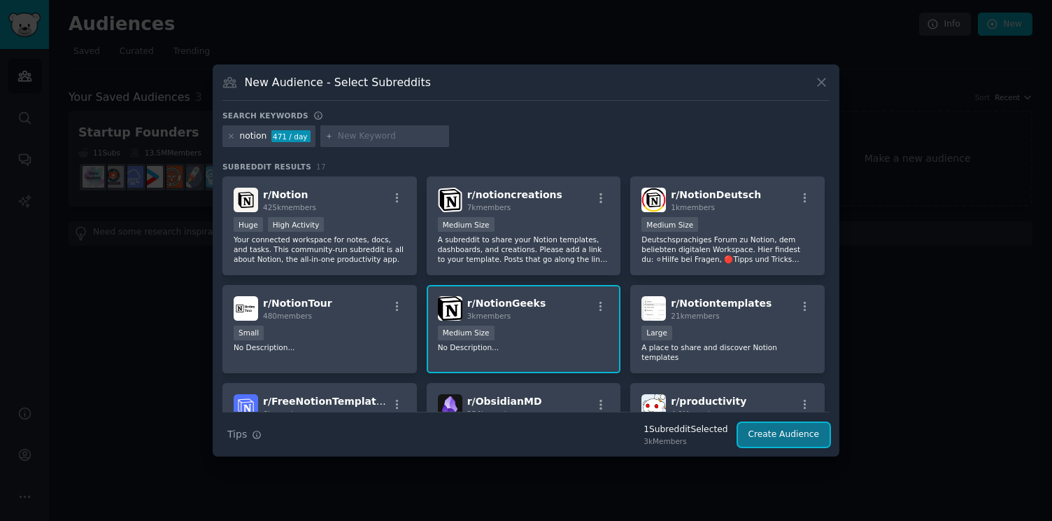
click at [758, 431] on button "Create Audience" at bounding box center [784, 435] width 92 height 24
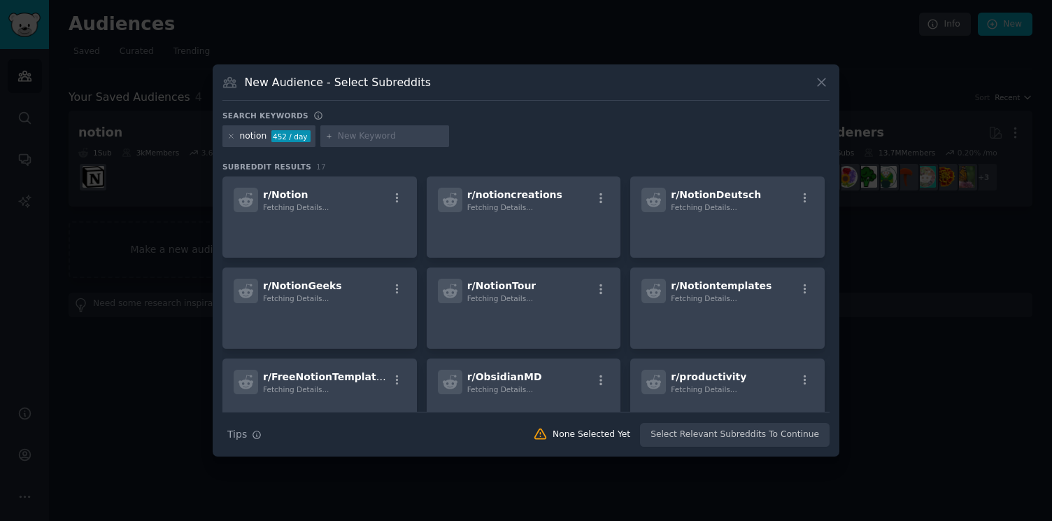
click at [821, 82] on icon at bounding box center [822, 82] width 8 height 8
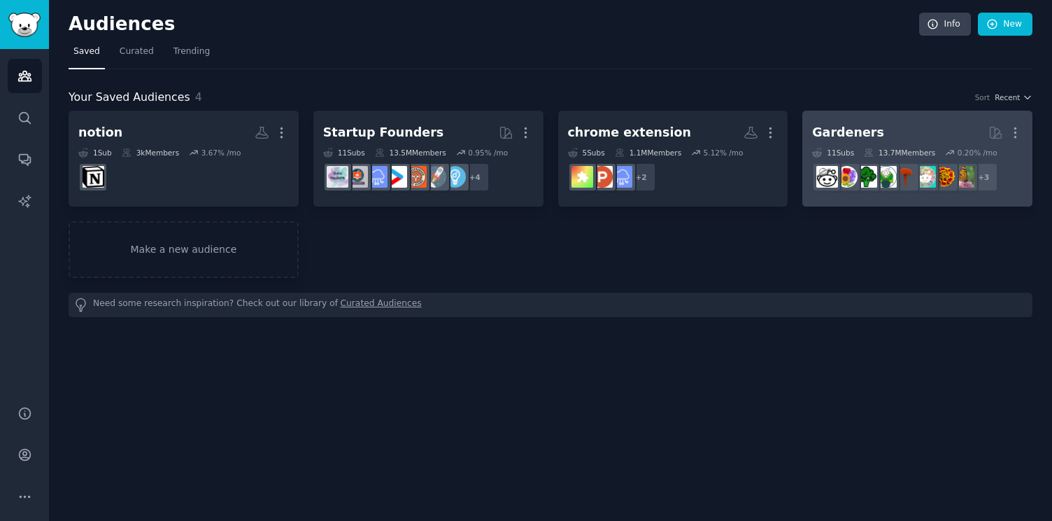
click at [864, 125] on div "Gardeners" at bounding box center [848, 132] width 72 height 17
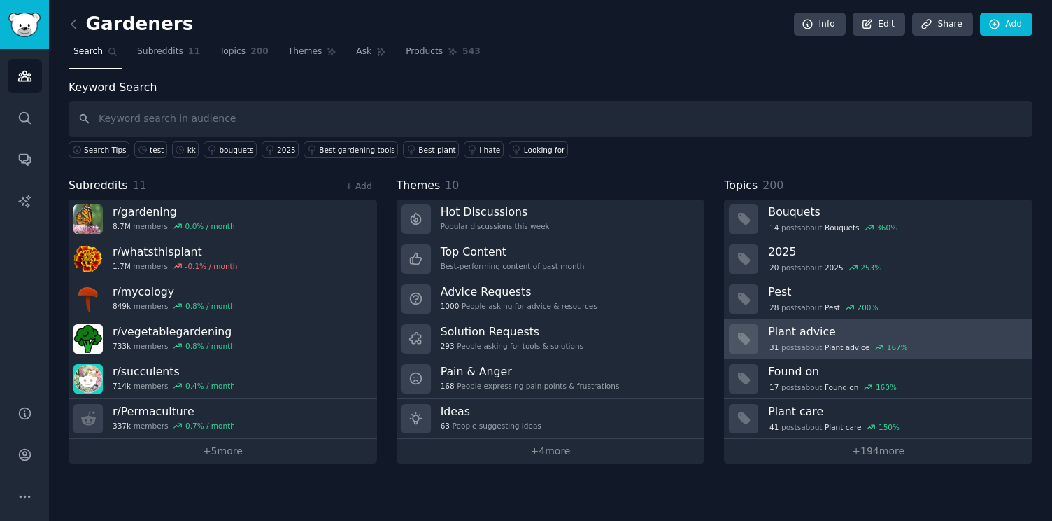
click at [850, 332] on h3 "Plant advice" at bounding box center [895, 331] width 255 height 15
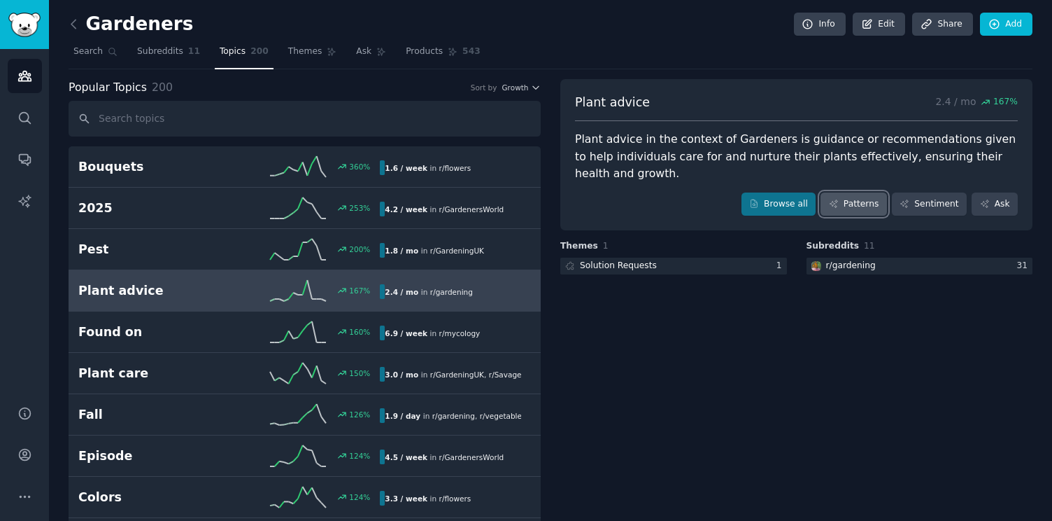
click at [863, 192] on link "Patterns" at bounding box center [854, 204] width 66 height 24
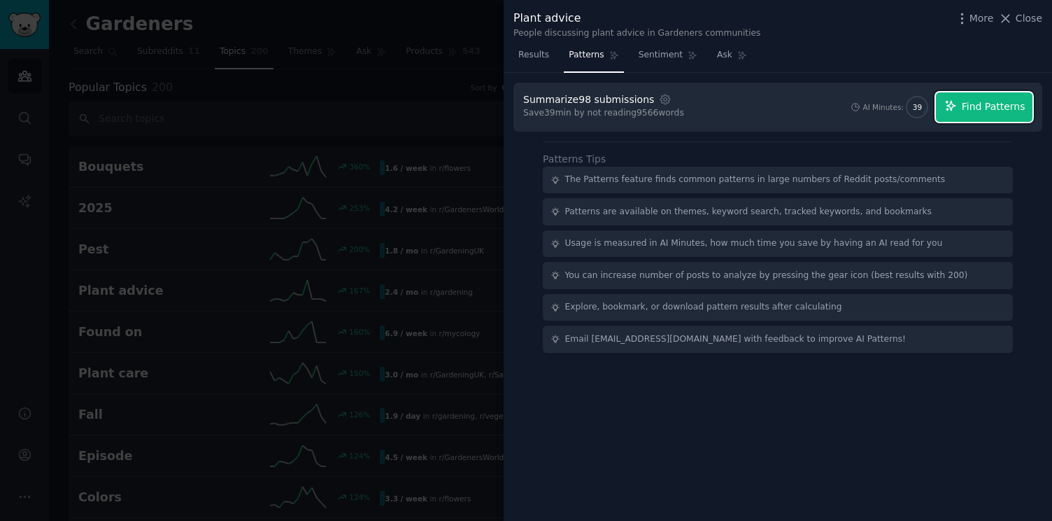
click at [991, 110] on span "Find Patterns" at bounding box center [994, 106] width 64 height 15
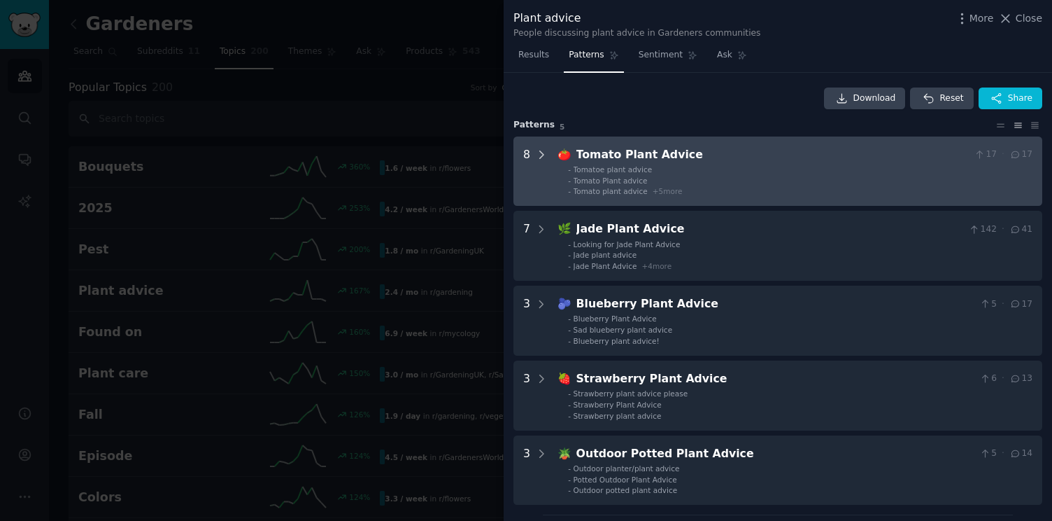
click at [537, 158] on icon at bounding box center [541, 154] width 13 height 13
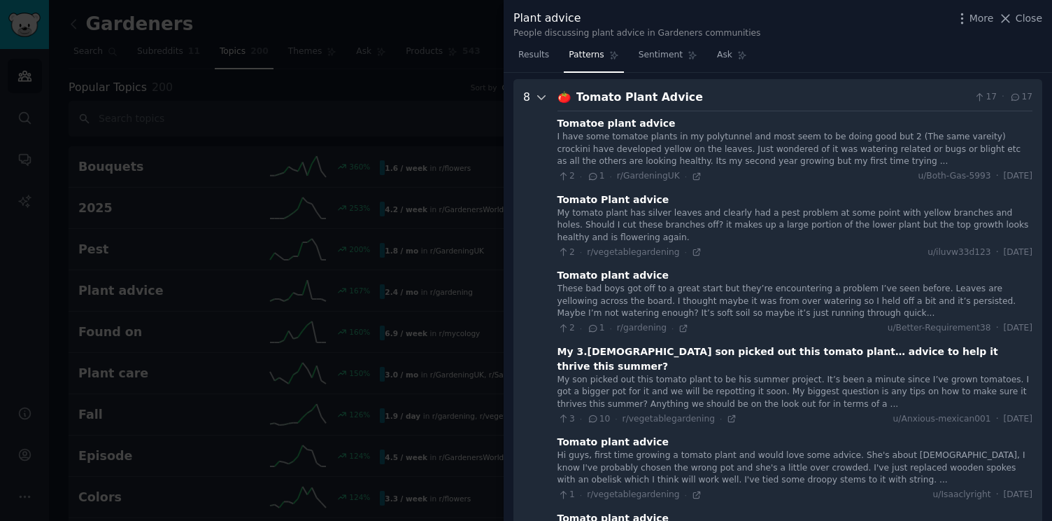
scroll to position [64, 0]
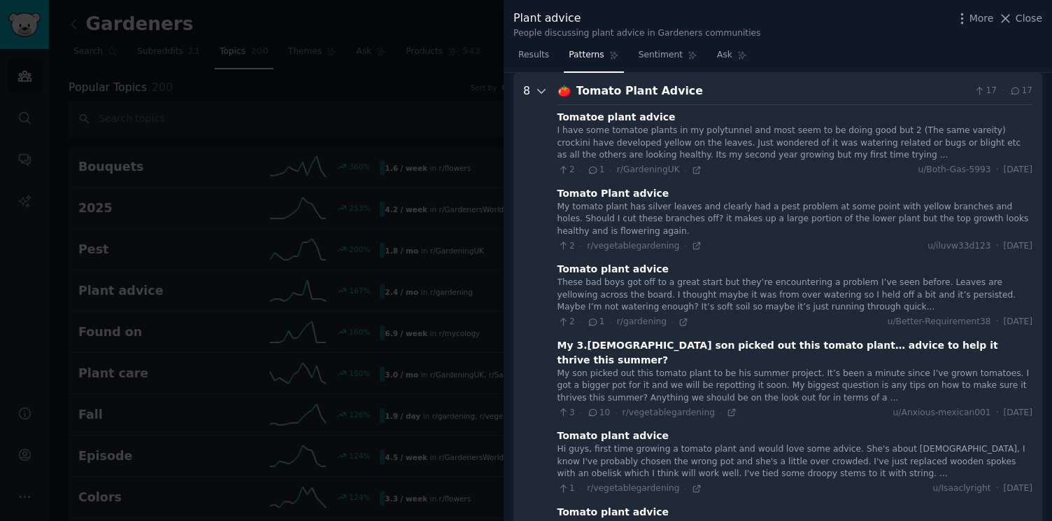
click at [539, 99] on div at bounding box center [541, 419] width 13 height 673
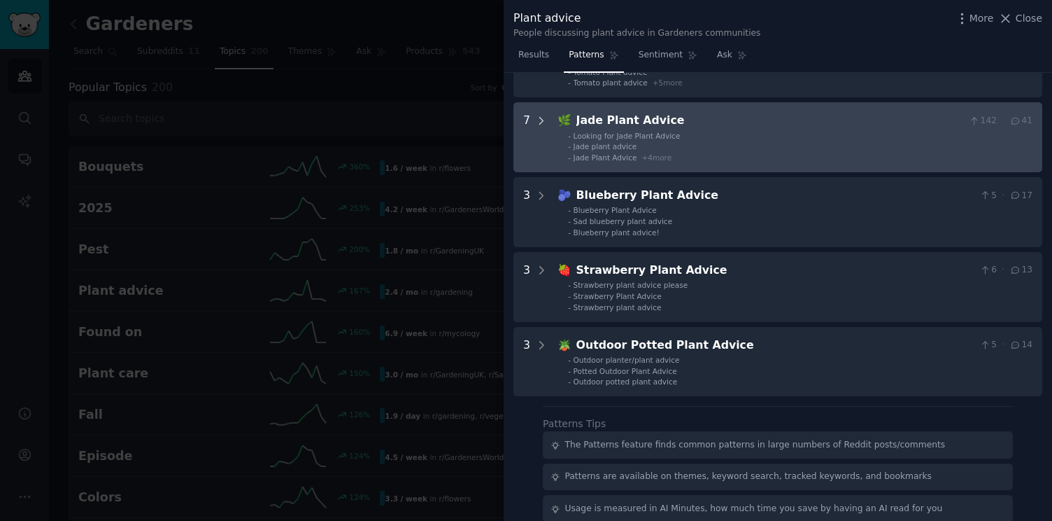
scroll to position [220, 0]
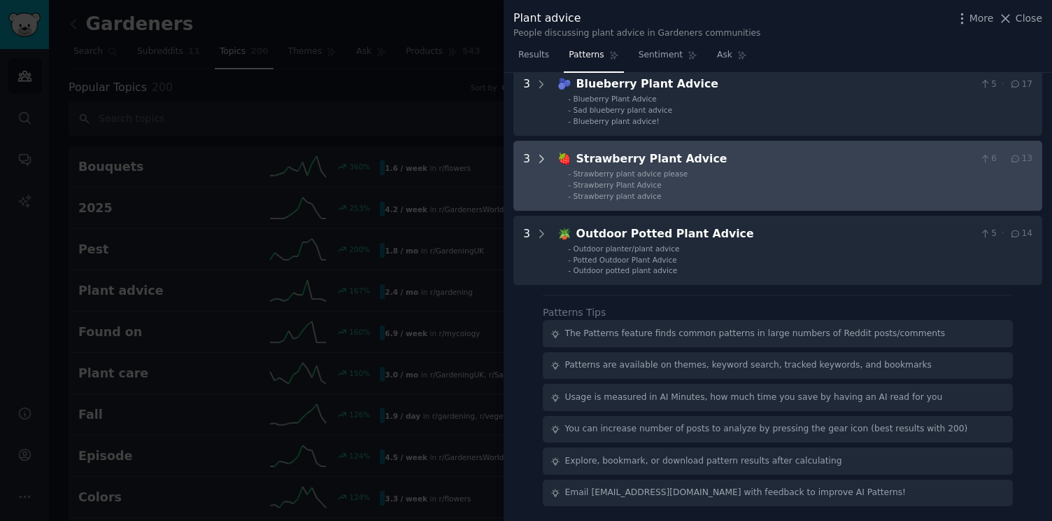
click at [539, 164] on div at bounding box center [541, 175] width 13 height 50
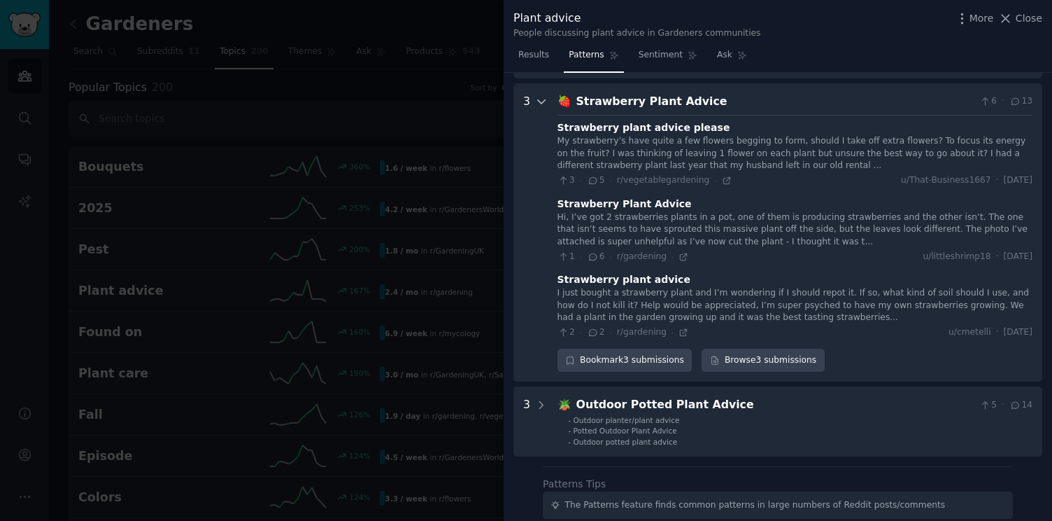
scroll to position [276, 0]
click at [654, 109] on div "Strawberry Plant Advice" at bounding box center [776, 102] width 398 height 17
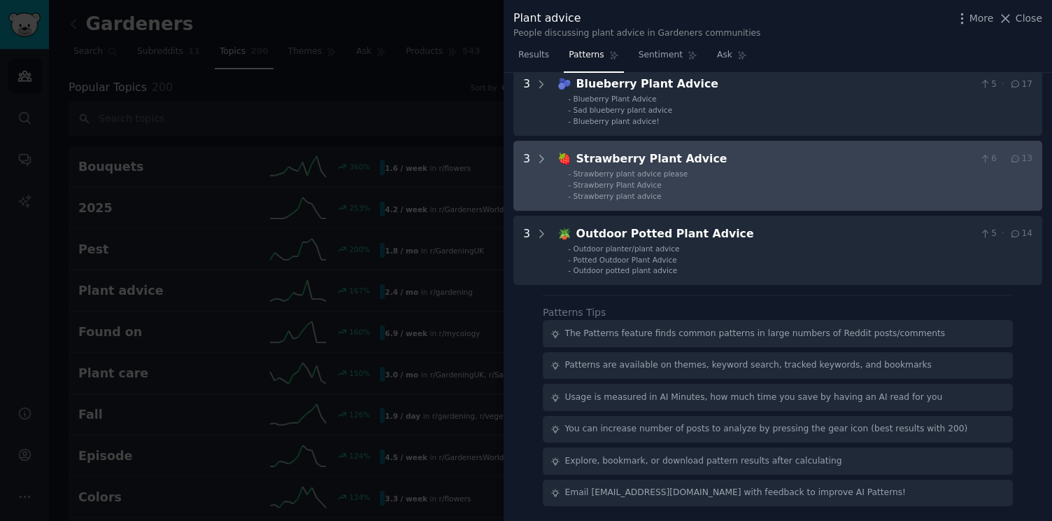
click at [654, 109] on span "Sad blueberry plant advice" at bounding box center [623, 110] width 99 height 8
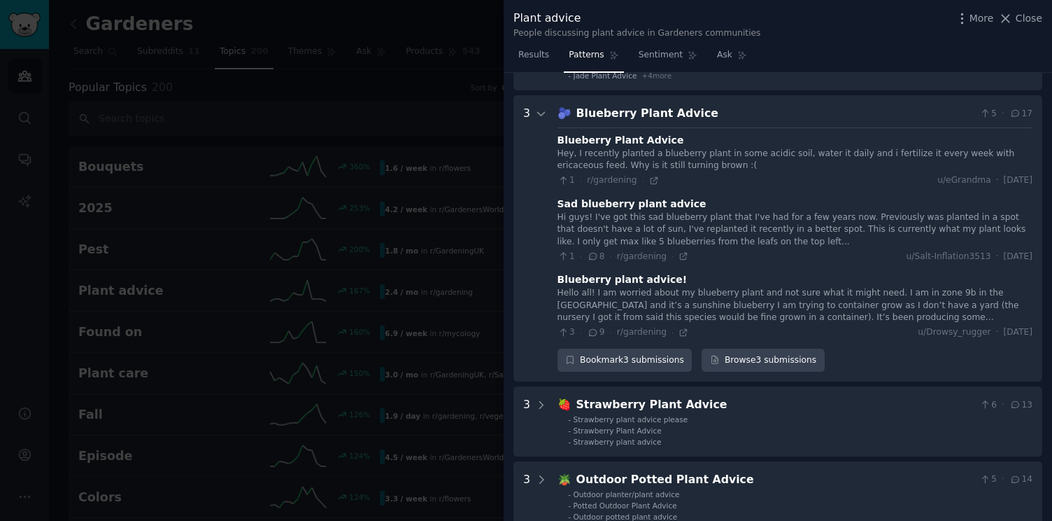
scroll to position [193, 0]
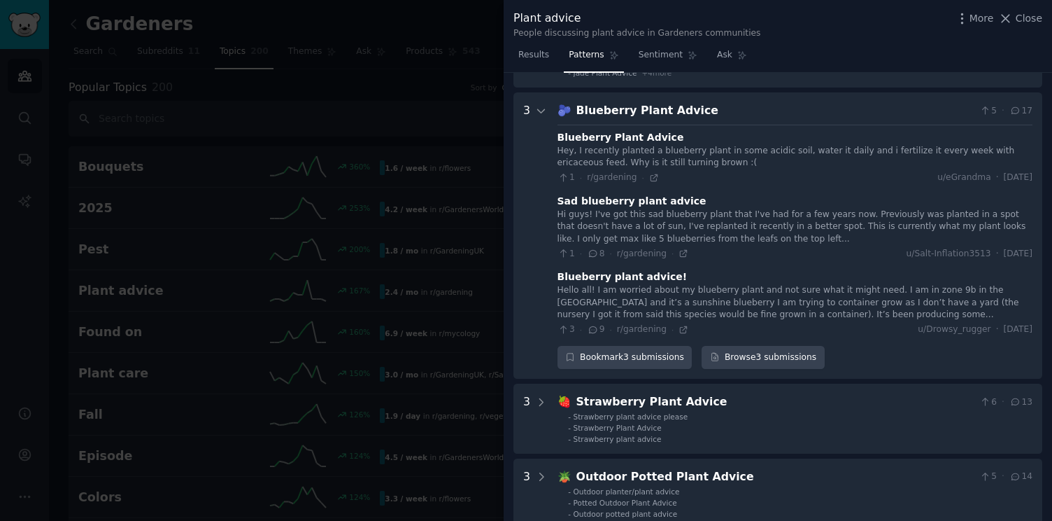
click at [644, 275] on div "Blueberry plant advice!" at bounding box center [623, 276] width 130 height 15
click at [623, 284] on div "Hello all! I am worried about my blueberry plant and not sure what it might nee…" at bounding box center [795, 302] width 475 height 37
click at [895, 319] on div "Hello all! I am worried about my blueberry plant and not sure what it might nee…" at bounding box center [795, 302] width 475 height 37
click at [740, 297] on div "Hello all! I am worried about my blueberry plant and not sure what it might nee…" at bounding box center [795, 302] width 475 height 37
click at [629, 264] on div "Blueberry Plant Advice Hey, I recently planted a blueberry plant in some acidic…" at bounding box center [795, 230] width 475 height 211
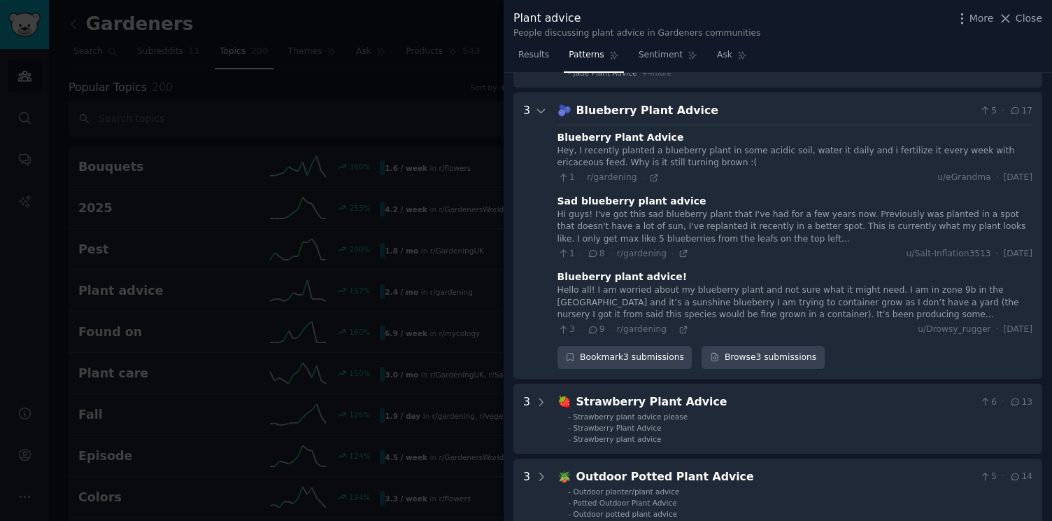
click at [674, 121] on div "🫐 Blueberry Plant Advice 5 · 17 Blueberry Plant Advice Hey, I recently planted …" at bounding box center [795, 235] width 475 height 267
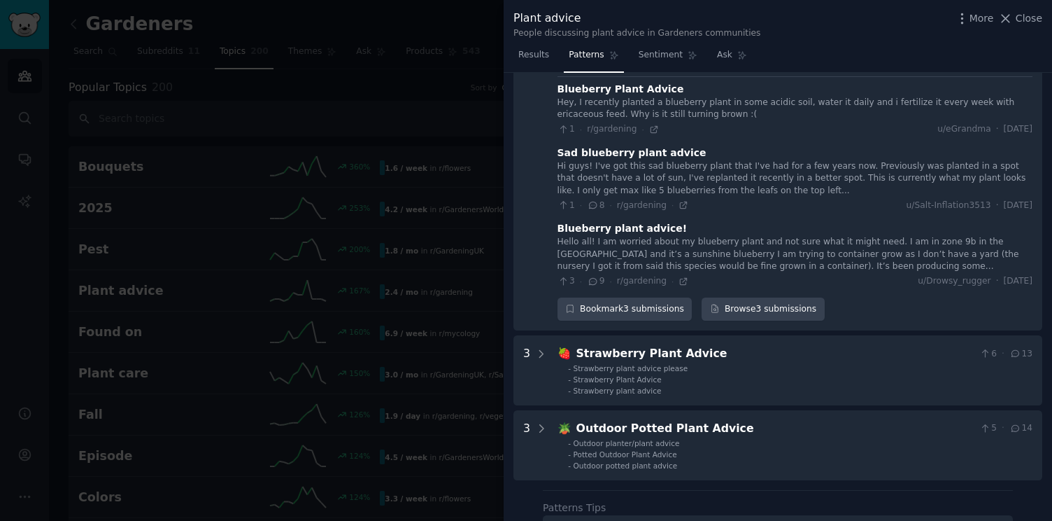
scroll to position [220, 0]
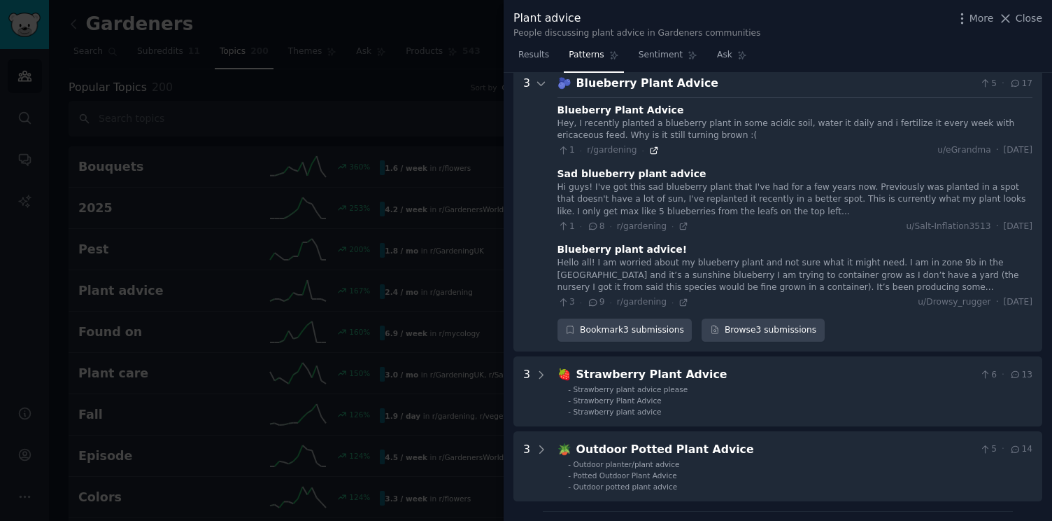
click at [652, 148] on icon at bounding box center [654, 151] width 10 height 10
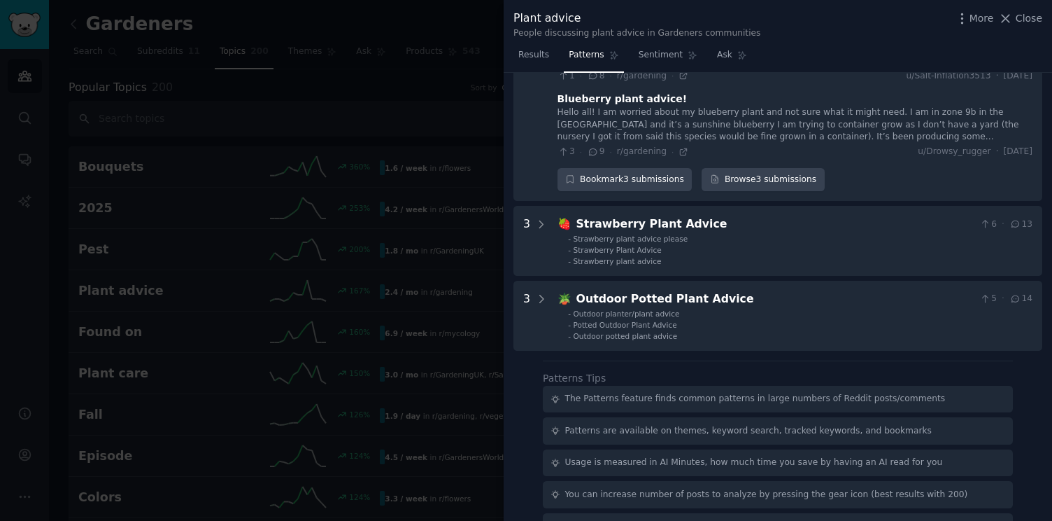
scroll to position [407, 0]
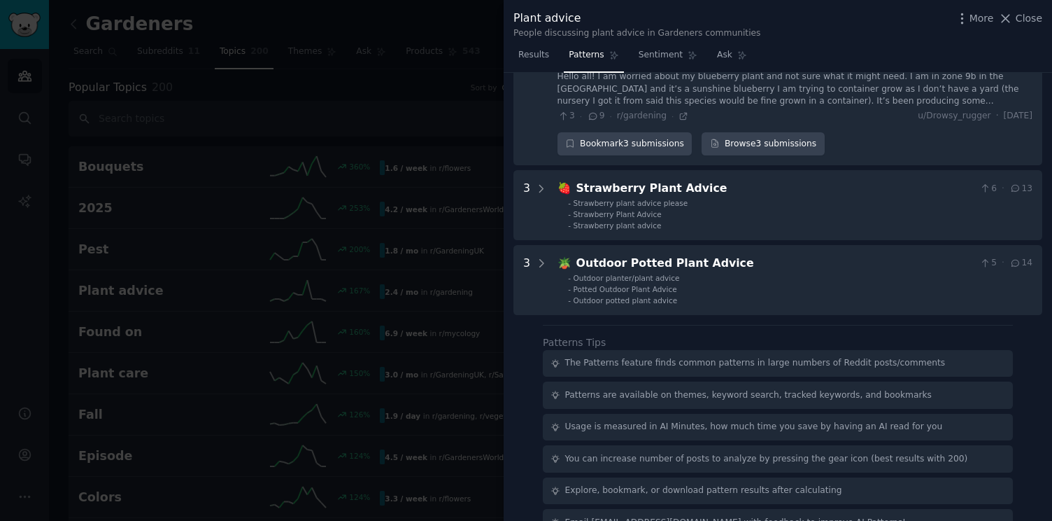
click at [476, 78] on div at bounding box center [526, 260] width 1052 height 521
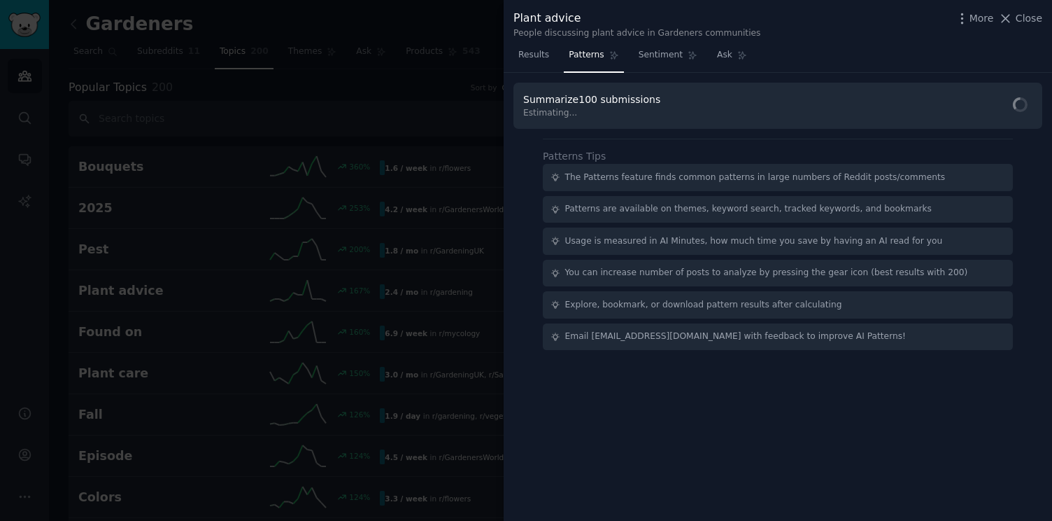
click at [487, 75] on div at bounding box center [526, 260] width 1052 height 521
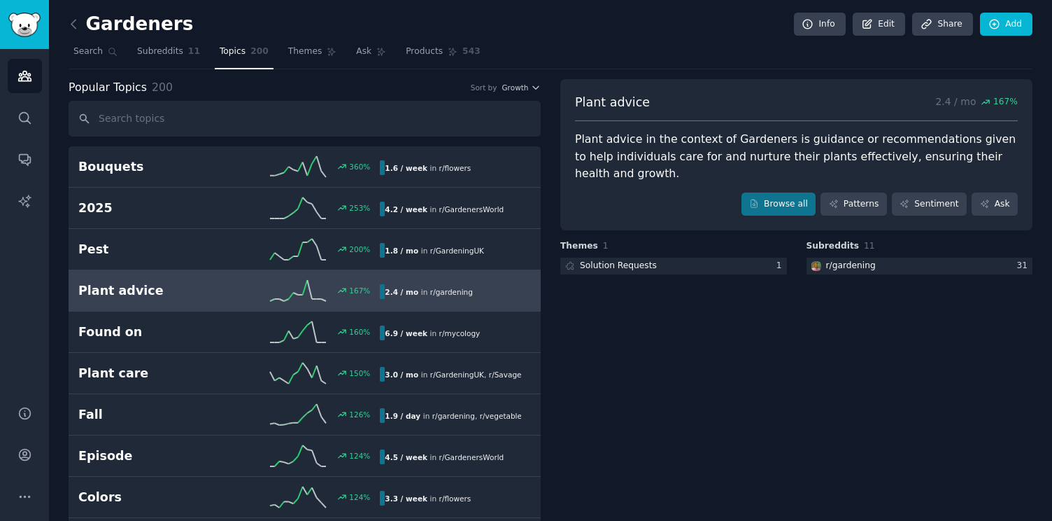
click at [82, 31] on link at bounding box center [77, 24] width 17 height 22
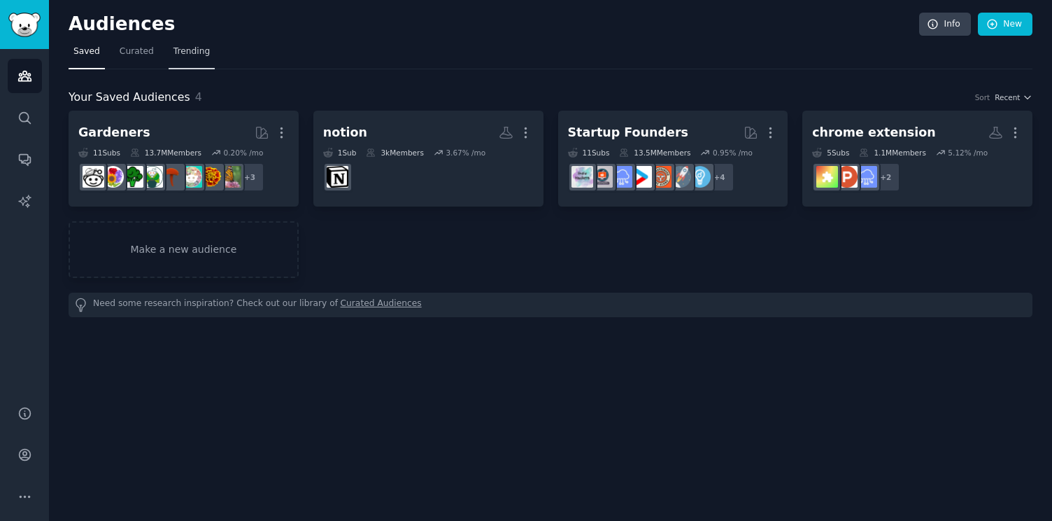
click at [194, 57] on link "Trending" at bounding box center [192, 55] width 46 height 29
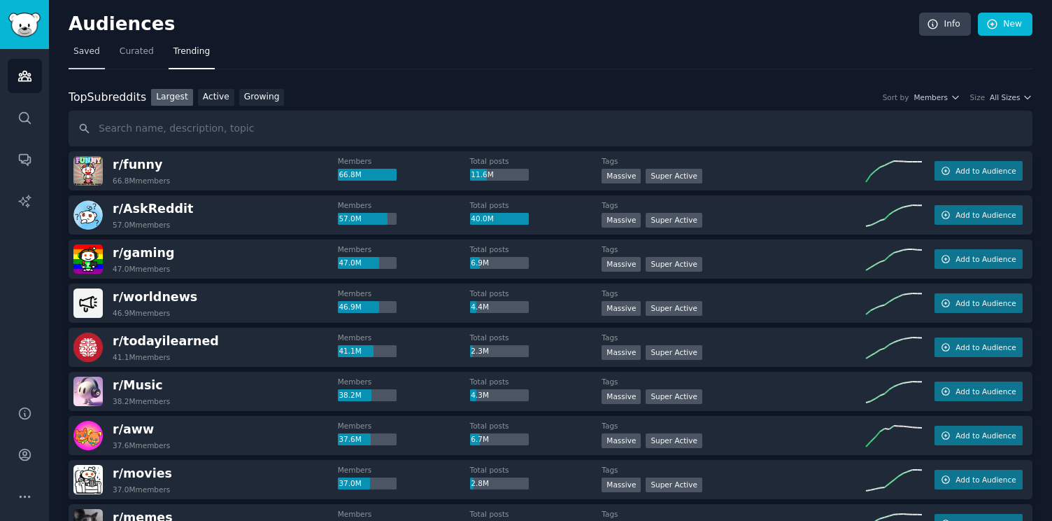
click at [89, 57] on span "Saved" at bounding box center [86, 51] width 27 height 13
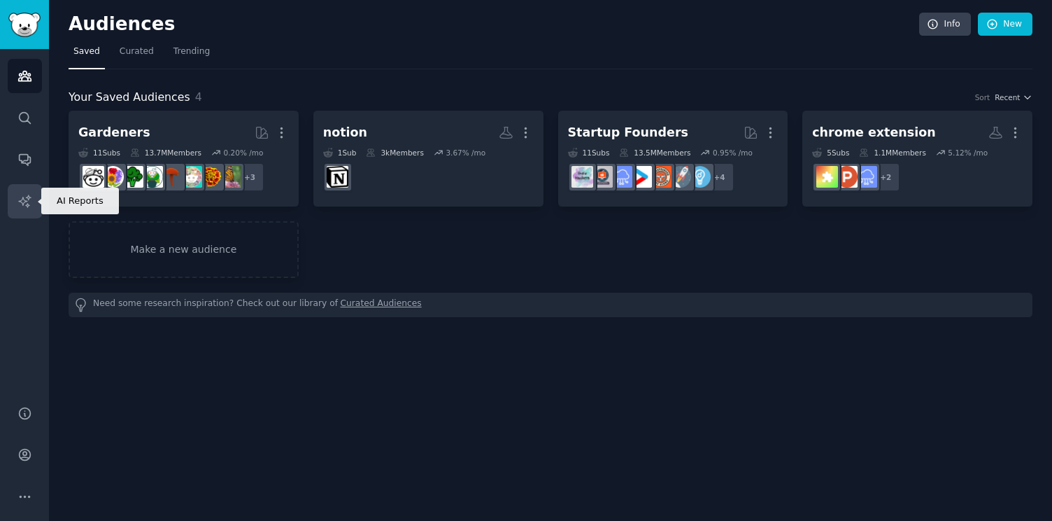
click at [28, 204] on icon "Sidebar" at bounding box center [24, 201] width 15 height 15
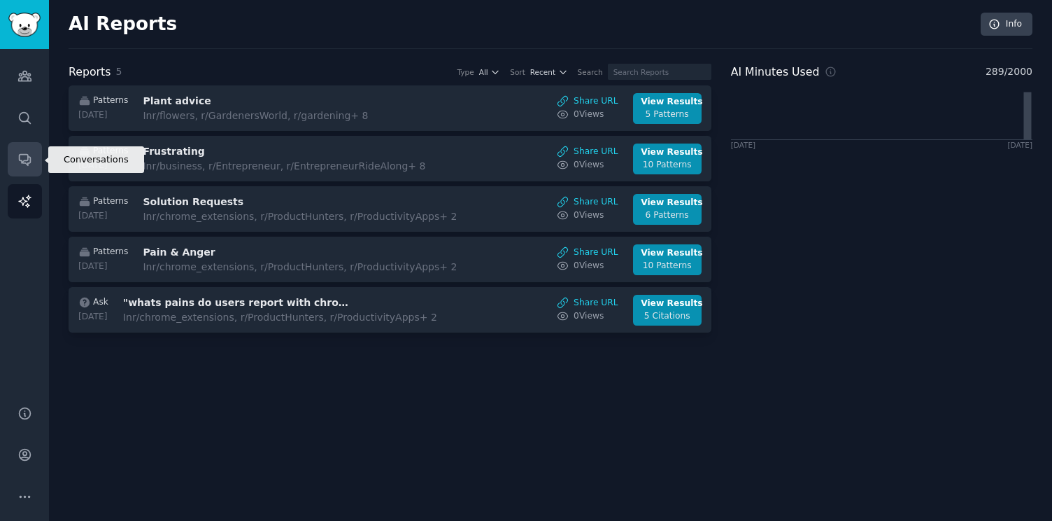
click at [27, 153] on icon "Sidebar" at bounding box center [24, 159] width 15 height 15
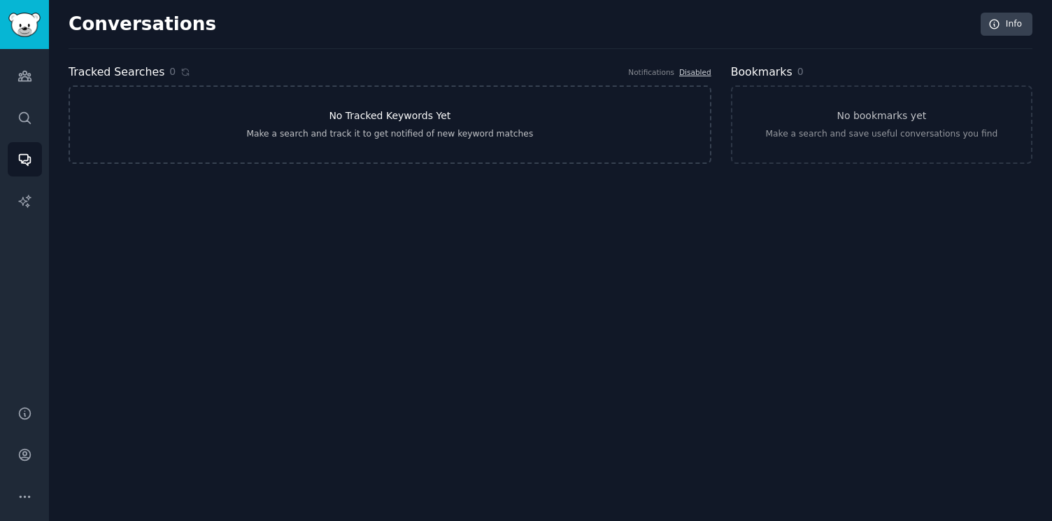
click at [308, 111] on link "No Tracked Keywords Yet Make a search and track it to get notified of new keywo…" at bounding box center [390, 124] width 643 height 78
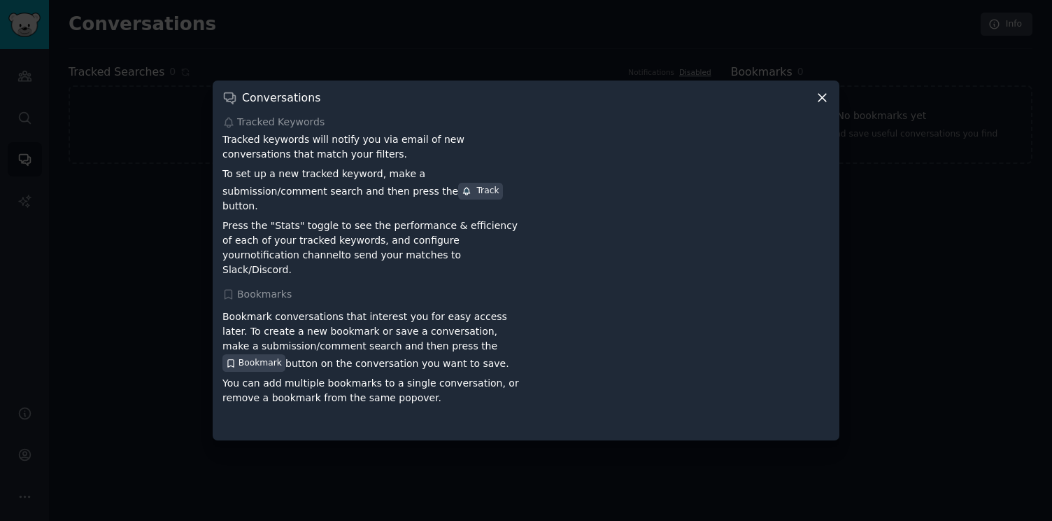
click at [841, 104] on div at bounding box center [526, 260] width 1052 height 521
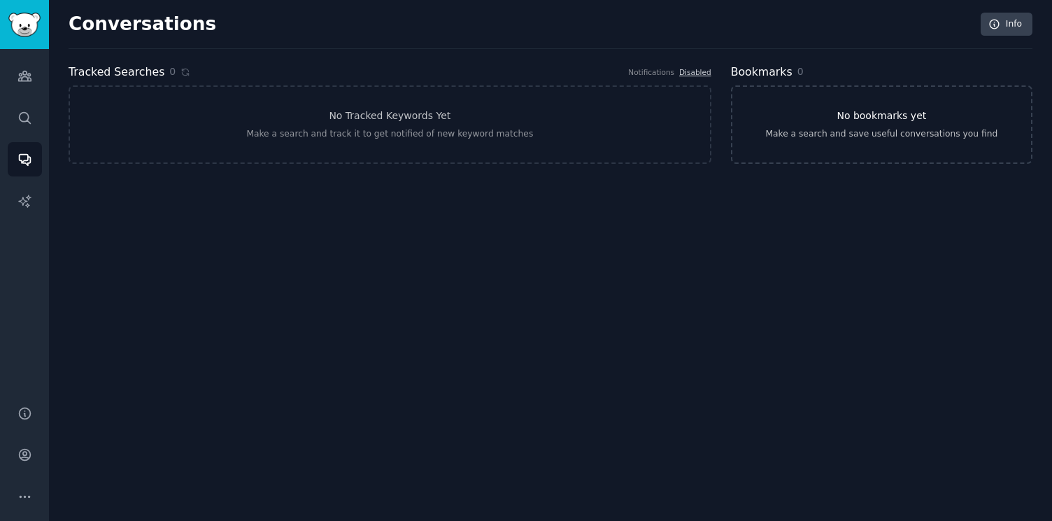
click at [823, 104] on link "No bookmarks yet Make a search and save useful conversations you find" at bounding box center [882, 124] width 302 height 78
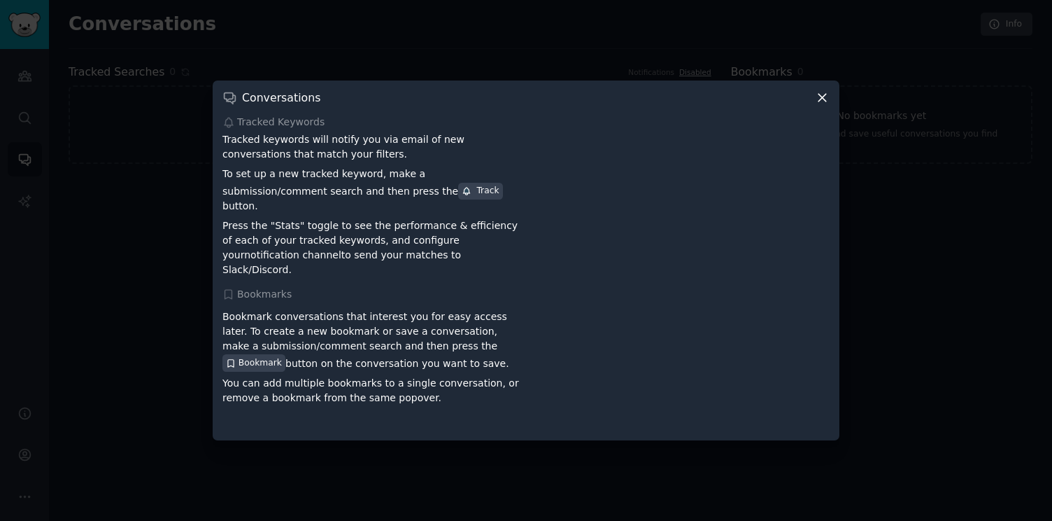
click at [660, 71] on div at bounding box center [526, 260] width 1052 height 521
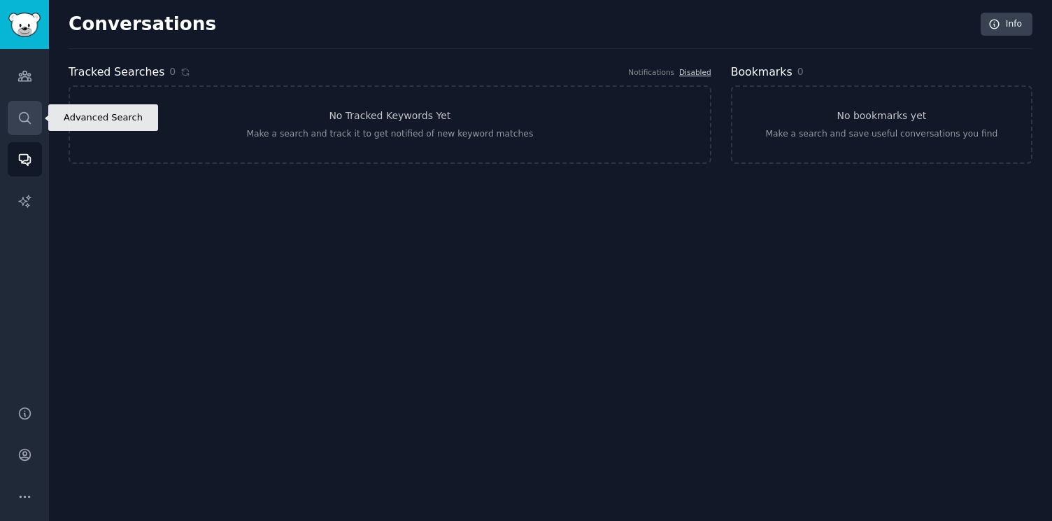
click at [14, 111] on link "Search" at bounding box center [25, 118] width 34 height 34
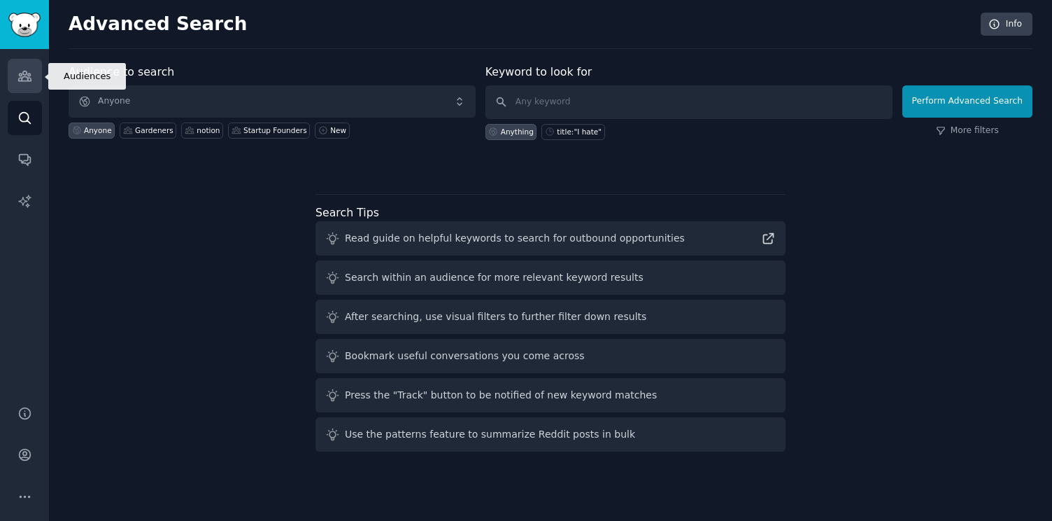
click at [15, 85] on link "Audiences" at bounding box center [25, 76] width 34 height 34
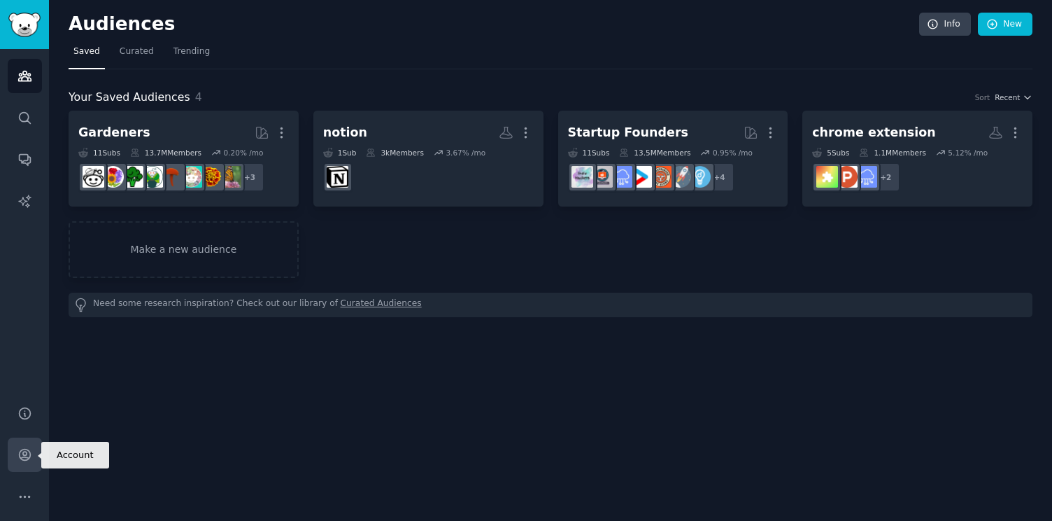
click at [22, 442] on link "Account" at bounding box center [25, 454] width 34 height 34
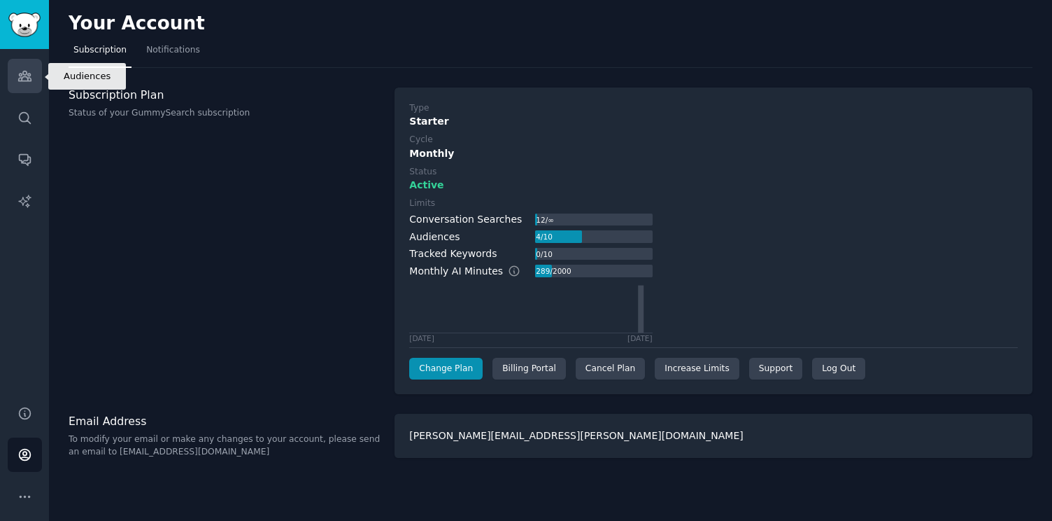
click at [27, 76] on icon "Sidebar" at bounding box center [24, 76] width 15 height 15
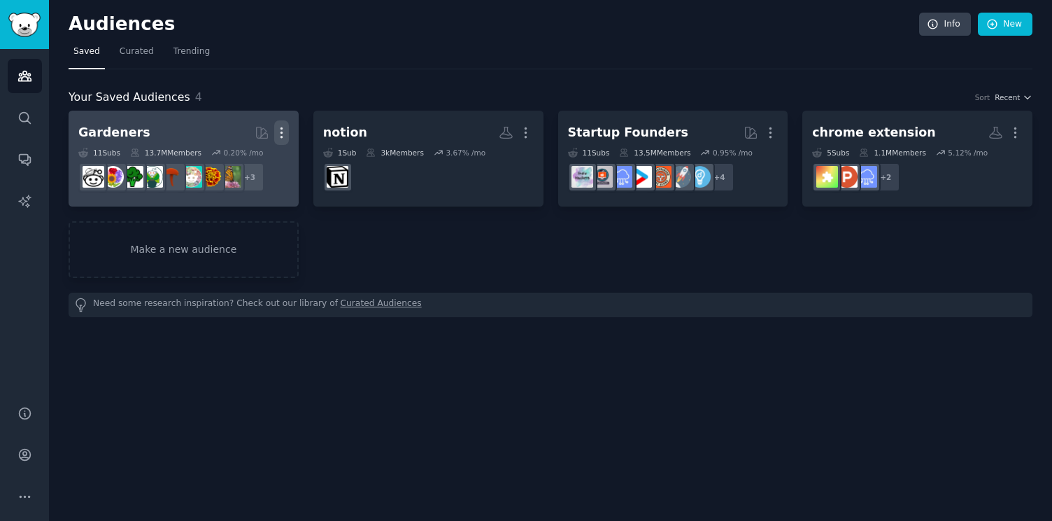
click at [282, 133] on icon "button" at bounding box center [281, 132] width 15 height 15
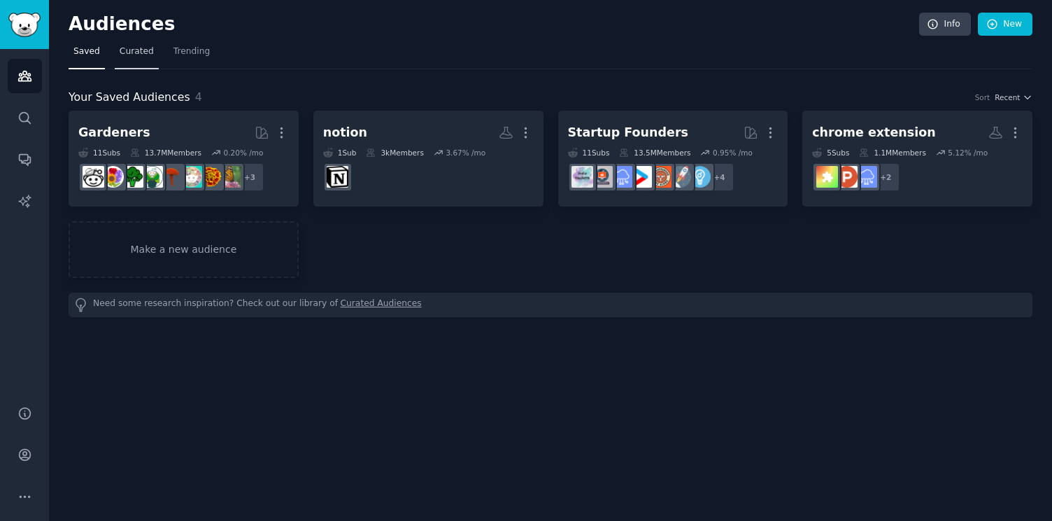
click at [143, 48] on span "Curated" at bounding box center [137, 51] width 34 height 13
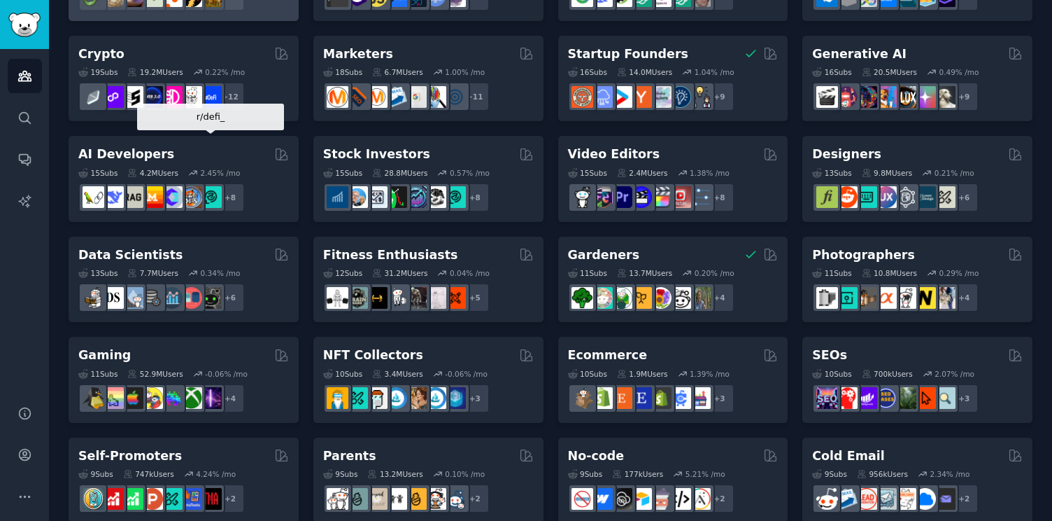
scroll to position [197, 0]
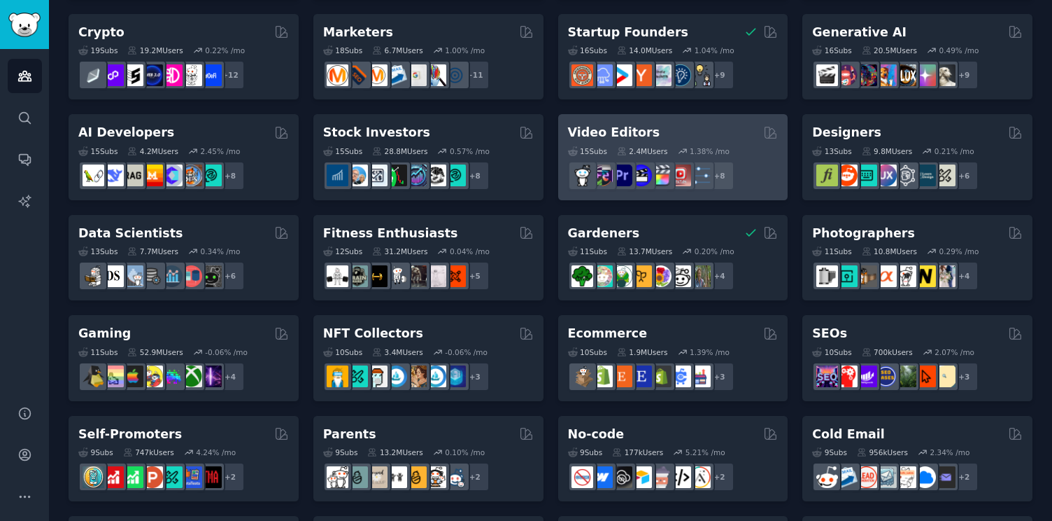
click at [670, 133] on div "Video Editors" at bounding box center [673, 132] width 211 height 17
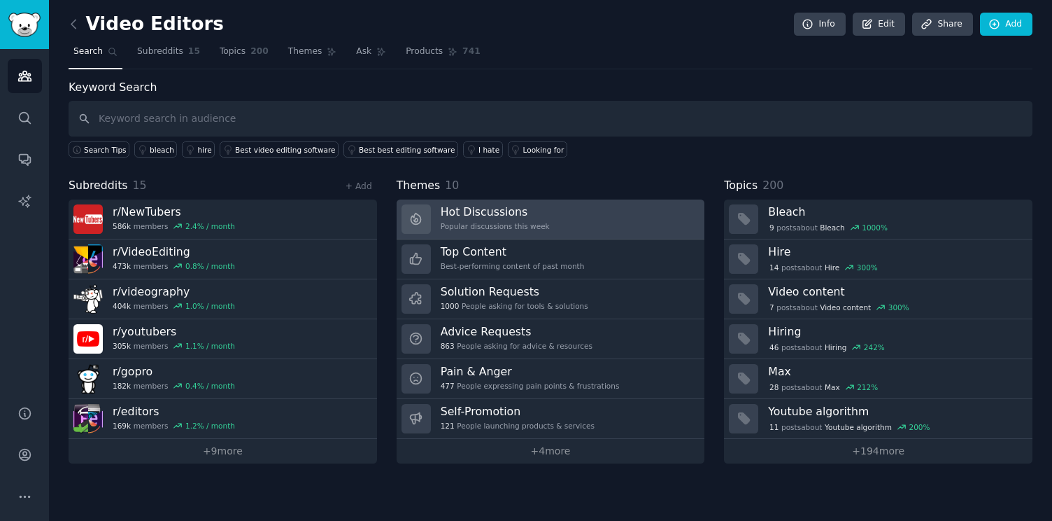
click at [541, 204] on h3 "Hot Discussions" at bounding box center [495, 211] width 109 height 15
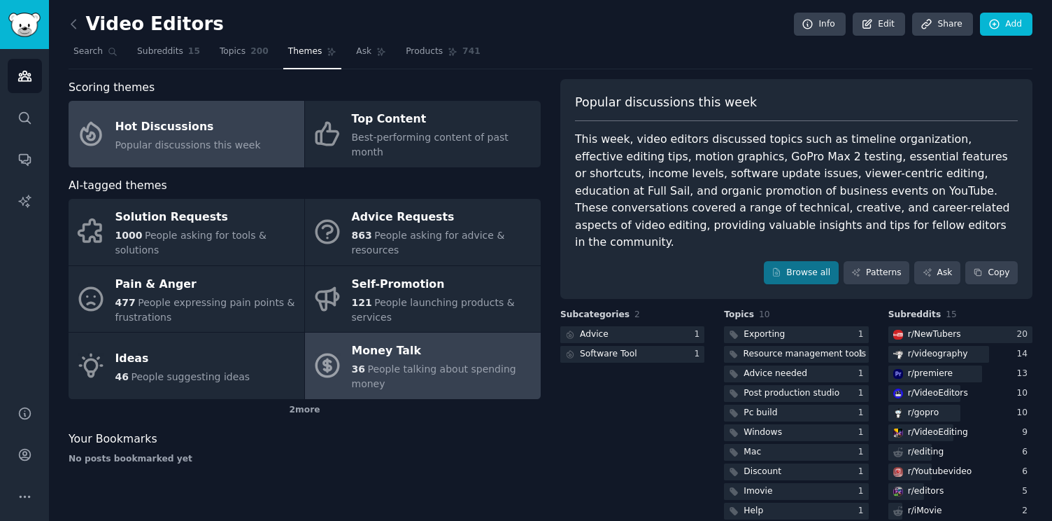
click at [476, 332] on link "Money Talk 36 People talking about spending money" at bounding box center [423, 365] width 236 height 66
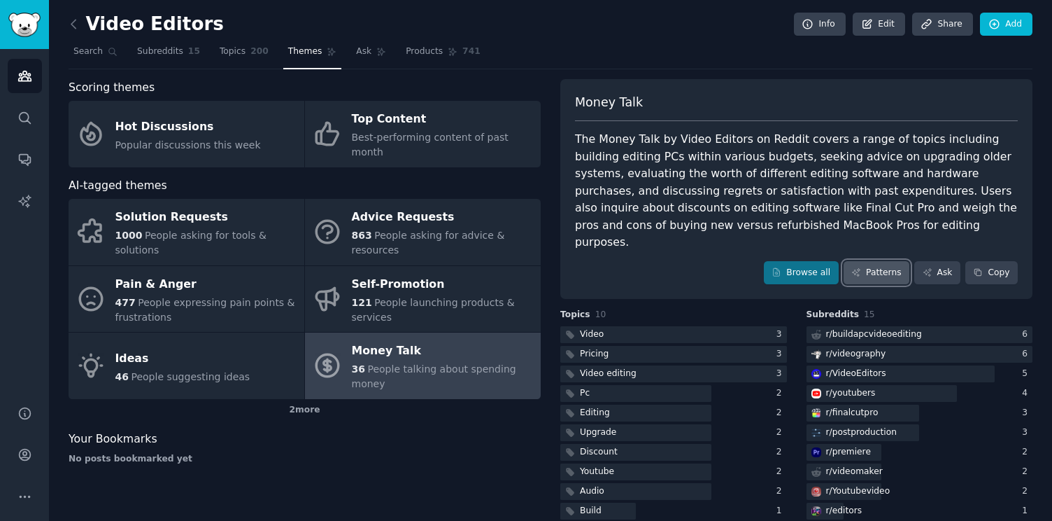
click at [861, 261] on link "Patterns" at bounding box center [877, 273] width 66 height 24
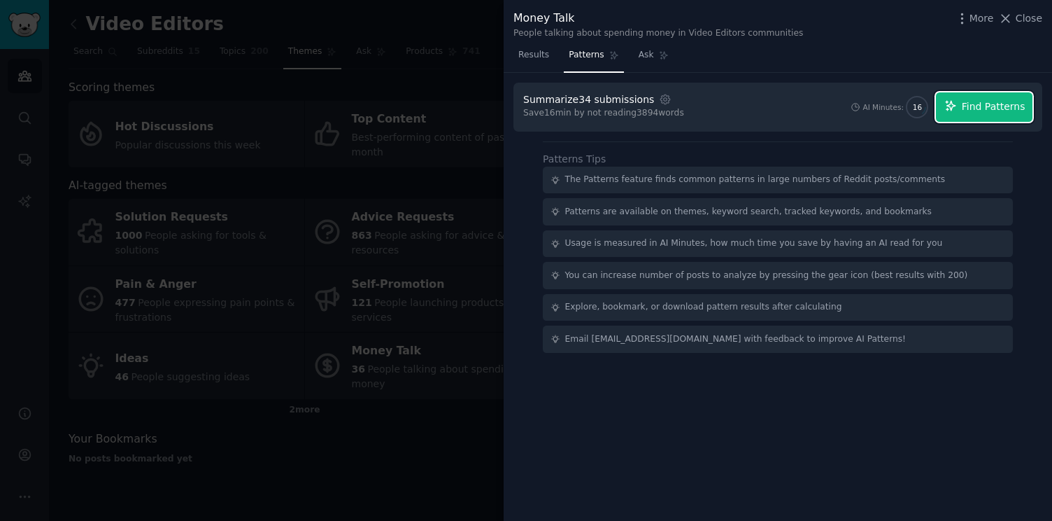
click at [982, 99] on span "Find Patterns" at bounding box center [994, 106] width 64 height 15
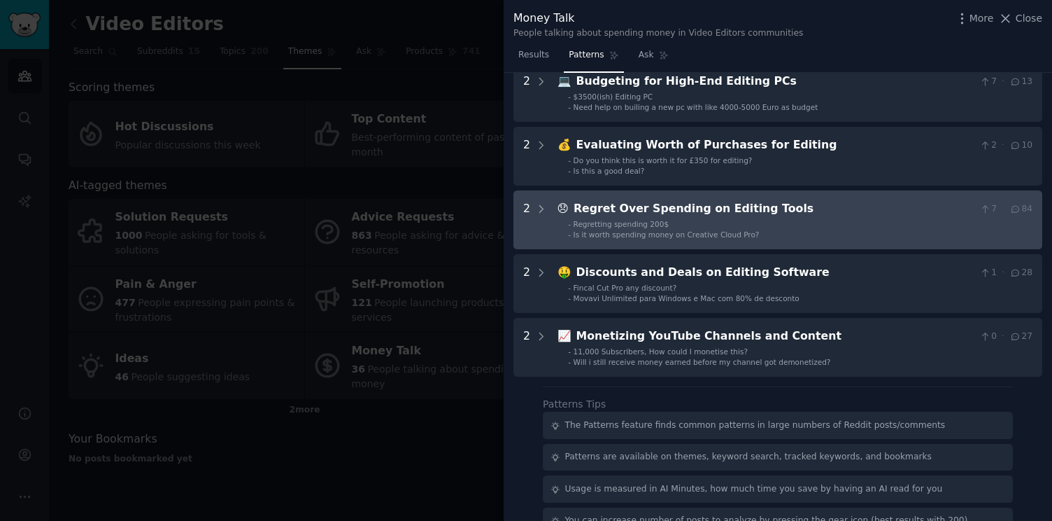
scroll to position [148, 0]
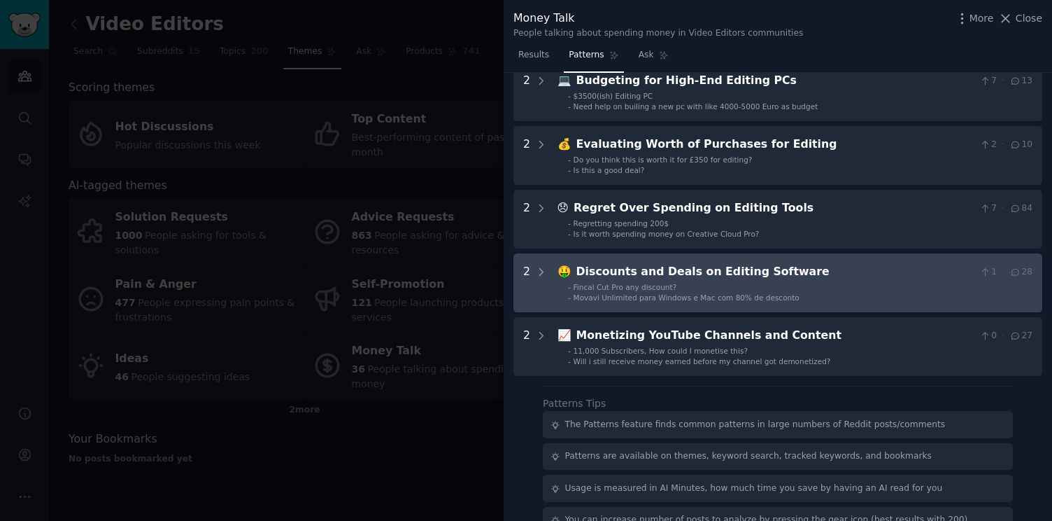
click at [615, 280] on div "Discounts and Deals on Editing Software" at bounding box center [776, 271] width 398 height 17
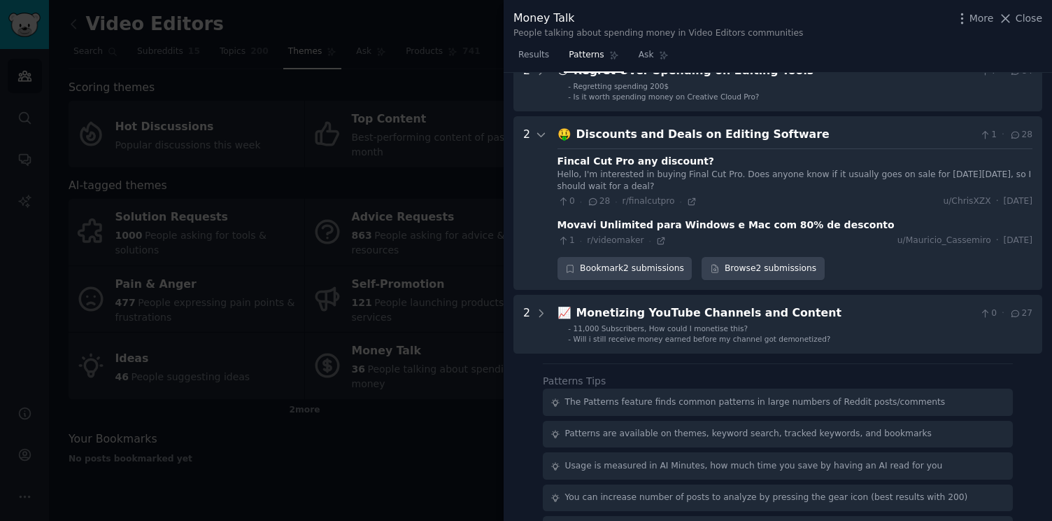
scroll to position [286, 0]
click at [645, 136] on div "Discounts and Deals on Editing Software" at bounding box center [776, 133] width 398 height 17
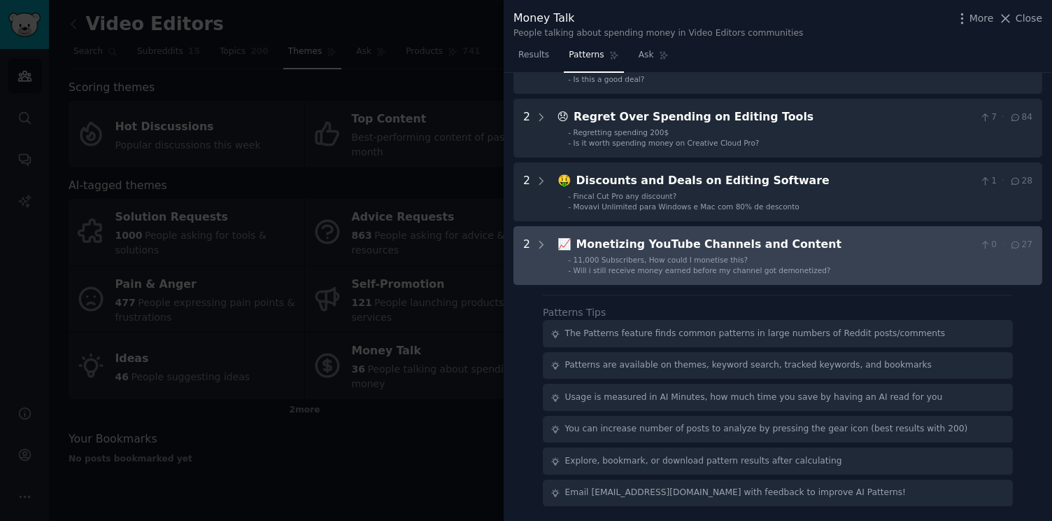
click at [623, 239] on div "Monetizing YouTube Channels and Content" at bounding box center [776, 244] width 398 height 17
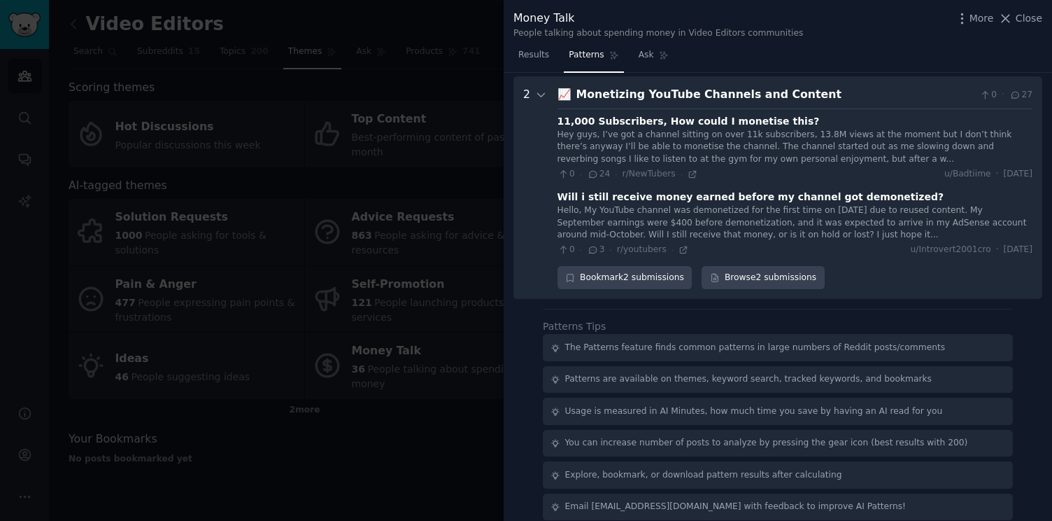
scroll to position [393, 0]
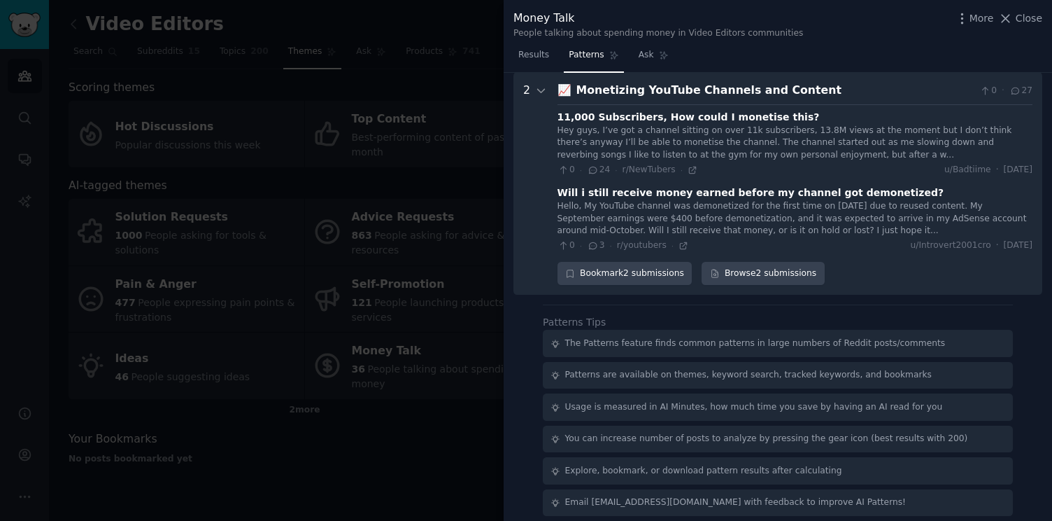
click at [658, 91] on div "Monetizing YouTube Channels and Content" at bounding box center [776, 90] width 398 height 17
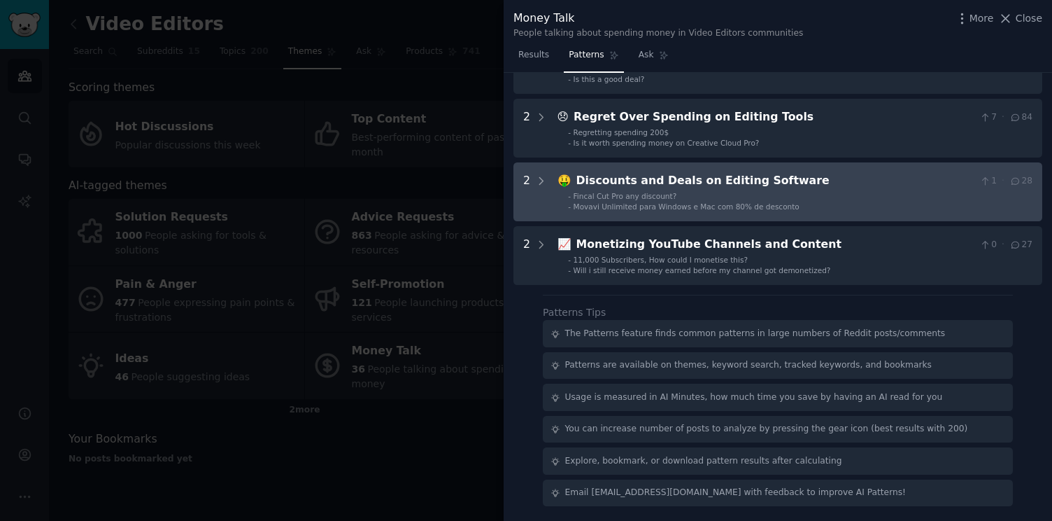
scroll to position [0, 0]
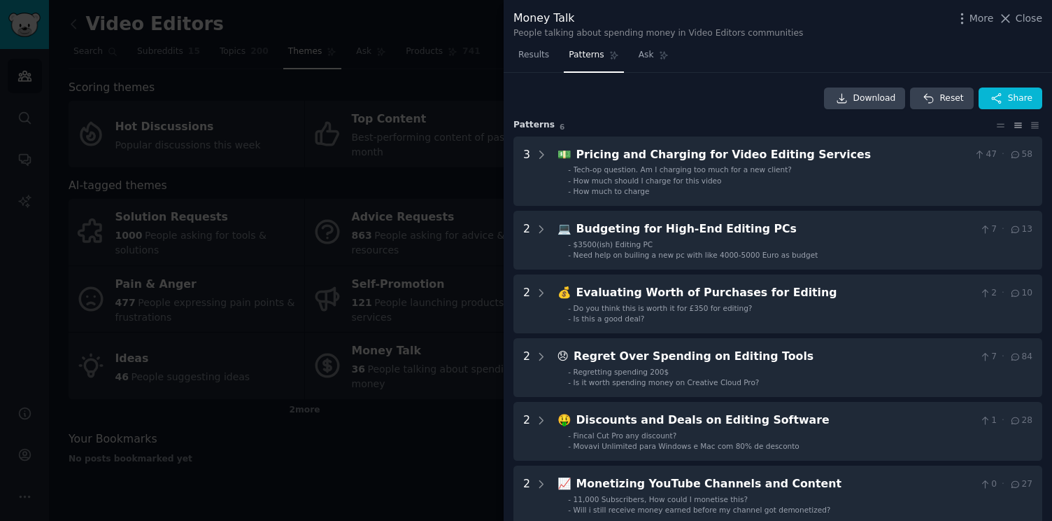
click at [487, 27] on div at bounding box center [526, 260] width 1052 height 521
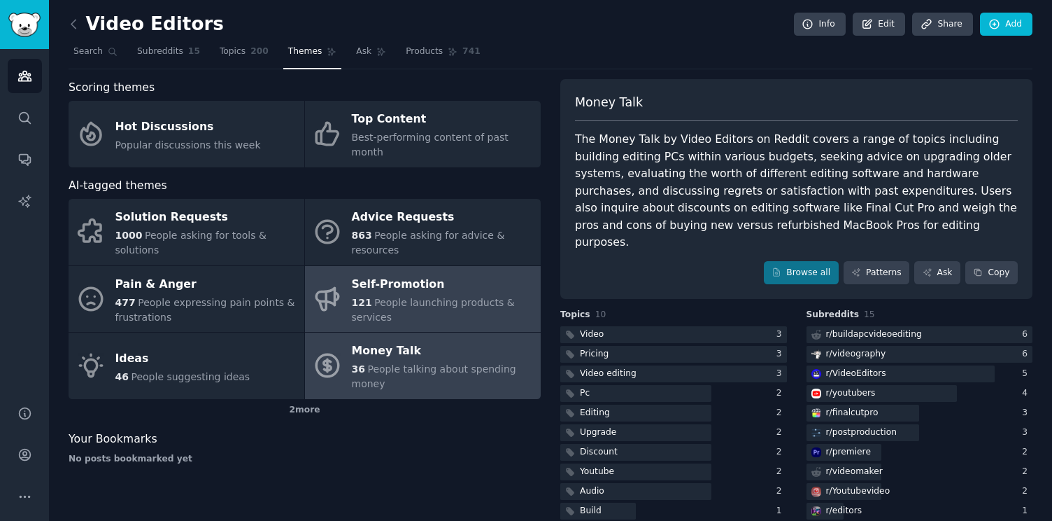
click at [457, 273] on div "Self-Promotion" at bounding box center [443, 284] width 182 height 22
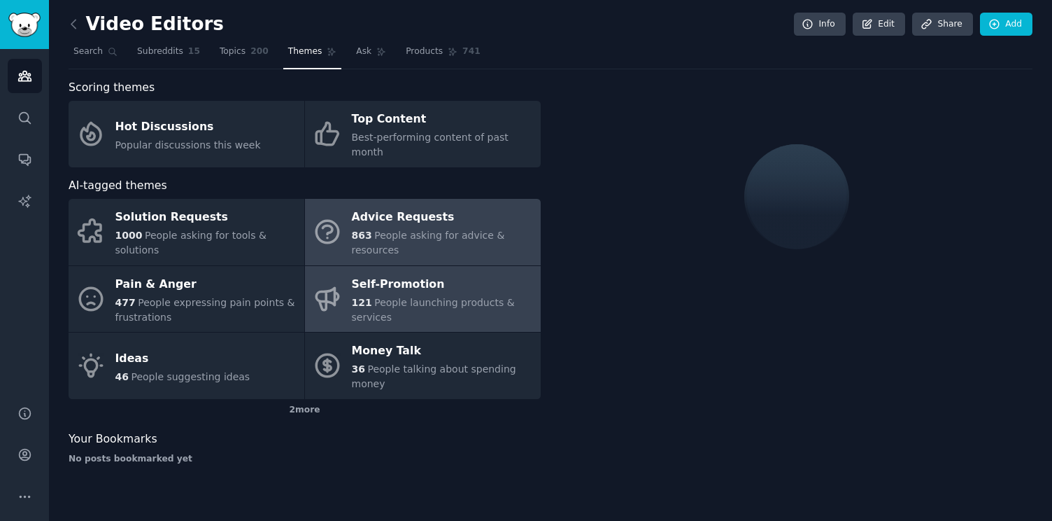
click at [460, 206] on div "Advice Requests" at bounding box center [443, 217] width 182 height 22
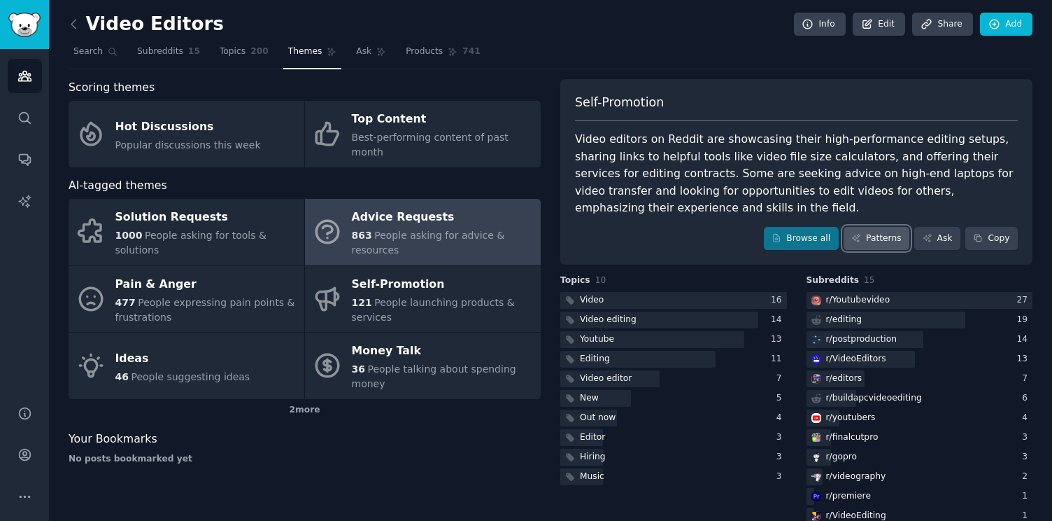
click at [888, 243] on link "Patterns" at bounding box center [877, 239] width 66 height 24
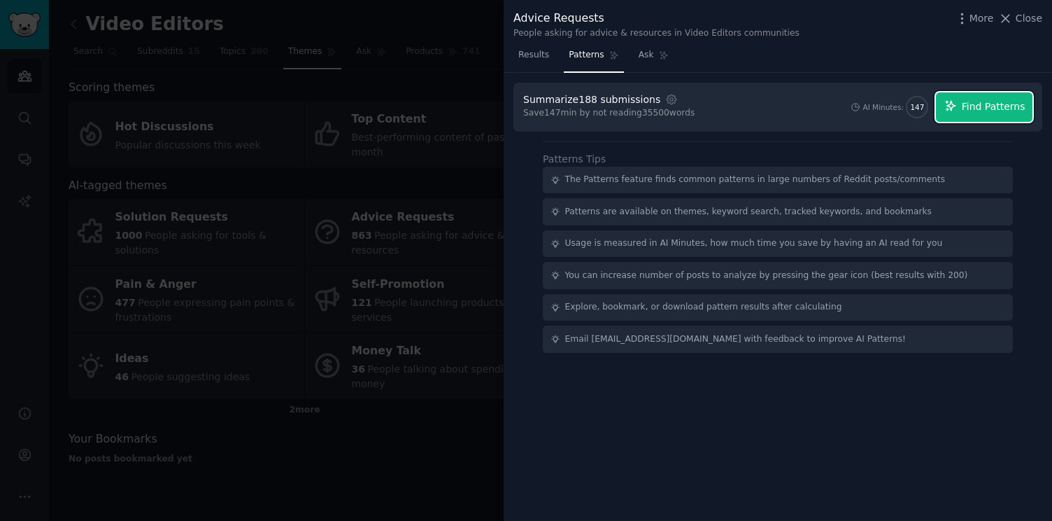
click at [1010, 111] on span "Find Patterns" at bounding box center [994, 106] width 64 height 15
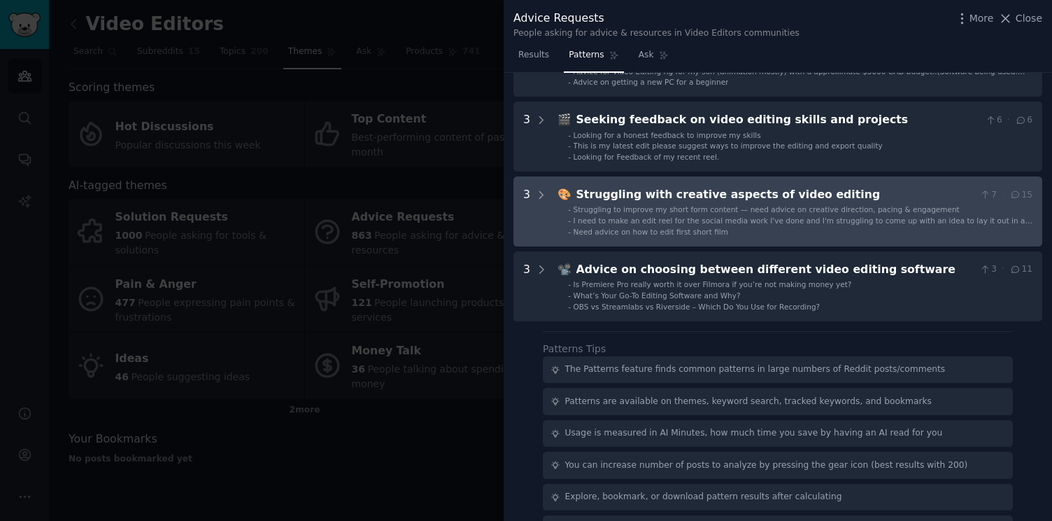
scroll to position [444, 0]
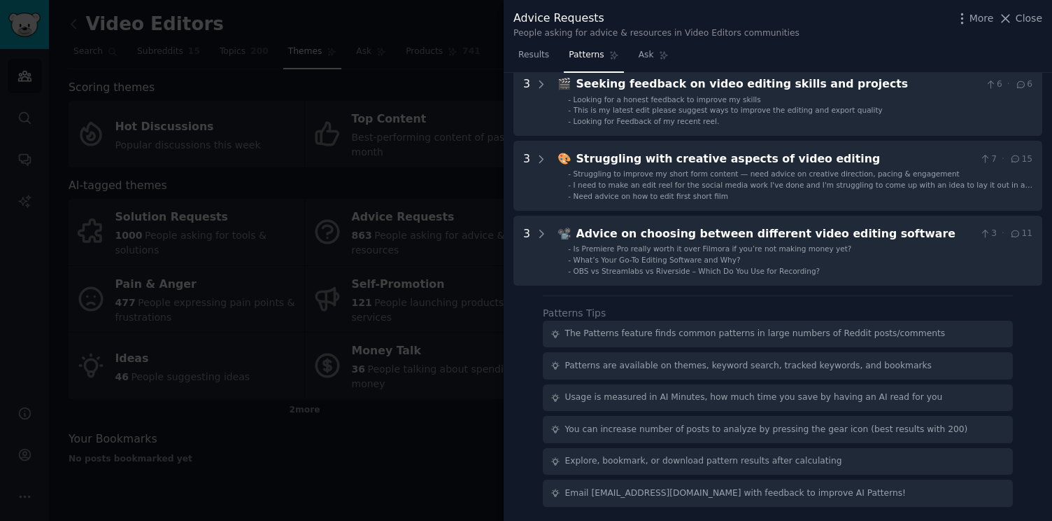
click at [415, 418] on div at bounding box center [526, 260] width 1052 height 521
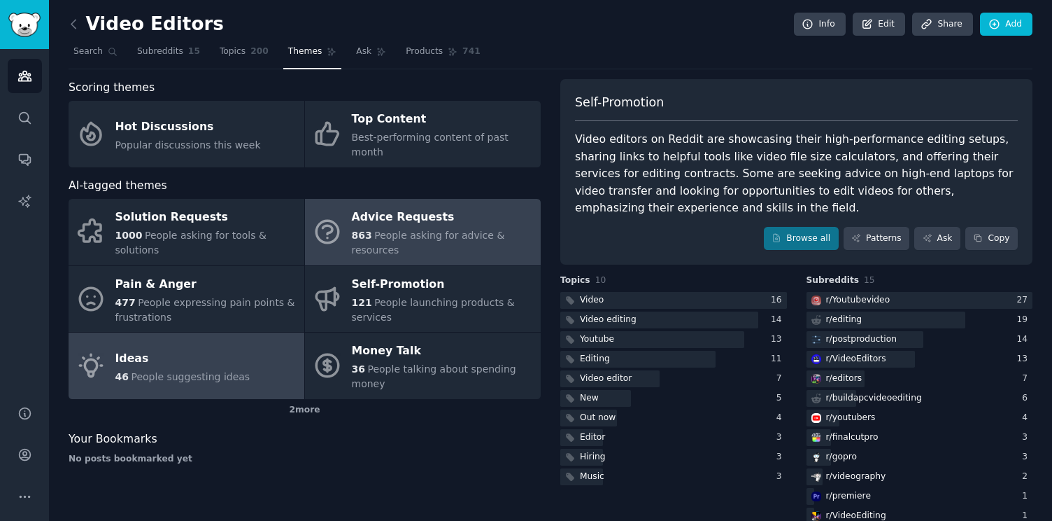
click at [257, 339] on link "Ideas 46 People suggesting ideas" at bounding box center [187, 365] width 236 height 66
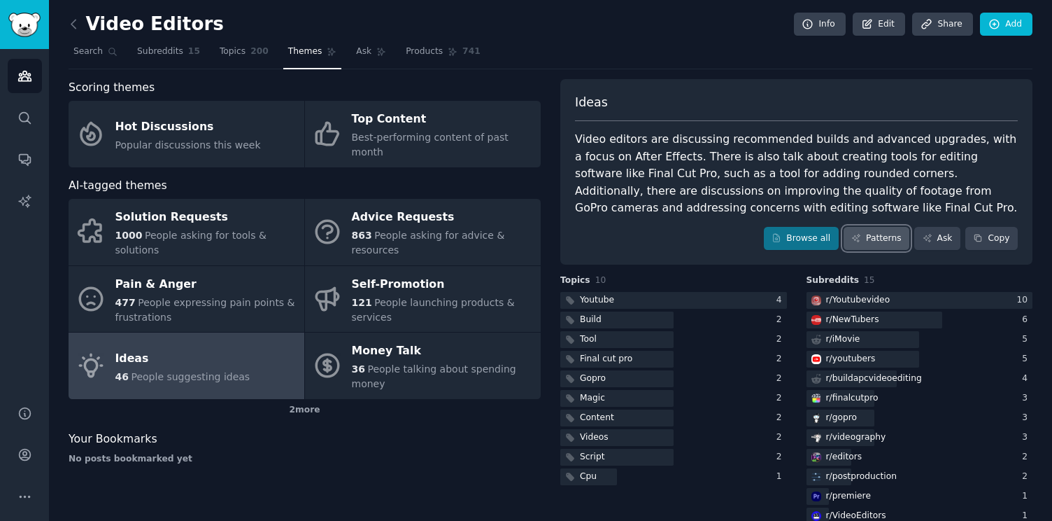
click at [886, 240] on link "Patterns" at bounding box center [877, 239] width 66 height 24
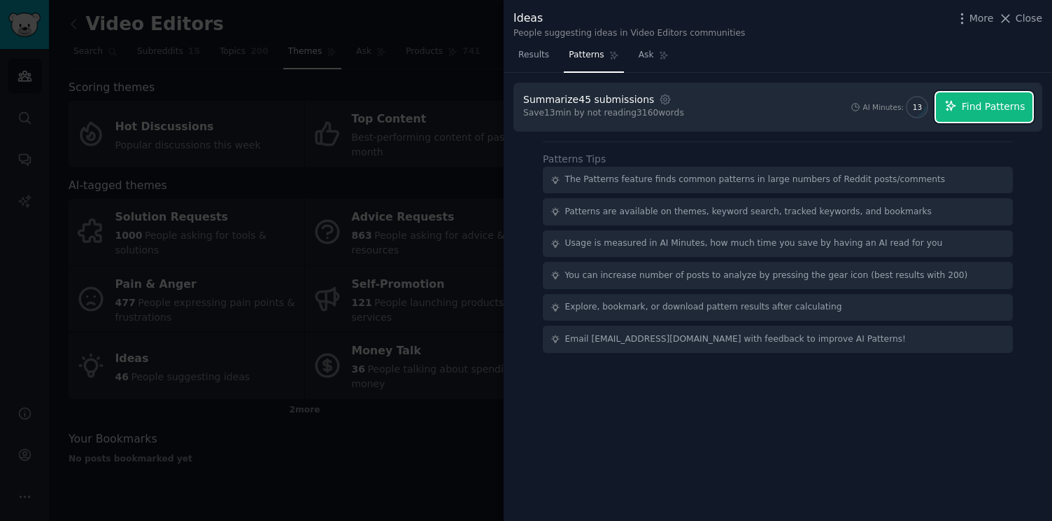
click at [1003, 111] on span "Find Patterns" at bounding box center [994, 106] width 64 height 15
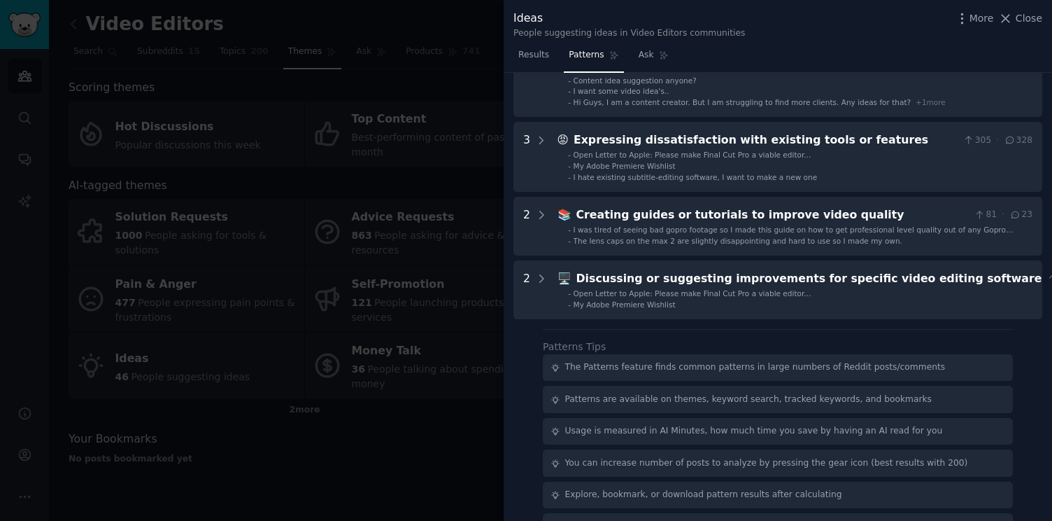
scroll to position [198, 0]
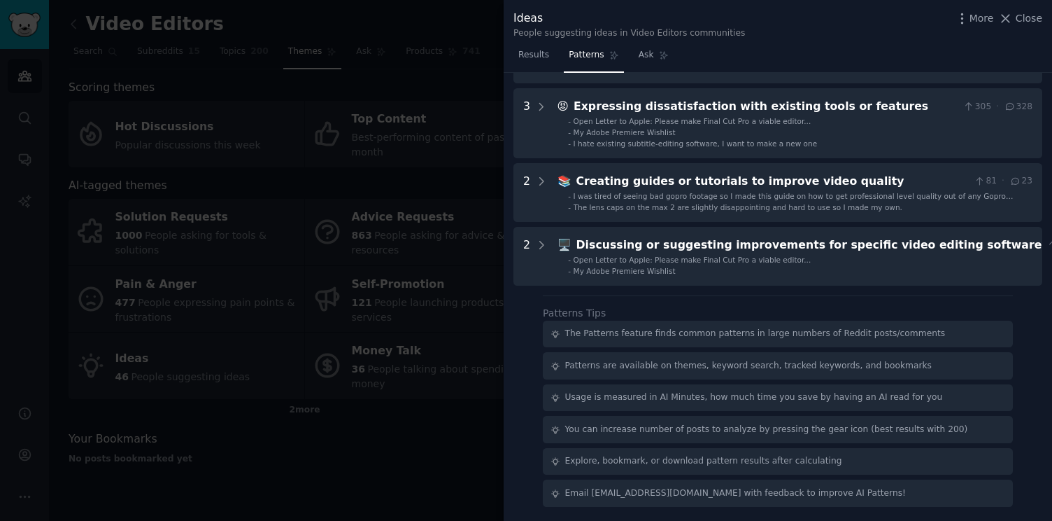
click at [399, 436] on div at bounding box center [526, 260] width 1052 height 521
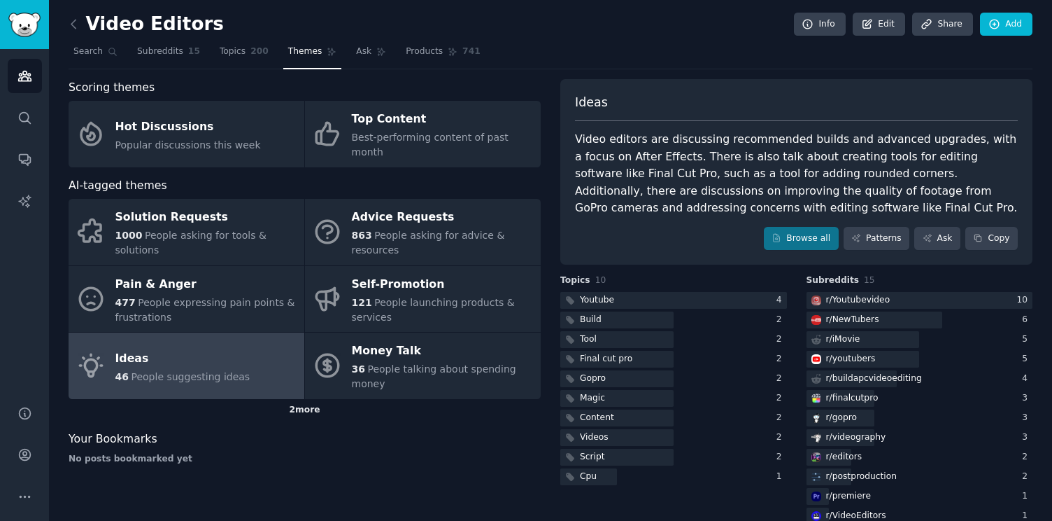
click at [277, 399] on div "2 more" at bounding box center [305, 410] width 472 height 22
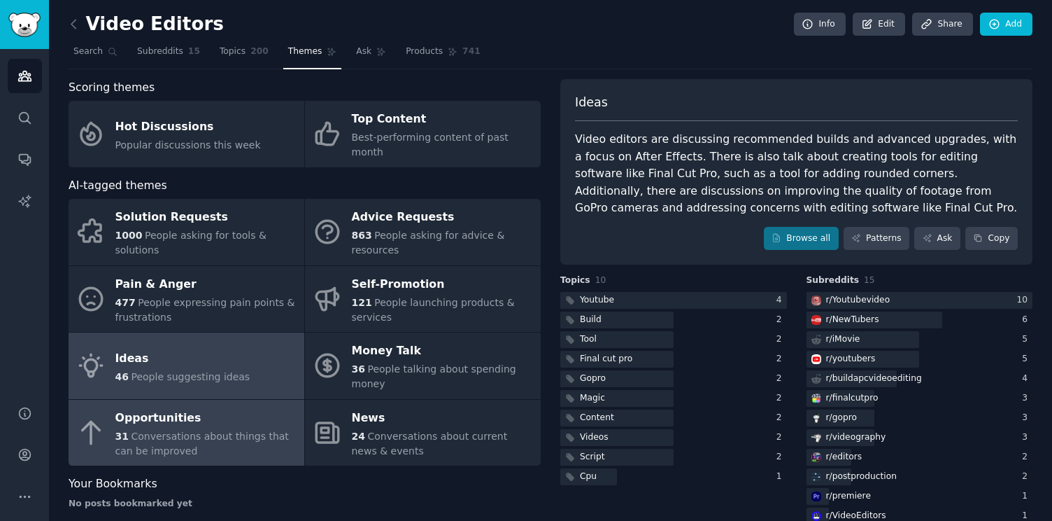
click at [244, 407] on div "Opportunities" at bounding box center [206, 418] width 182 height 22
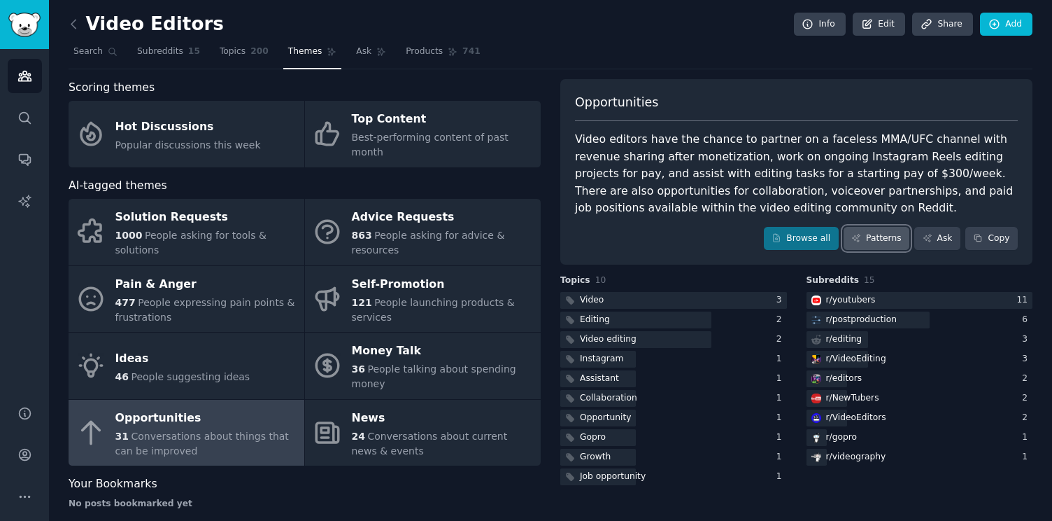
click at [882, 233] on link "Patterns" at bounding box center [877, 239] width 66 height 24
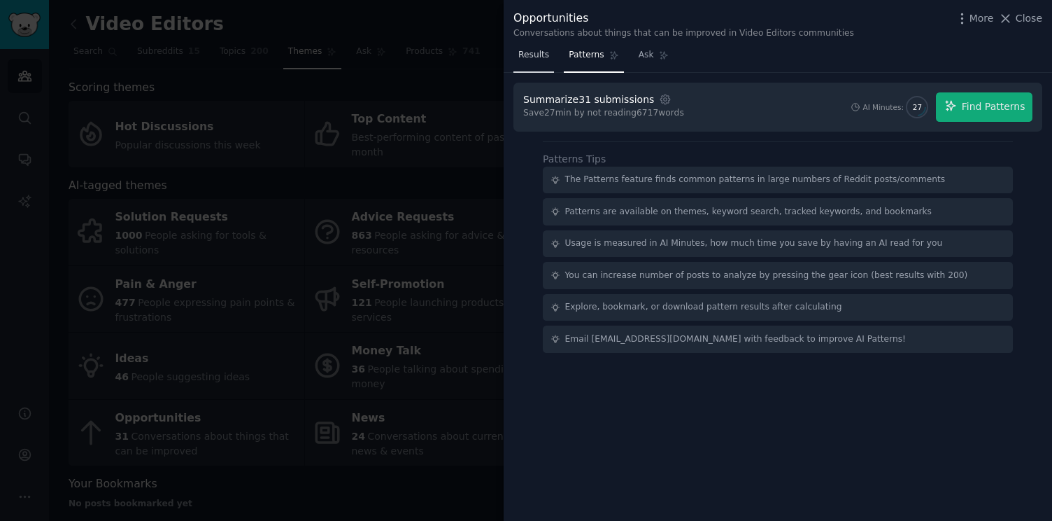
click at [520, 56] on span "Results" at bounding box center [533, 55] width 31 height 13
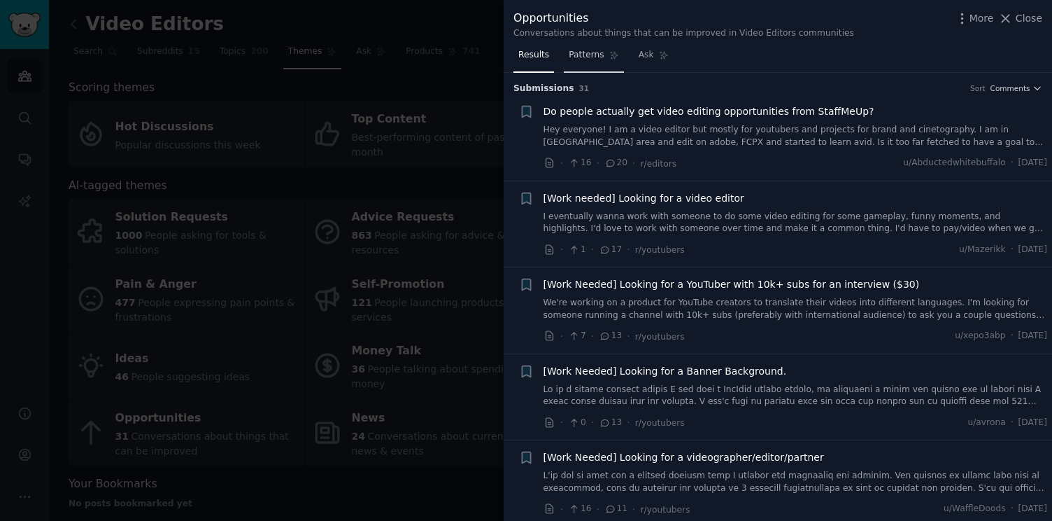
click at [567, 61] on link "Patterns" at bounding box center [593, 58] width 59 height 29
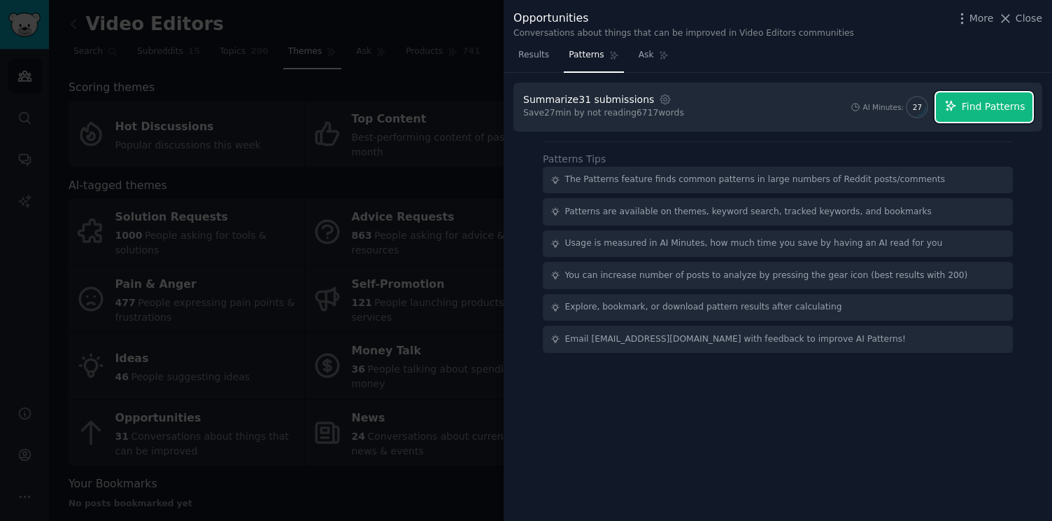
click at [946, 102] on icon "button" at bounding box center [951, 105] width 13 height 13
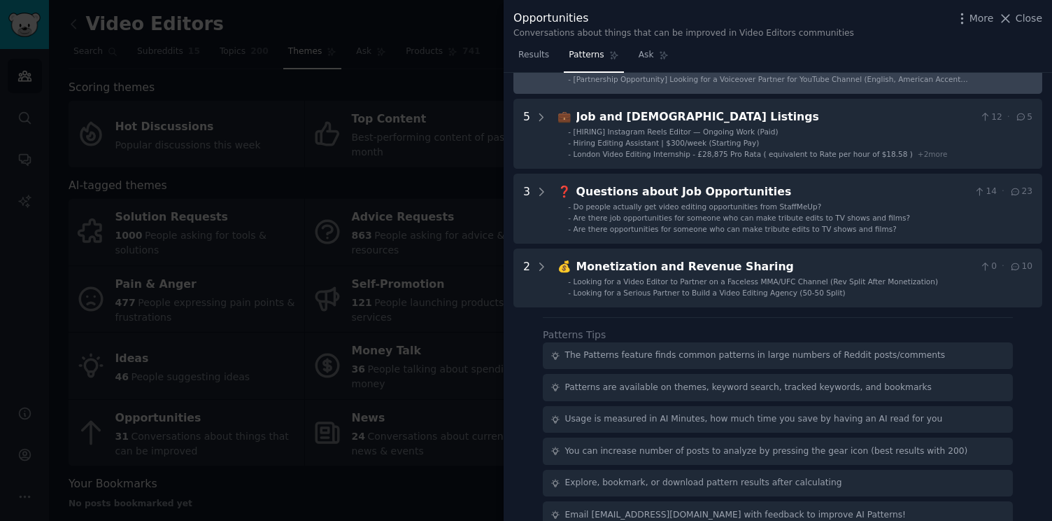
scroll to position [188, 0]
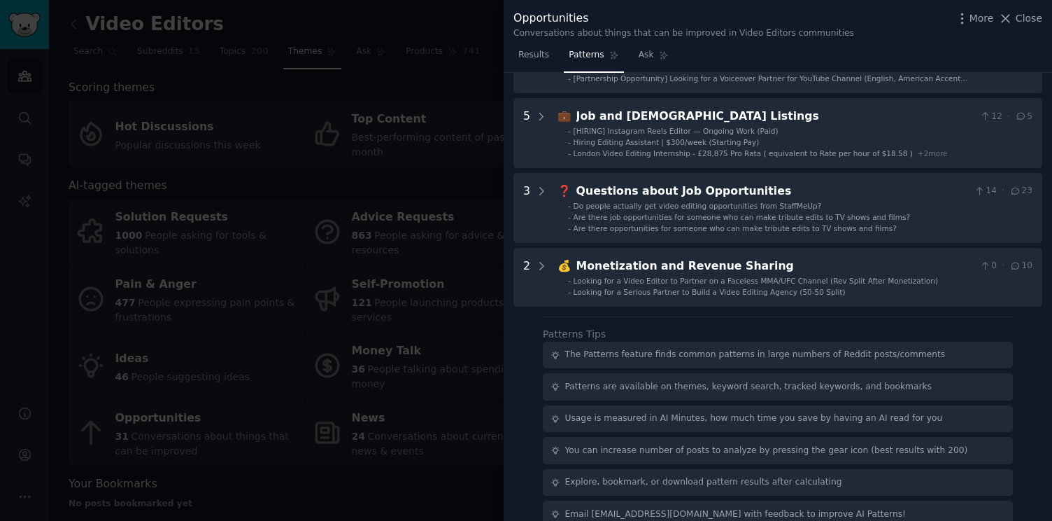
click at [572, 407] on div "Usage is measured in AI Minutes, how much time you save by having an AI read fo…" at bounding box center [778, 418] width 470 height 27
click at [572, 423] on div "Usage is measured in AI Minutes, how much time you save by having an AI read fo…" at bounding box center [754, 418] width 378 height 13
click at [504, 353] on div "Download Reset Share Pattern s 5 10 🔍 Work Needed Requests 30 · 81 - [Work Need…" at bounding box center [778, 297] width 549 height 448
click at [426, 340] on div at bounding box center [526, 260] width 1052 height 521
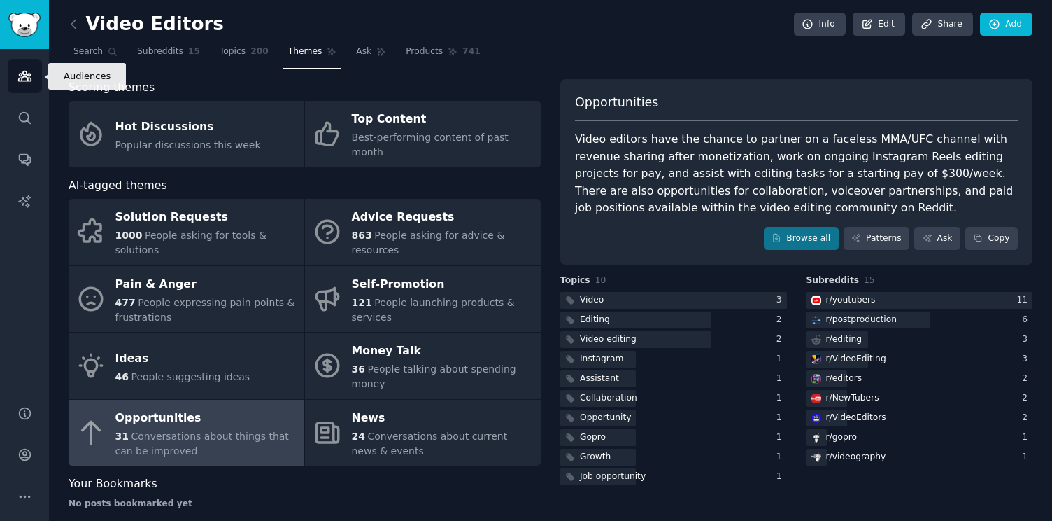
click at [23, 69] on icon "Sidebar" at bounding box center [24, 76] width 15 height 15
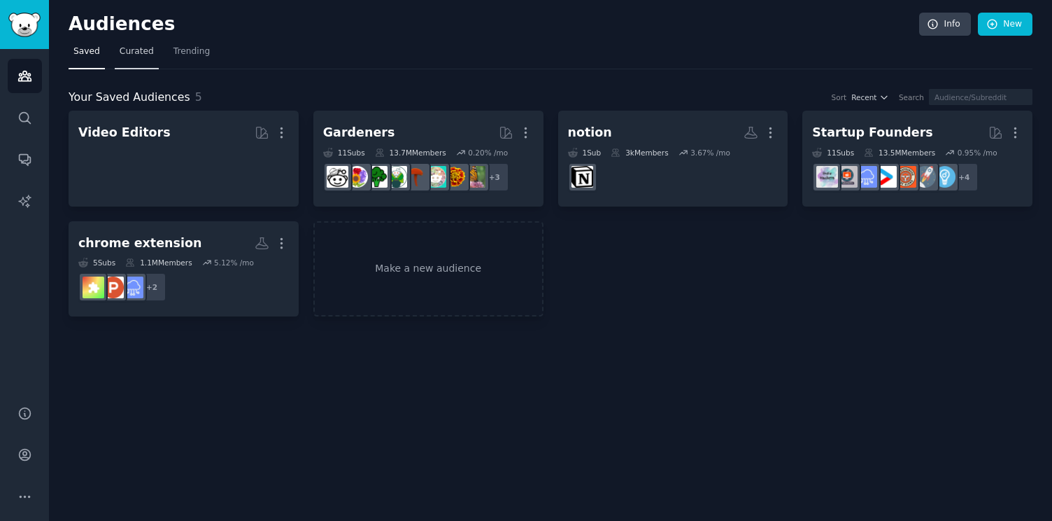
click at [135, 54] on span "Curated" at bounding box center [137, 51] width 34 height 13
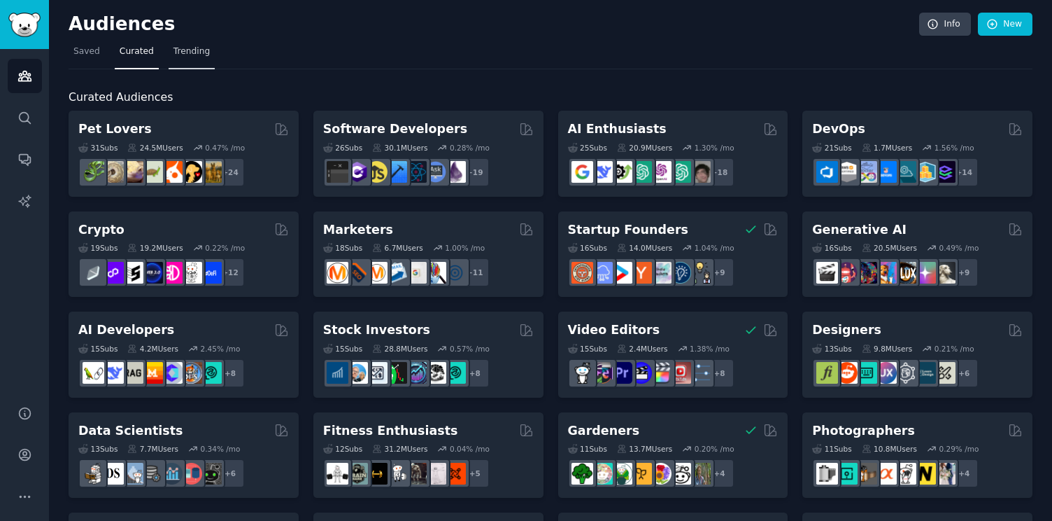
click at [178, 51] on span "Trending" at bounding box center [192, 51] width 36 height 13
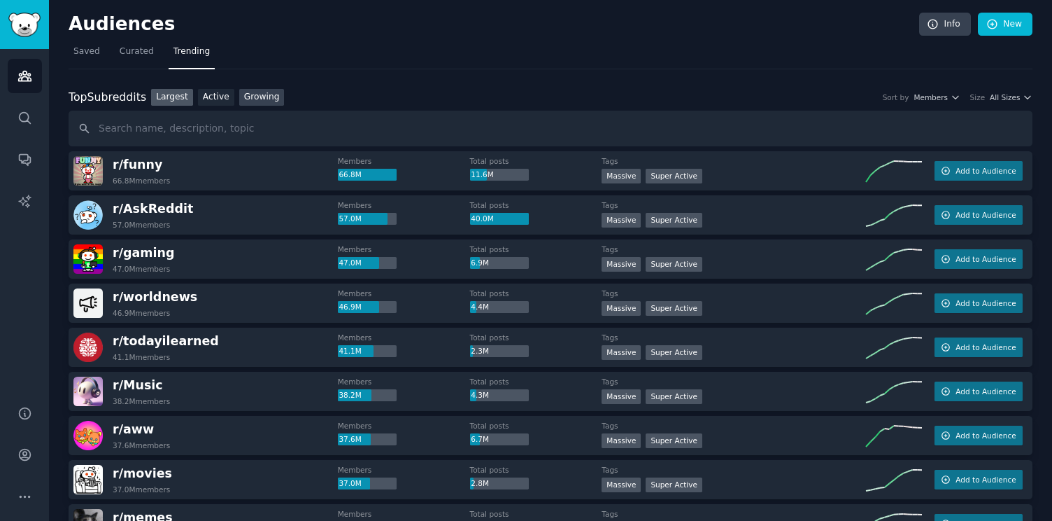
click at [247, 92] on link "Growing" at bounding box center [261, 97] width 45 height 17
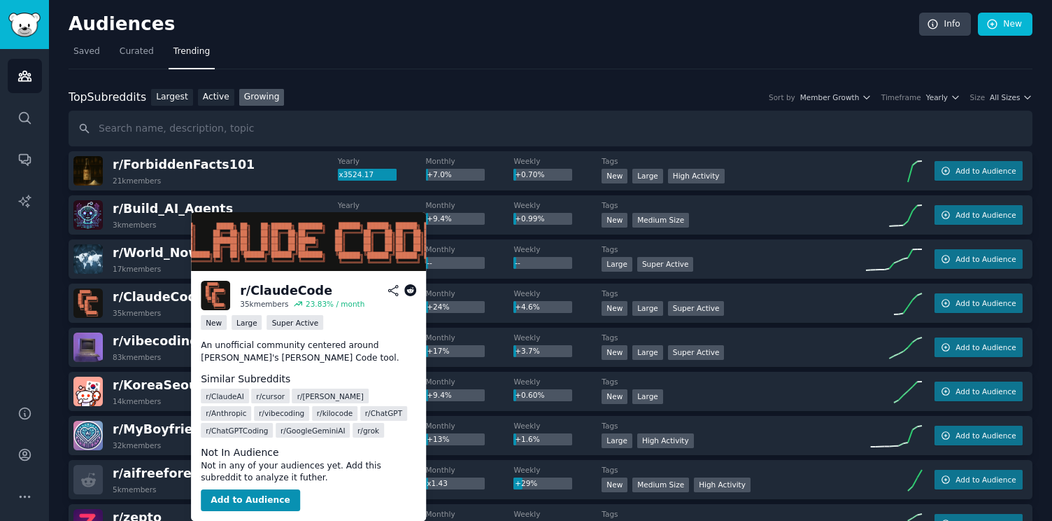
click at [393, 293] on icon at bounding box center [393, 290] width 13 height 13
